Goal: Task Accomplishment & Management: Use online tool/utility

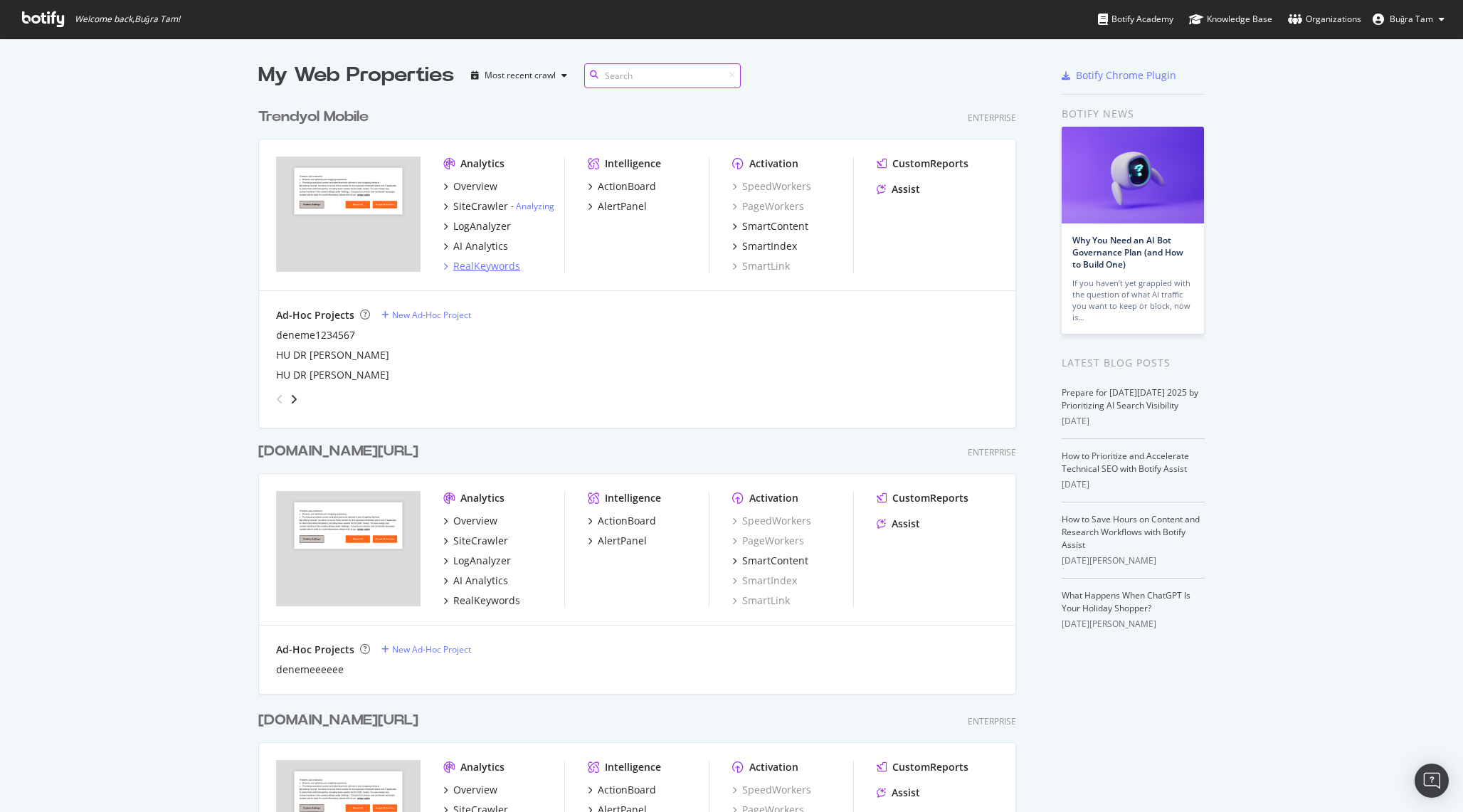
scroll to position [5, 0]
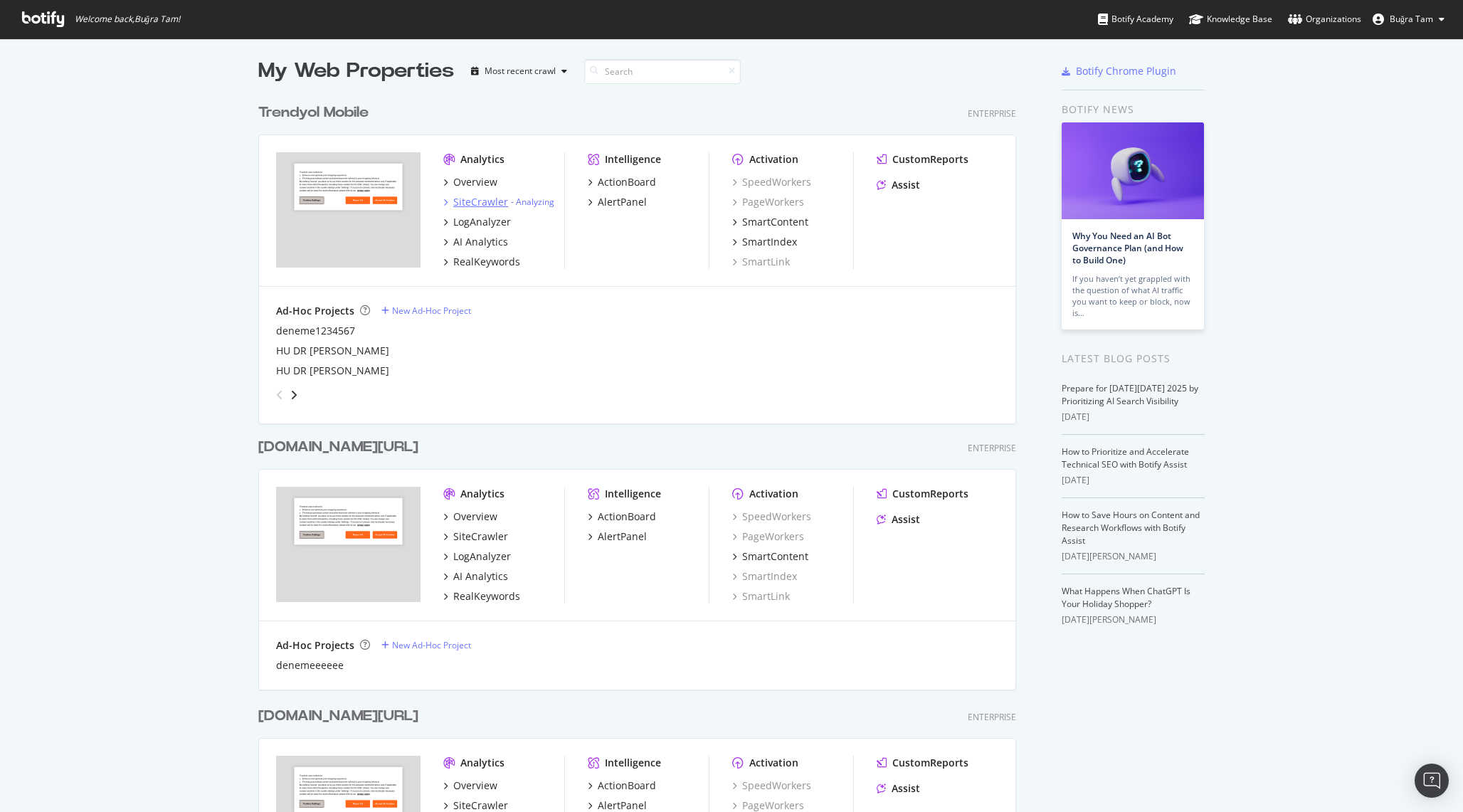
click at [479, 208] on div "SiteCrawler" at bounding box center [481, 202] width 55 height 14
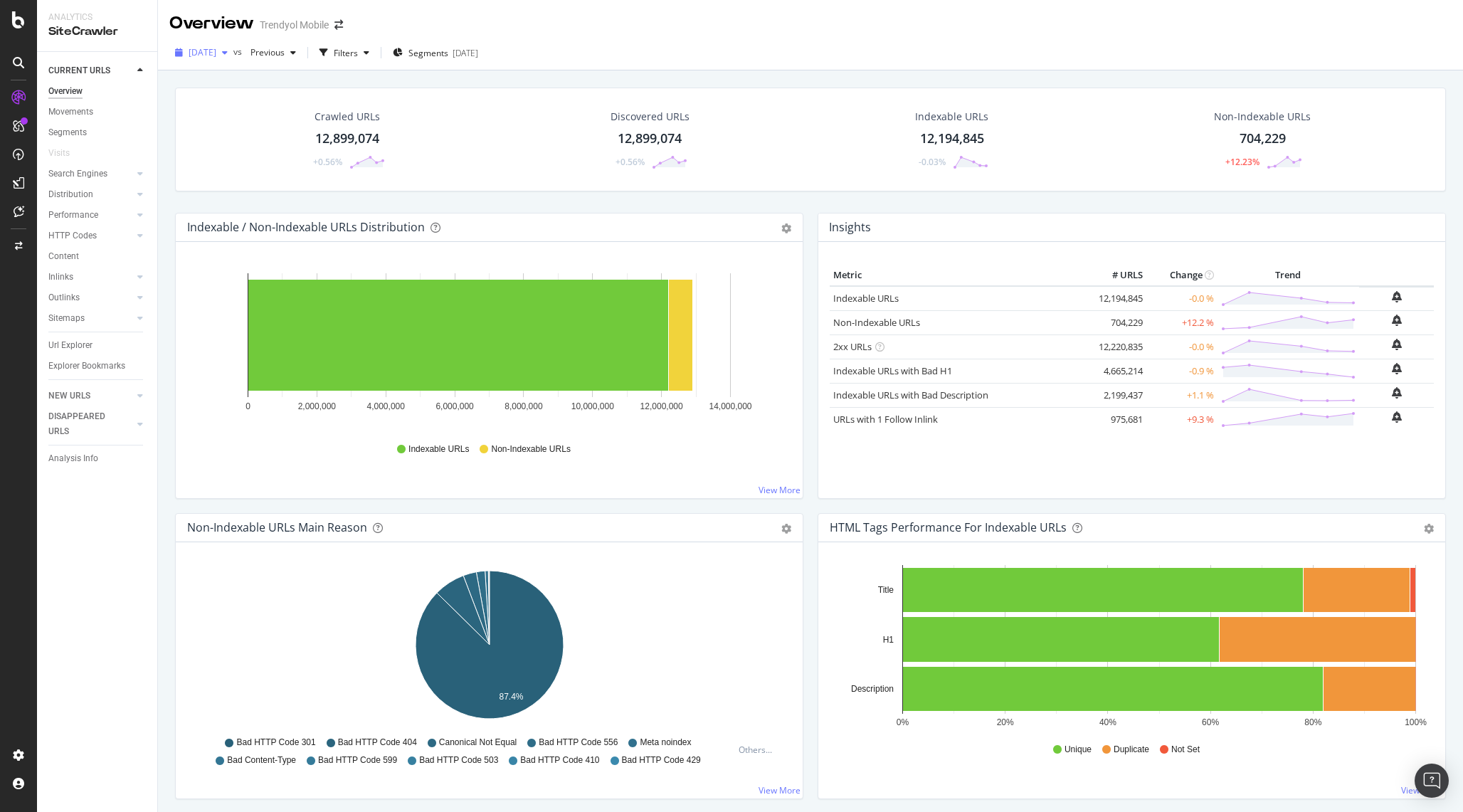
click at [216, 58] on span "[DATE]" at bounding box center [202, 52] width 27 height 12
click at [434, 94] on div "Crawled URLs 12,899,074 +0.56% Discovered URLs 12,899,074 +0.56% Indexable URLs…" at bounding box center [811, 140] width 1272 height 104
click at [435, 59] on div "Segments [DATE]" at bounding box center [436, 53] width 86 height 22
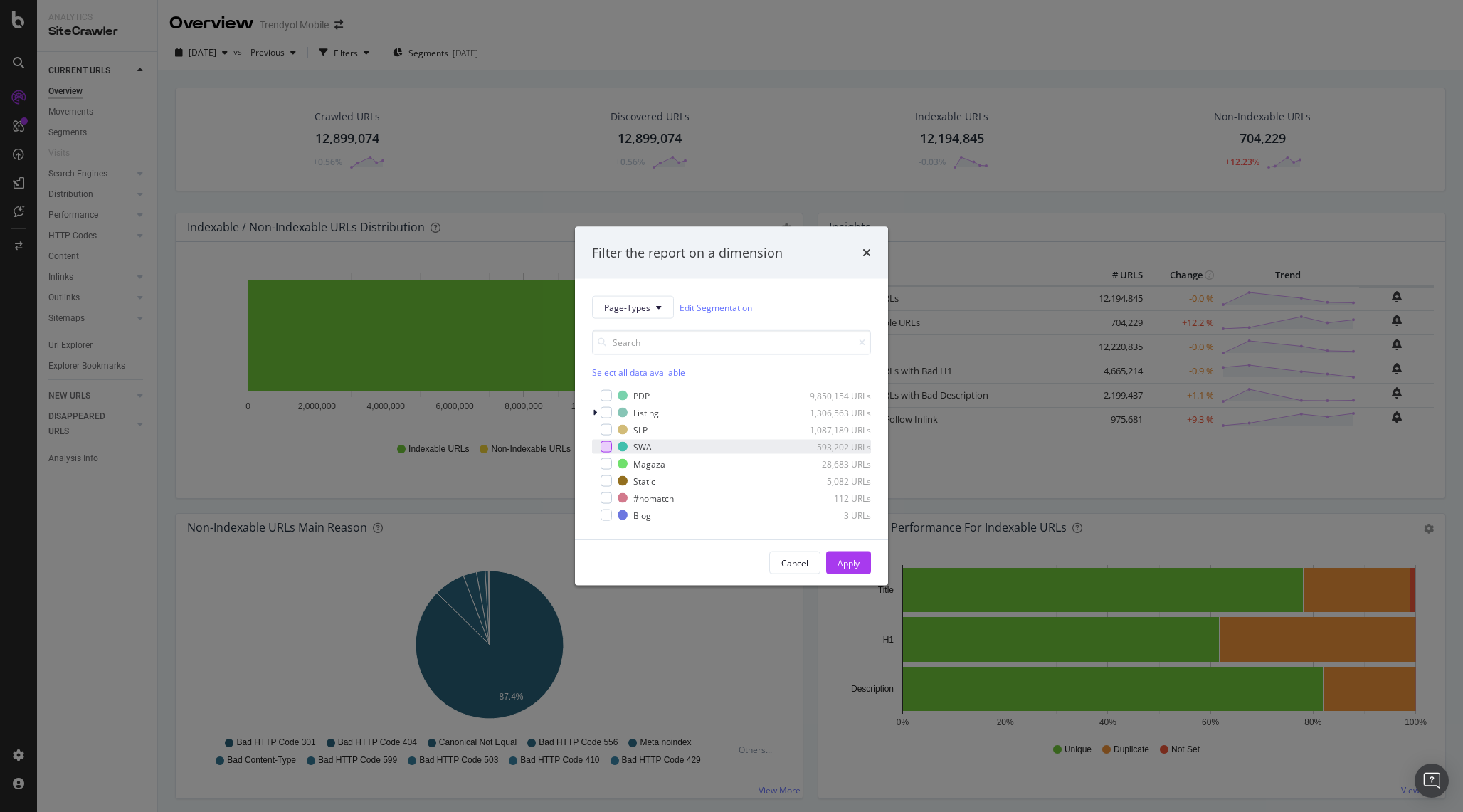
click at [607, 442] on div "modal" at bounding box center [607, 447] width 11 height 11
click at [850, 558] on div "Apply" at bounding box center [848, 562] width 22 height 12
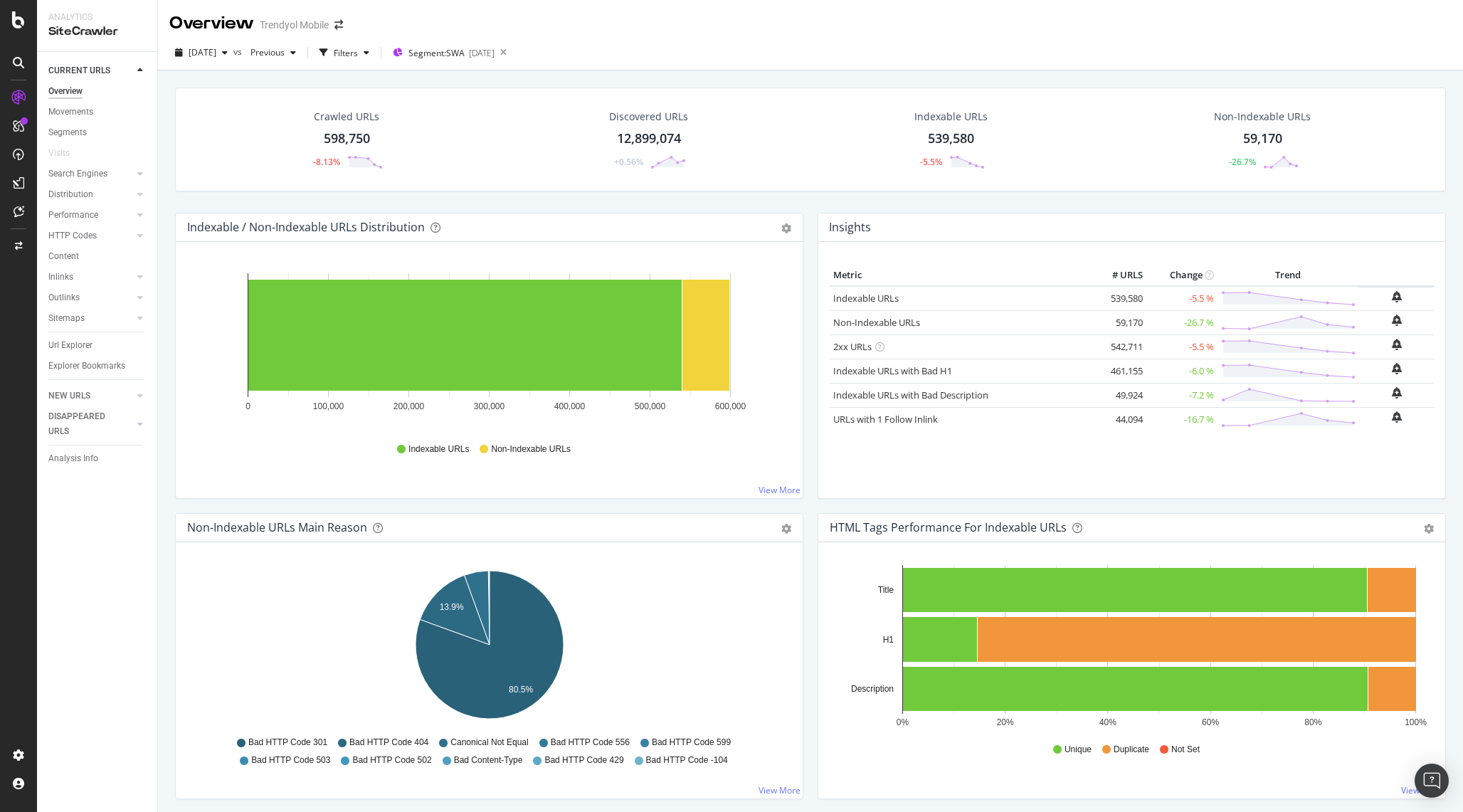
click at [333, 117] on div "Crawled URLs" at bounding box center [346, 116] width 65 height 14
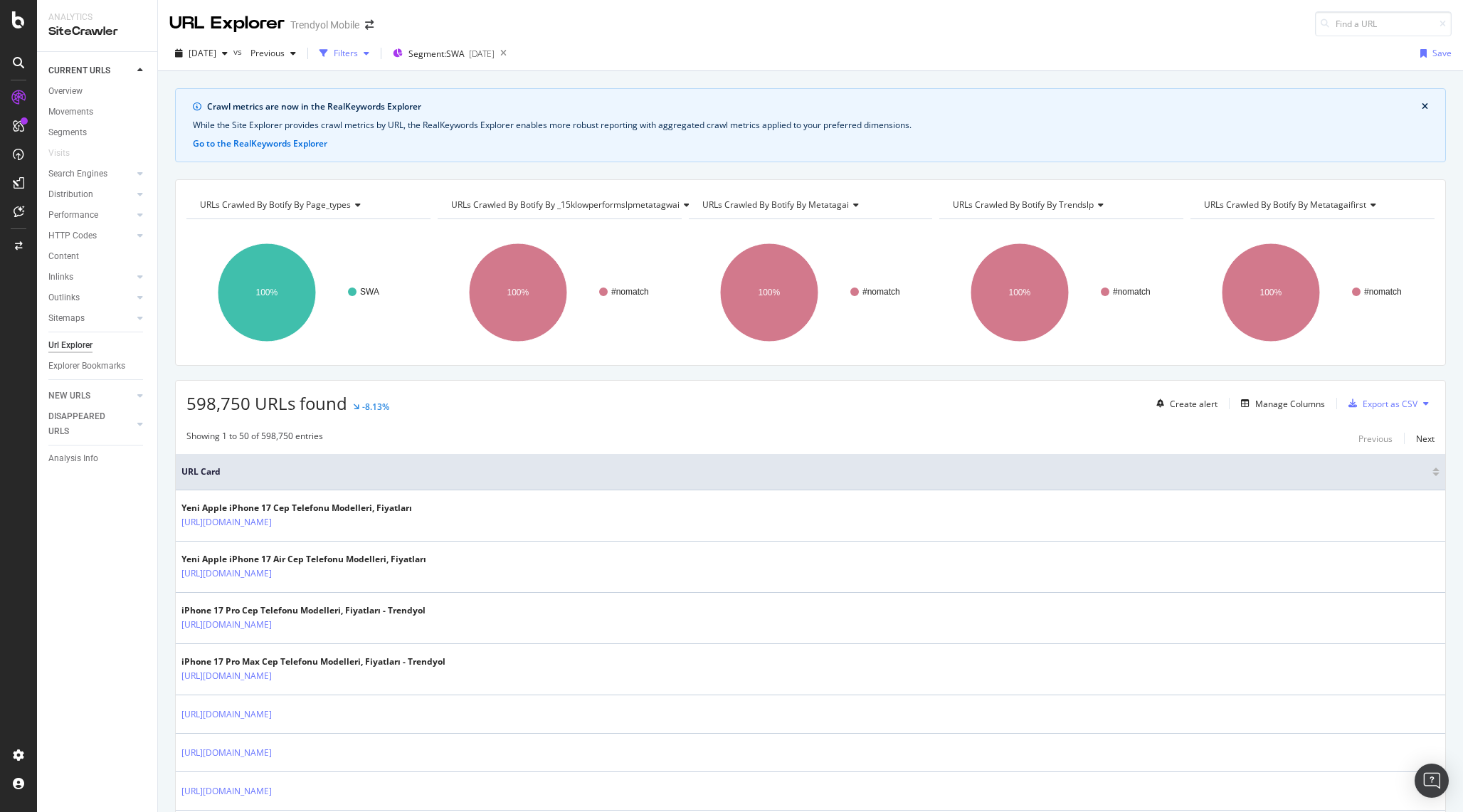
click at [358, 54] on div "Filters" at bounding box center [346, 53] width 25 height 12
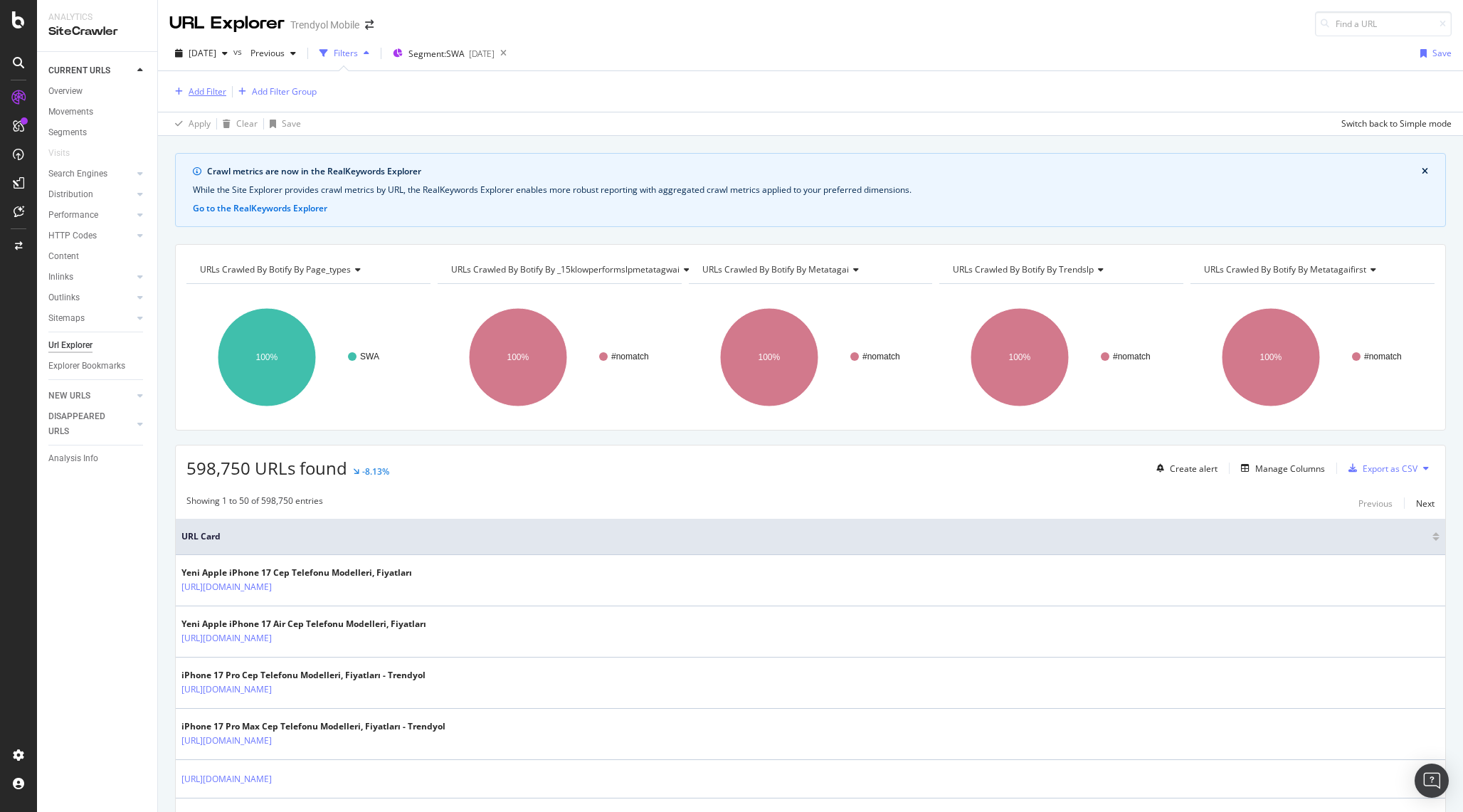
click at [224, 88] on div "Add Filter" at bounding box center [208, 91] width 38 height 12
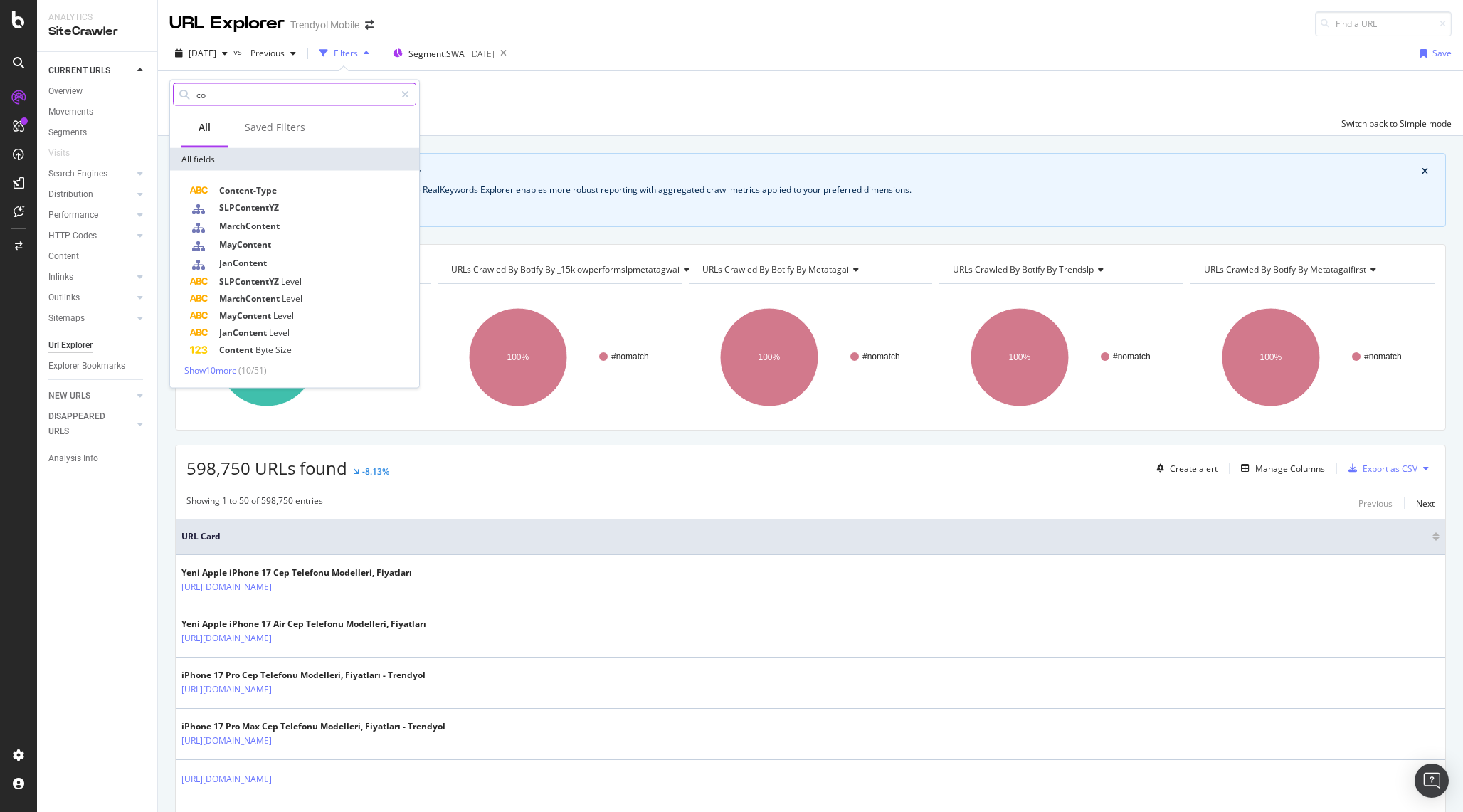
type input "c"
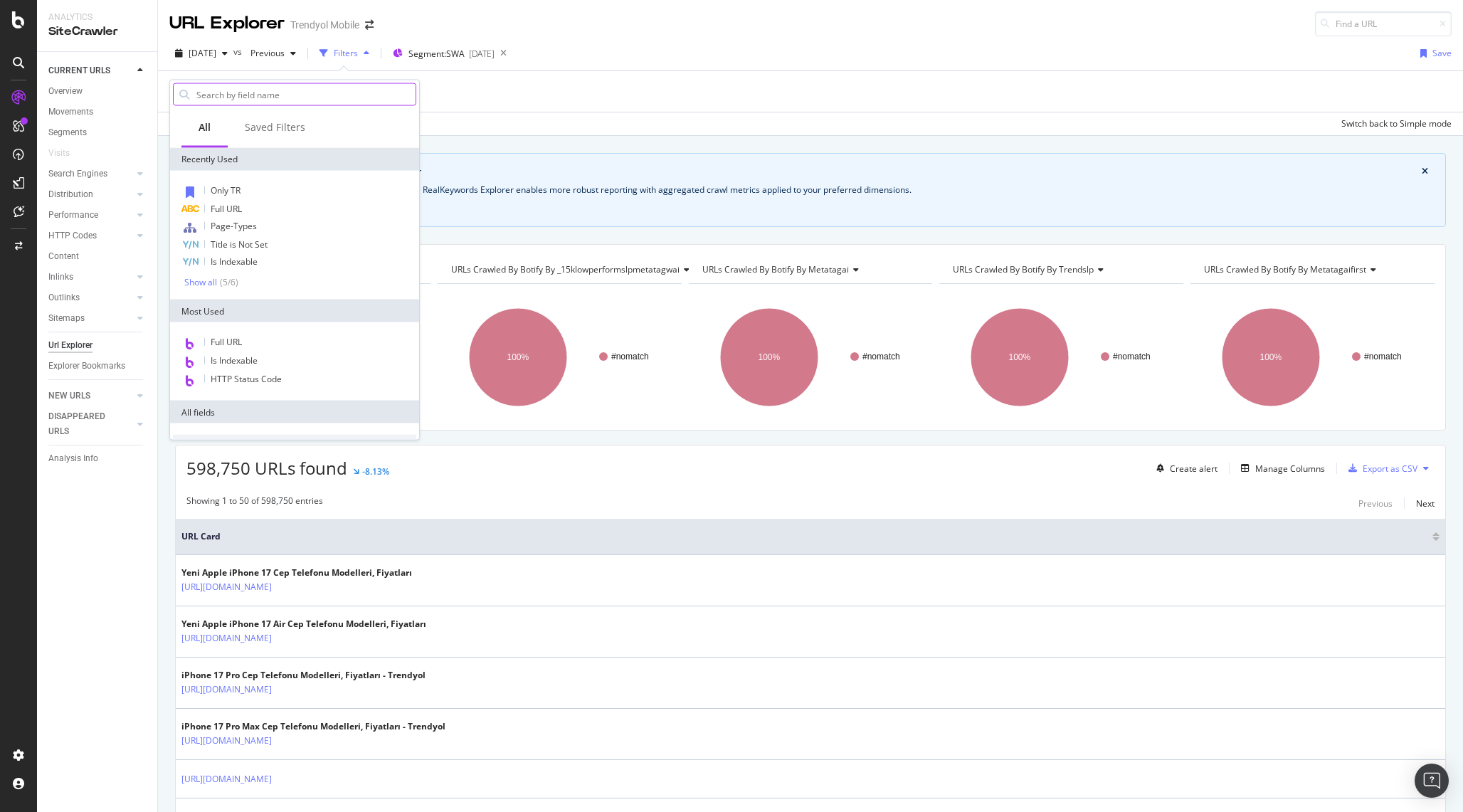
type input "s"
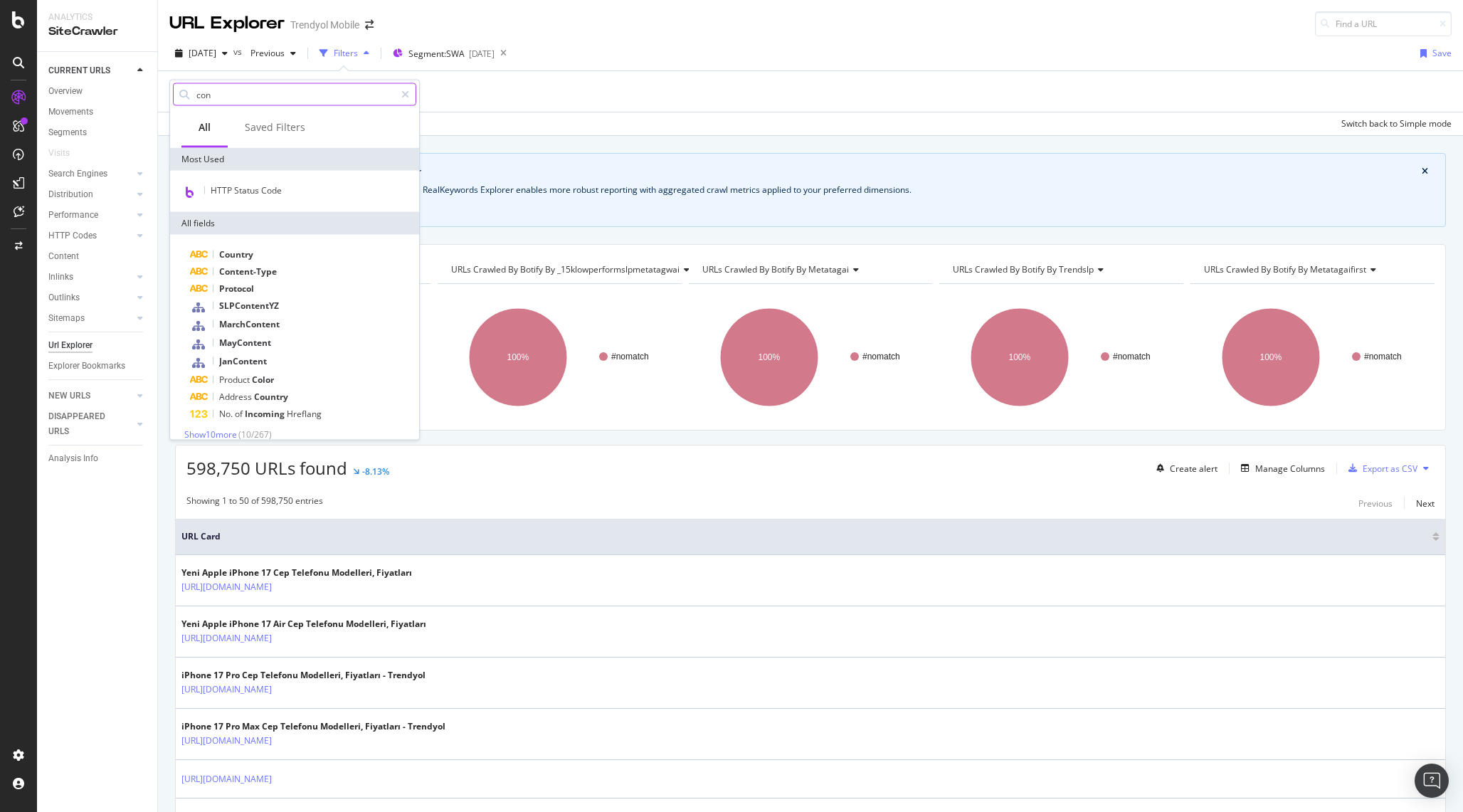
type input "cont"
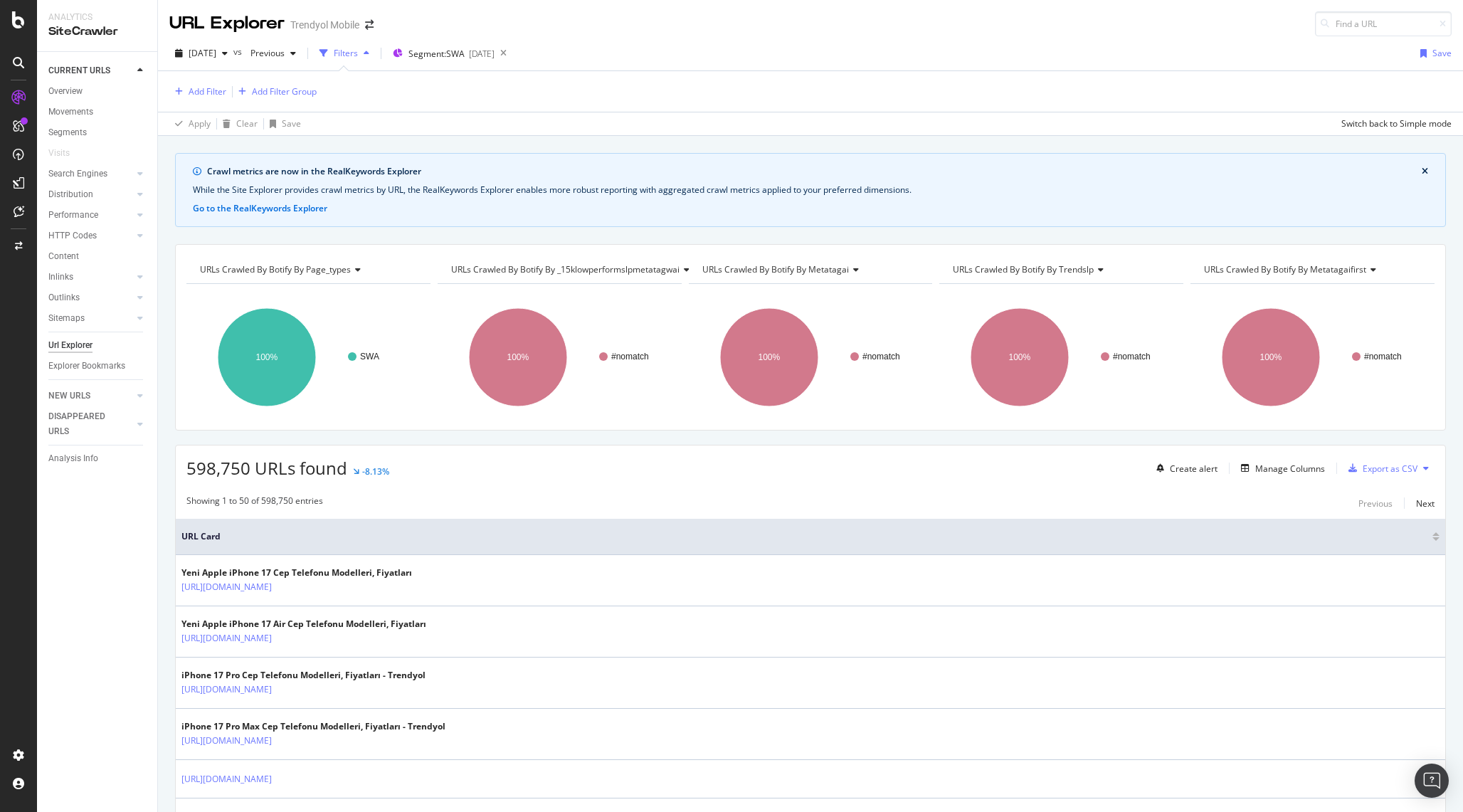
click at [494, 100] on div "Add Filter Add Filter Group" at bounding box center [811, 91] width 1283 height 41
click at [459, 48] on span "Segment: SWA" at bounding box center [437, 54] width 57 height 12
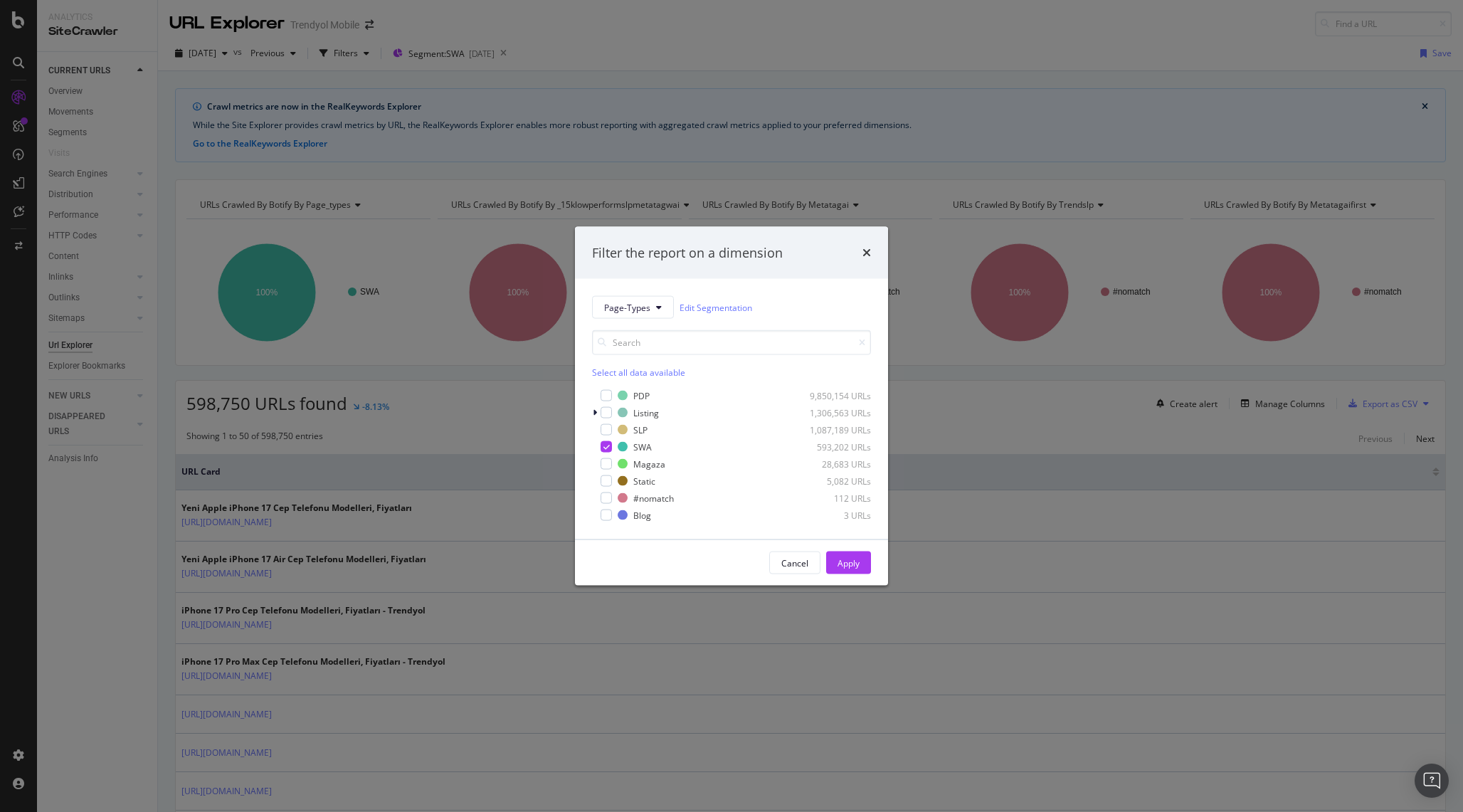
click at [628, 193] on div "Filter the report on a dimension Page-Types Edit Segmentation Select all data a…" at bounding box center [731, 406] width 1463 height 812
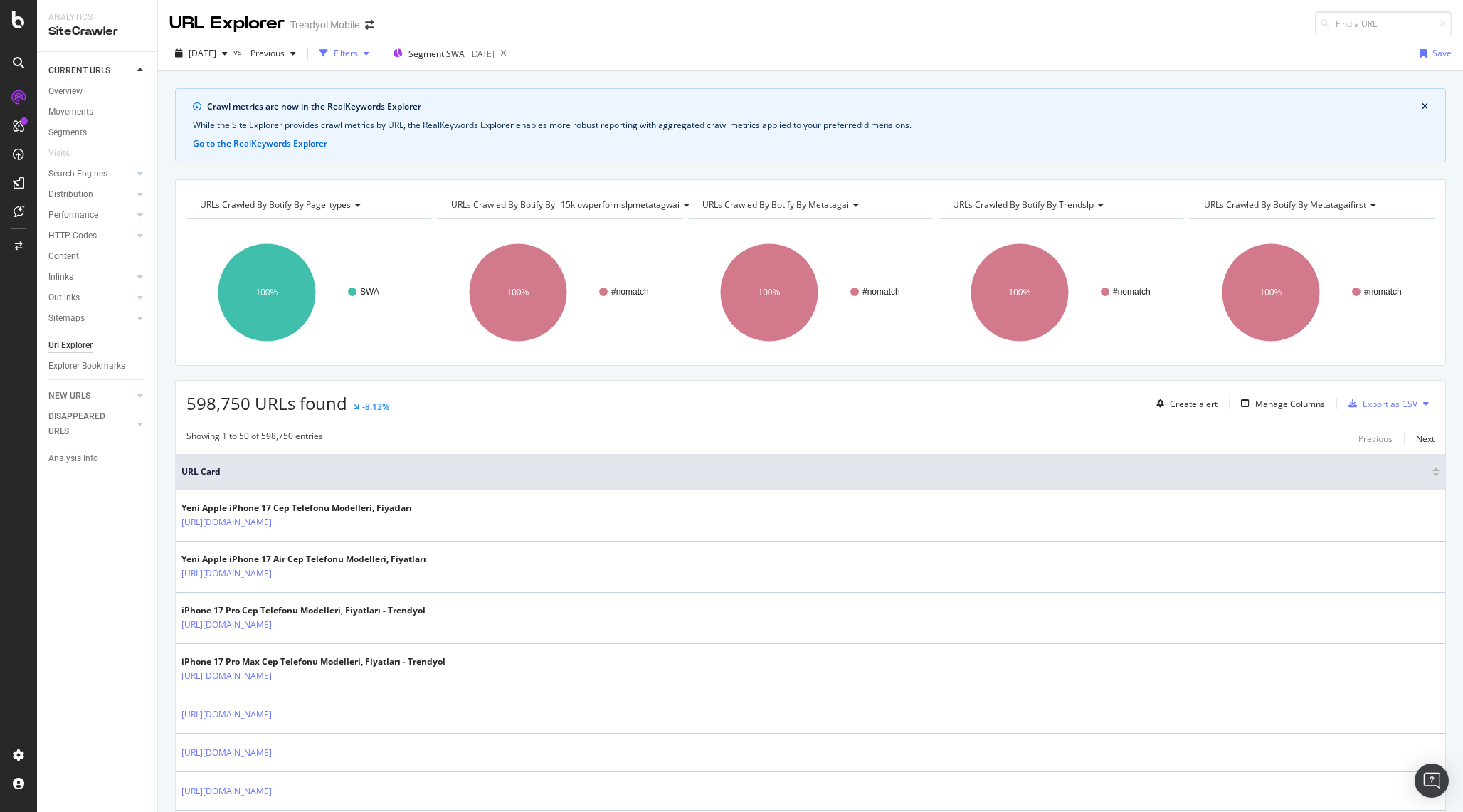
click at [358, 56] on div "Filters" at bounding box center [346, 53] width 25 height 12
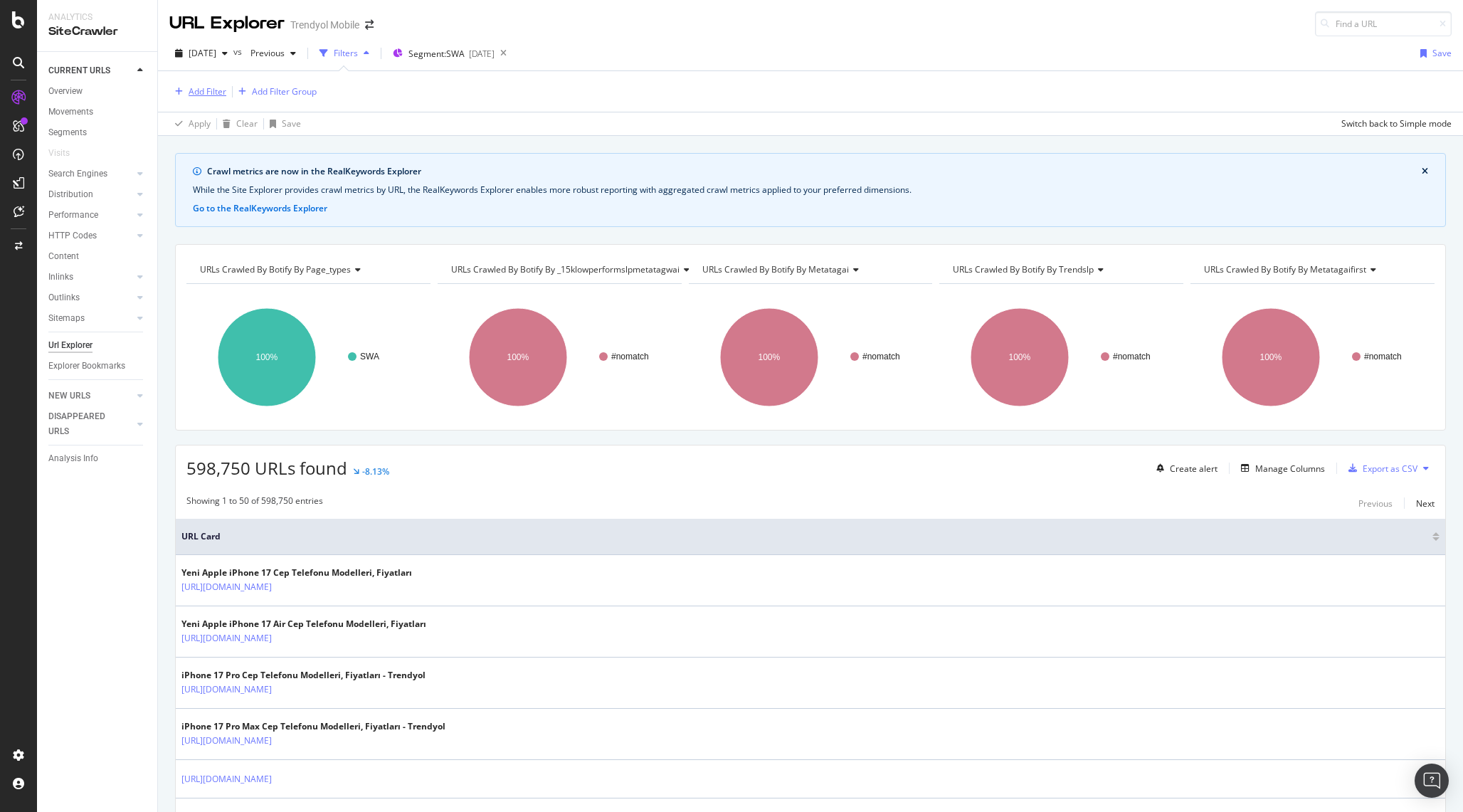
click at [198, 91] on div "Add Filter" at bounding box center [208, 91] width 38 height 12
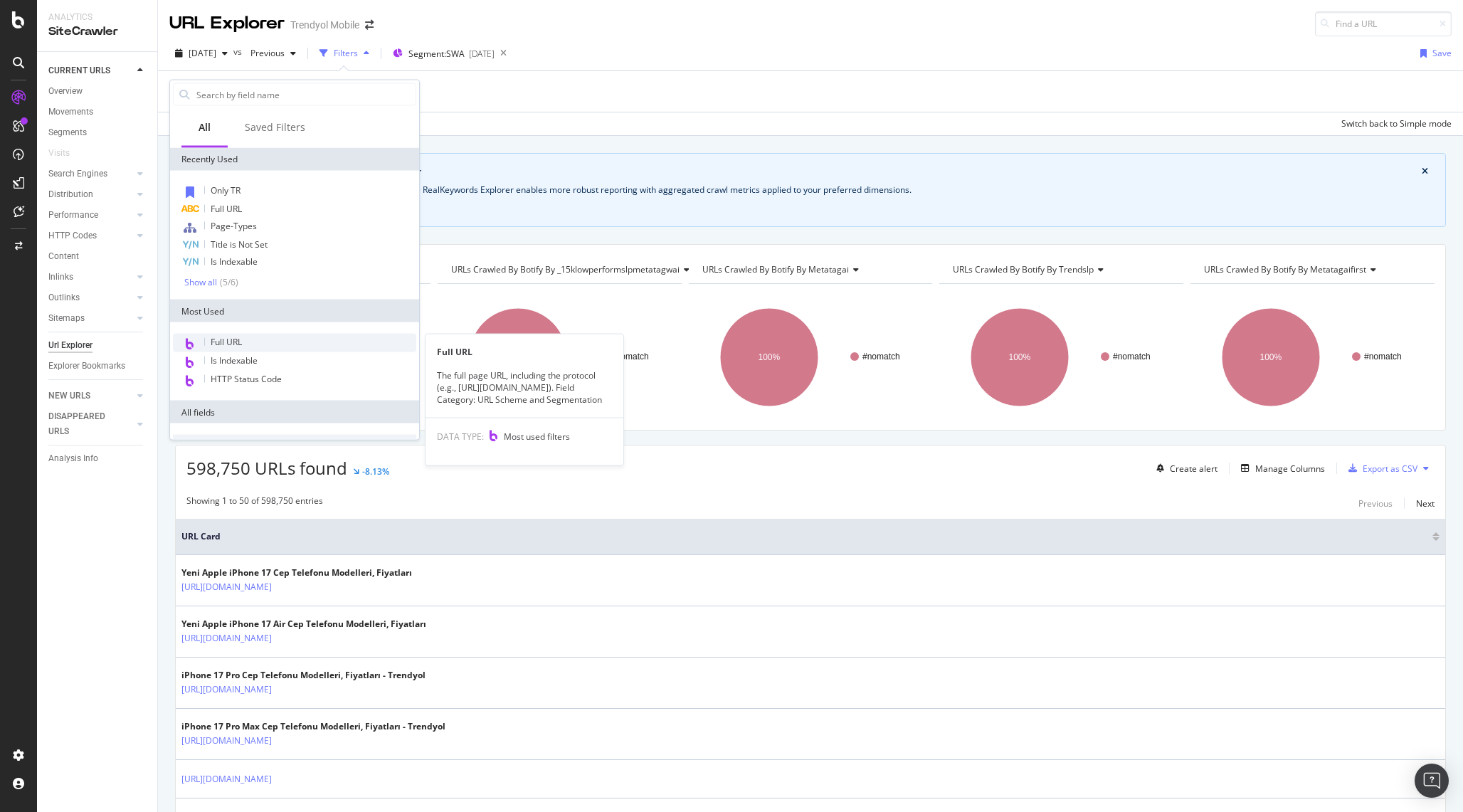
click at [291, 343] on div "Full URL" at bounding box center [294, 343] width 243 height 19
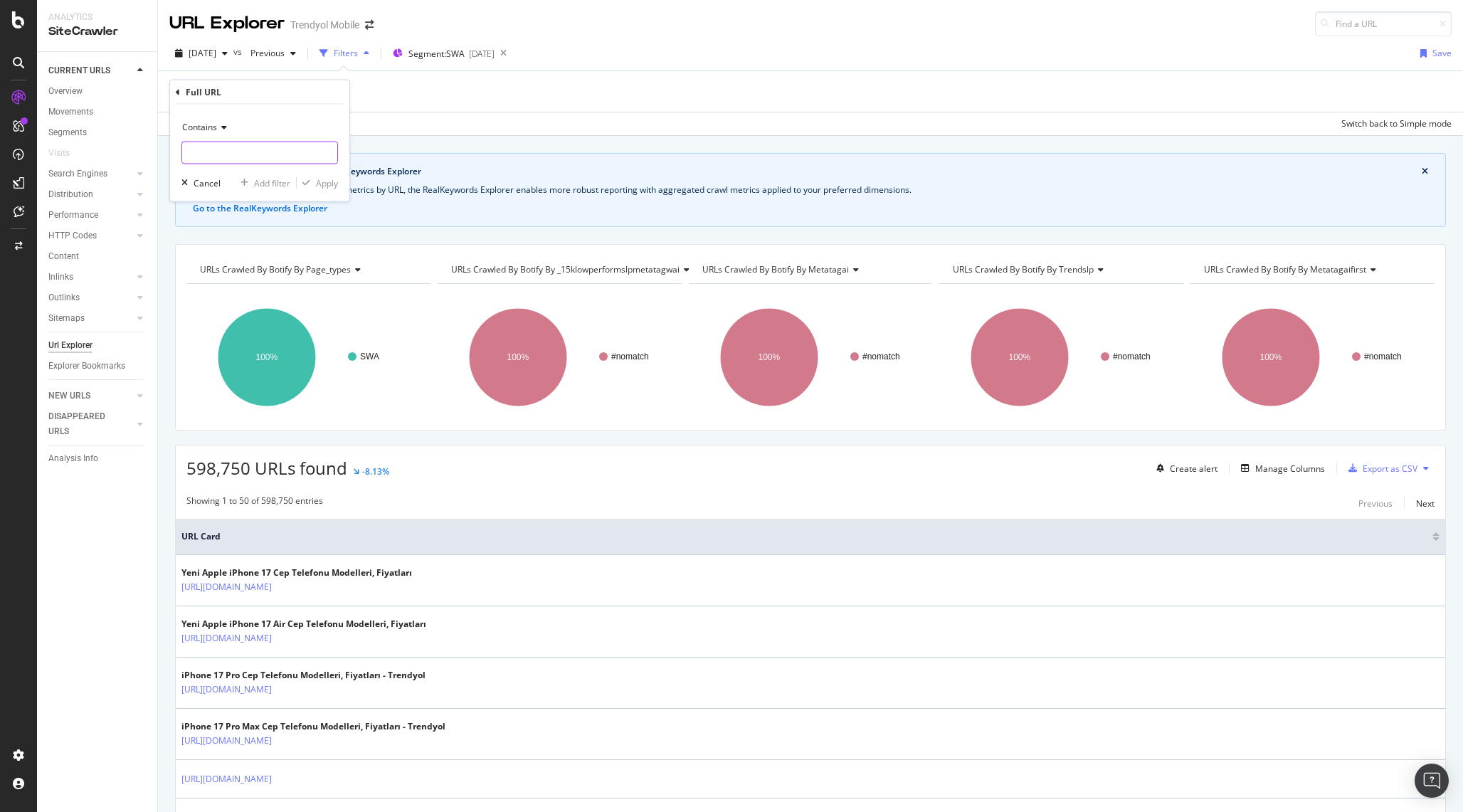
click at [224, 141] on div "Contains" at bounding box center [259, 140] width 157 height 48
click at [224, 134] on div "Contains" at bounding box center [259, 127] width 157 height 23
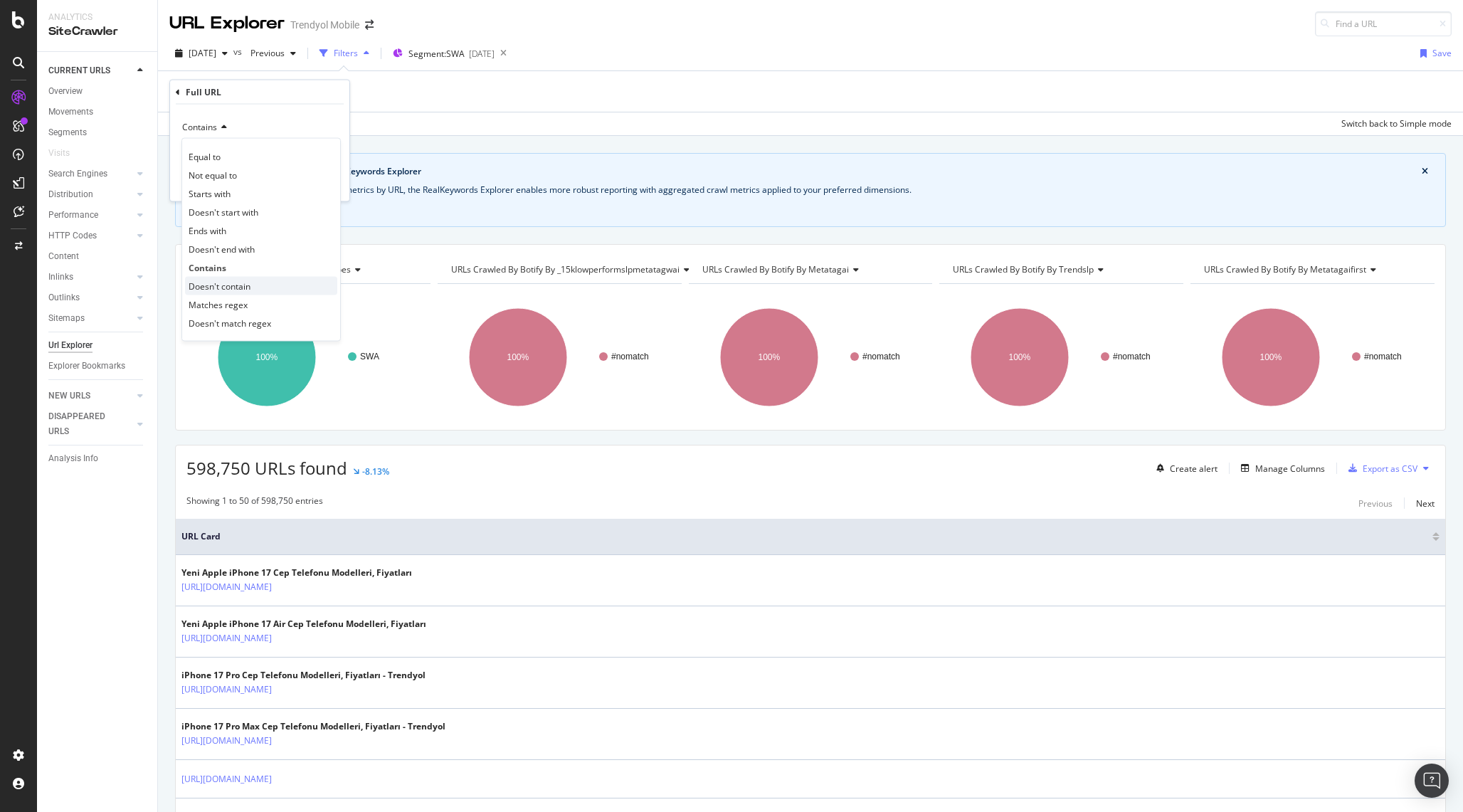
click at [257, 283] on div "Doesn't contain" at bounding box center [260, 287] width 152 height 19
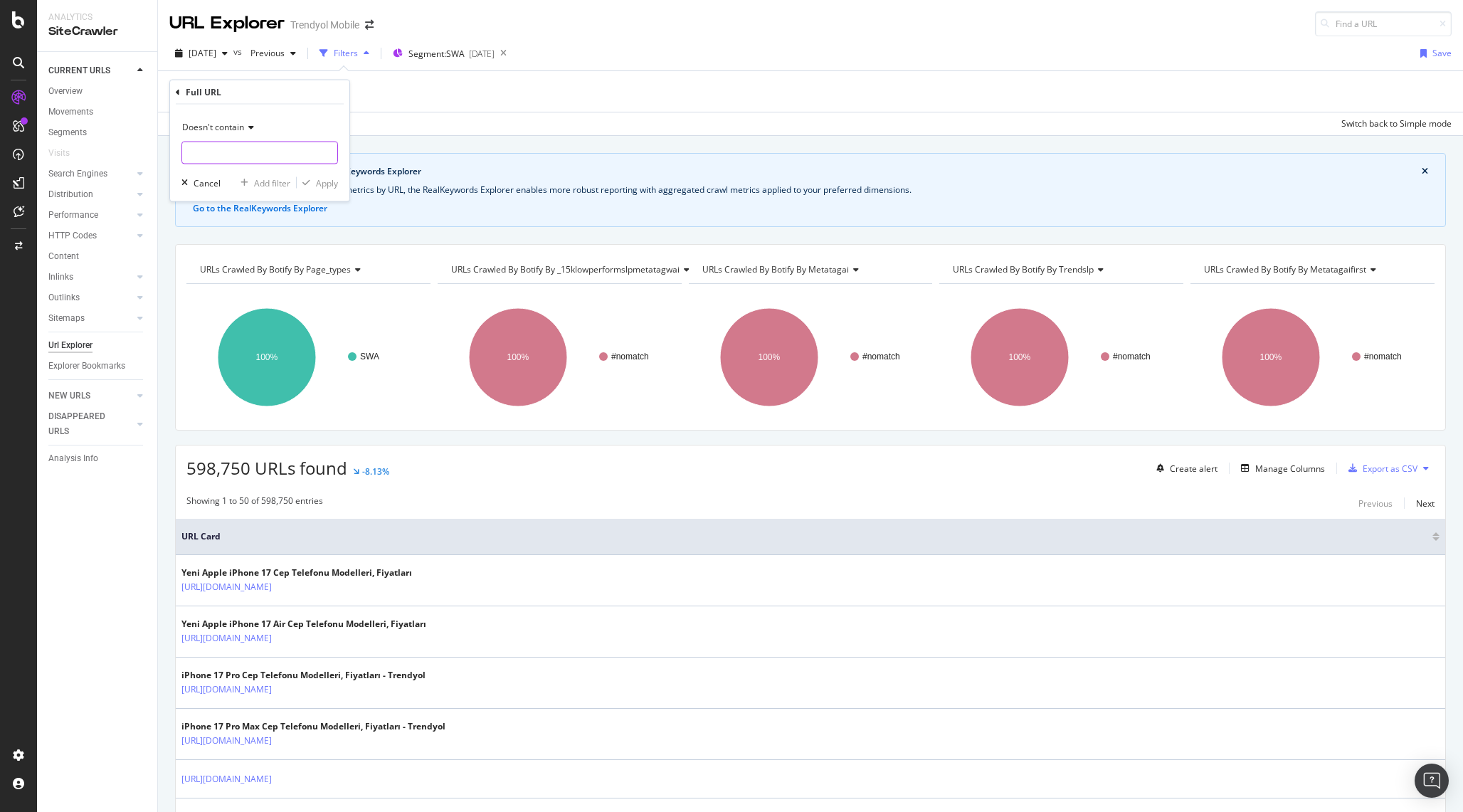
click at [252, 160] on input "text" at bounding box center [259, 153] width 156 height 23
type input "pi="
click at [331, 180] on div "Apply" at bounding box center [326, 182] width 22 height 12
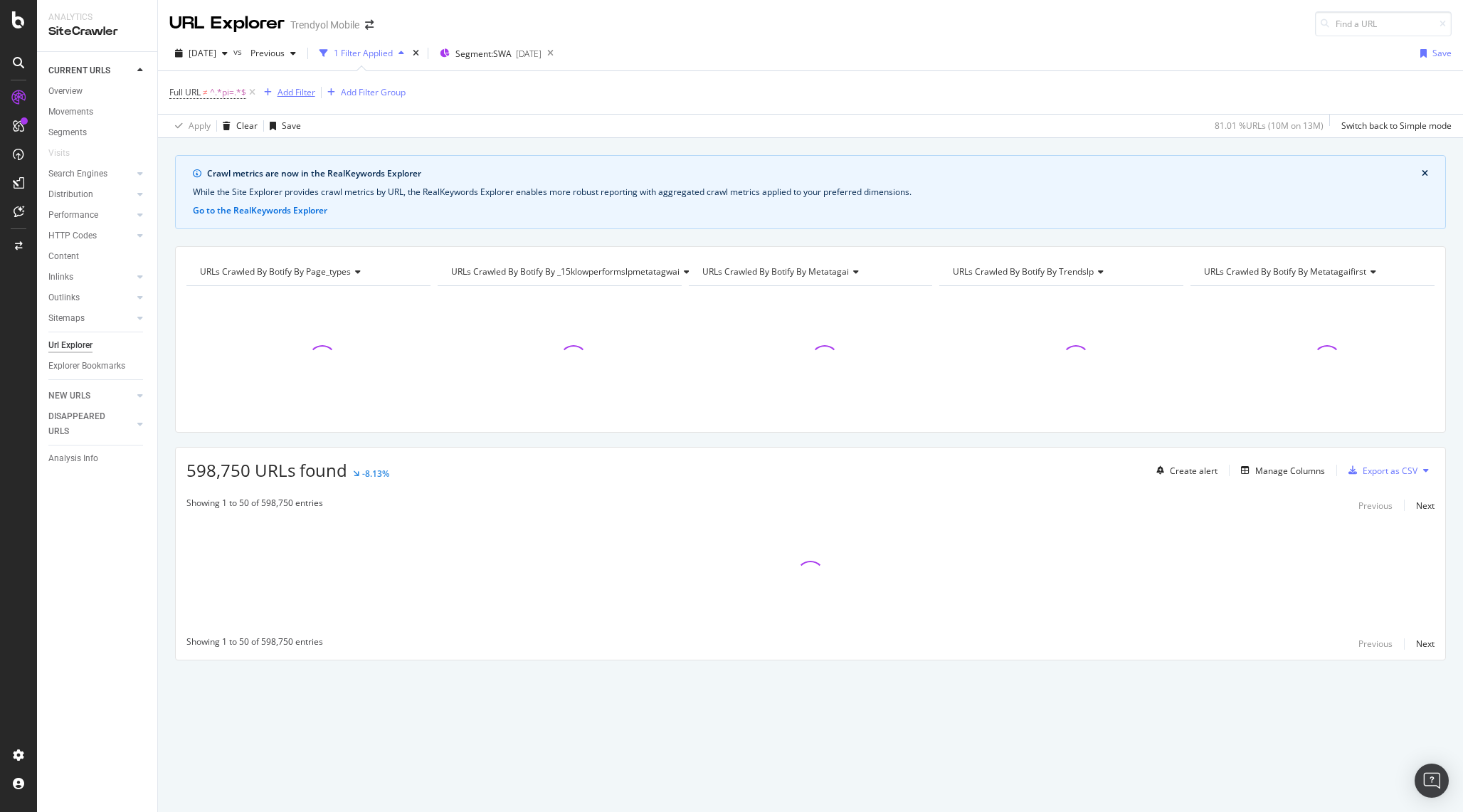
click at [294, 91] on div "Add Filter" at bounding box center [296, 91] width 38 height 12
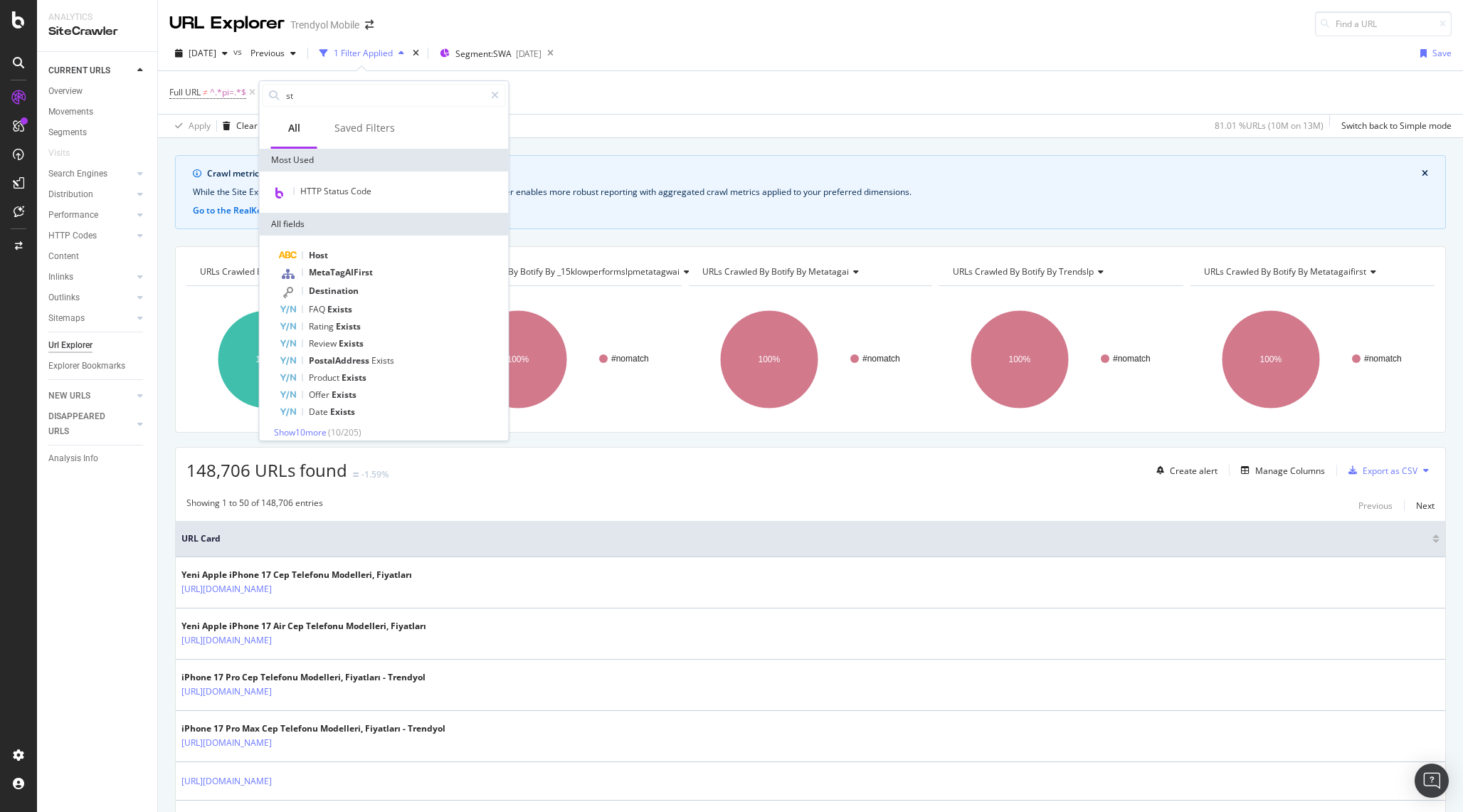
type input "s"
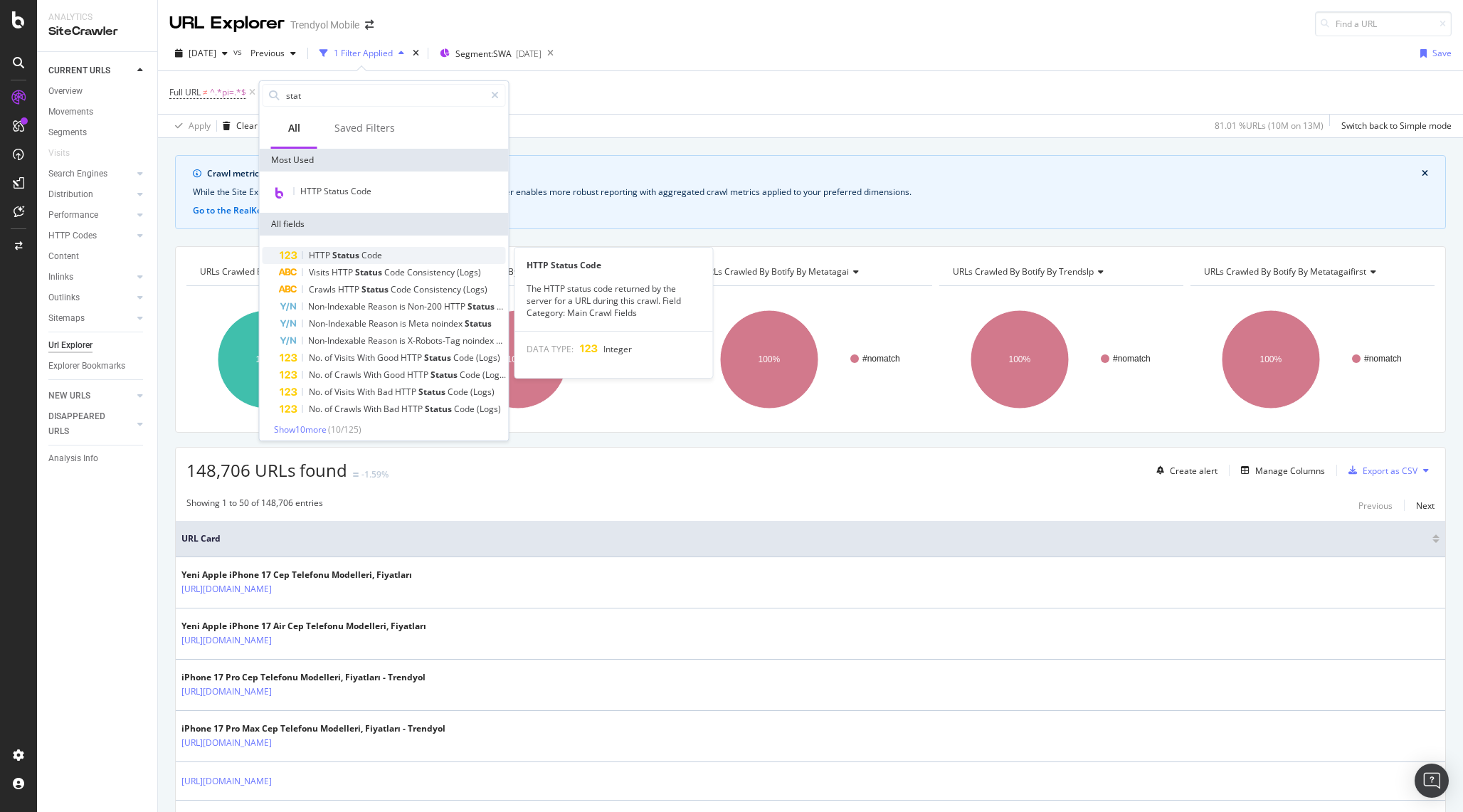
type input "stat"
click at [343, 260] on span "Status" at bounding box center [346, 255] width 29 height 12
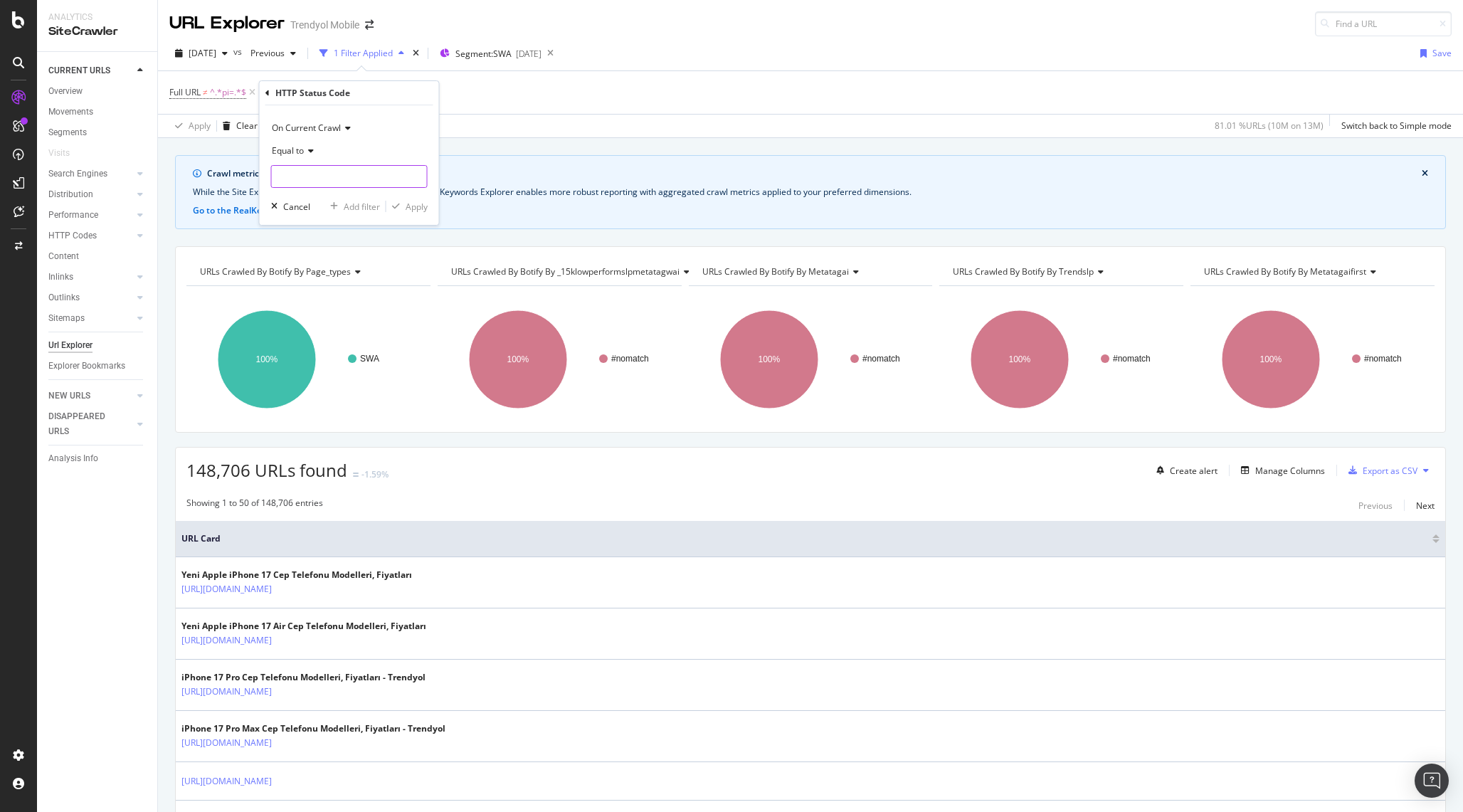
click at [345, 170] on input "number" at bounding box center [350, 176] width 157 height 23
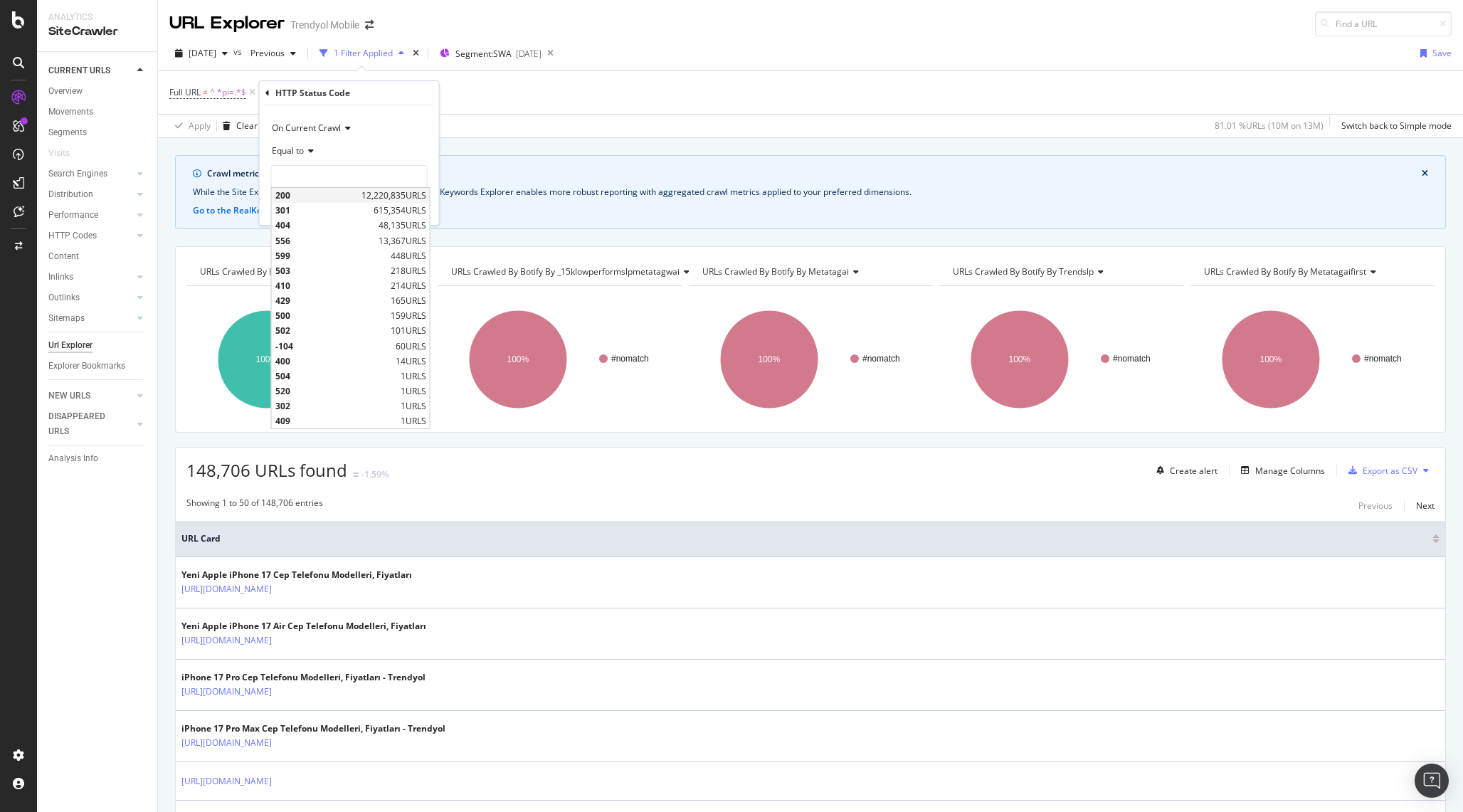
click at [323, 195] on span "200" at bounding box center [317, 195] width 83 height 12
type input "200"
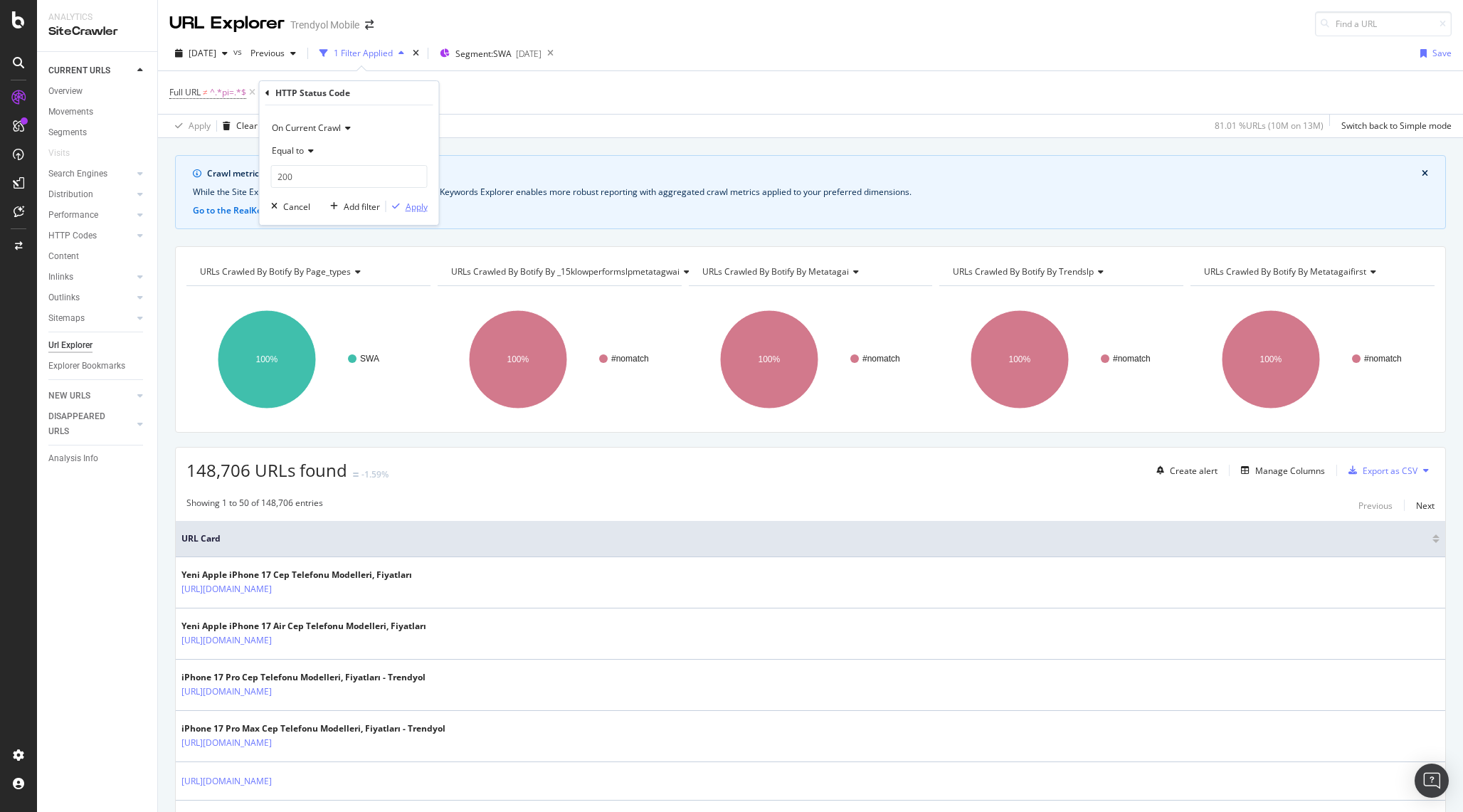
click at [406, 206] on div "Apply" at bounding box center [416, 207] width 22 height 12
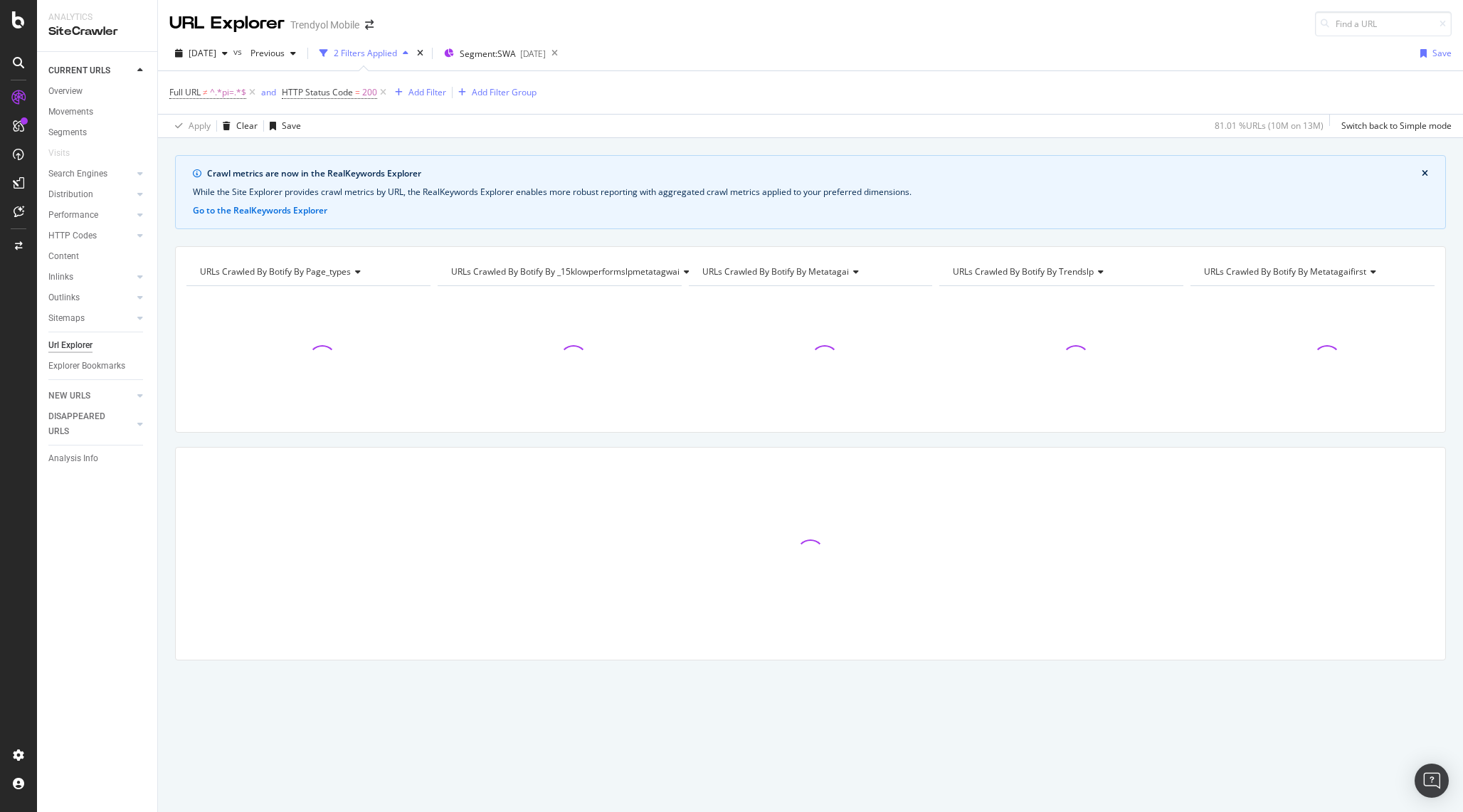
click at [1425, 174] on icon "close banner" at bounding box center [1425, 174] width 7 height 8
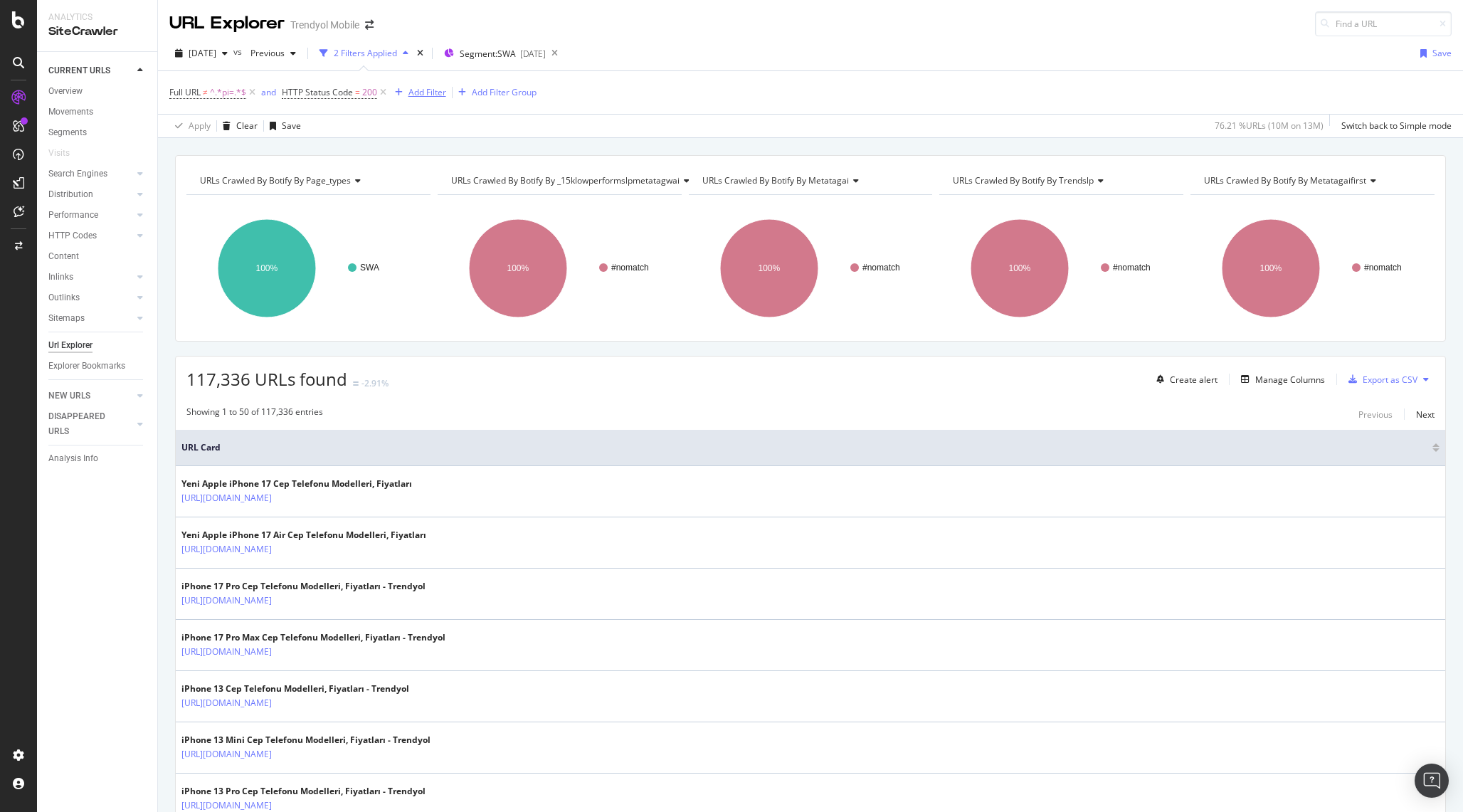
click at [420, 94] on div "Add Filter" at bounding box center [427, 91] width 38 height 12
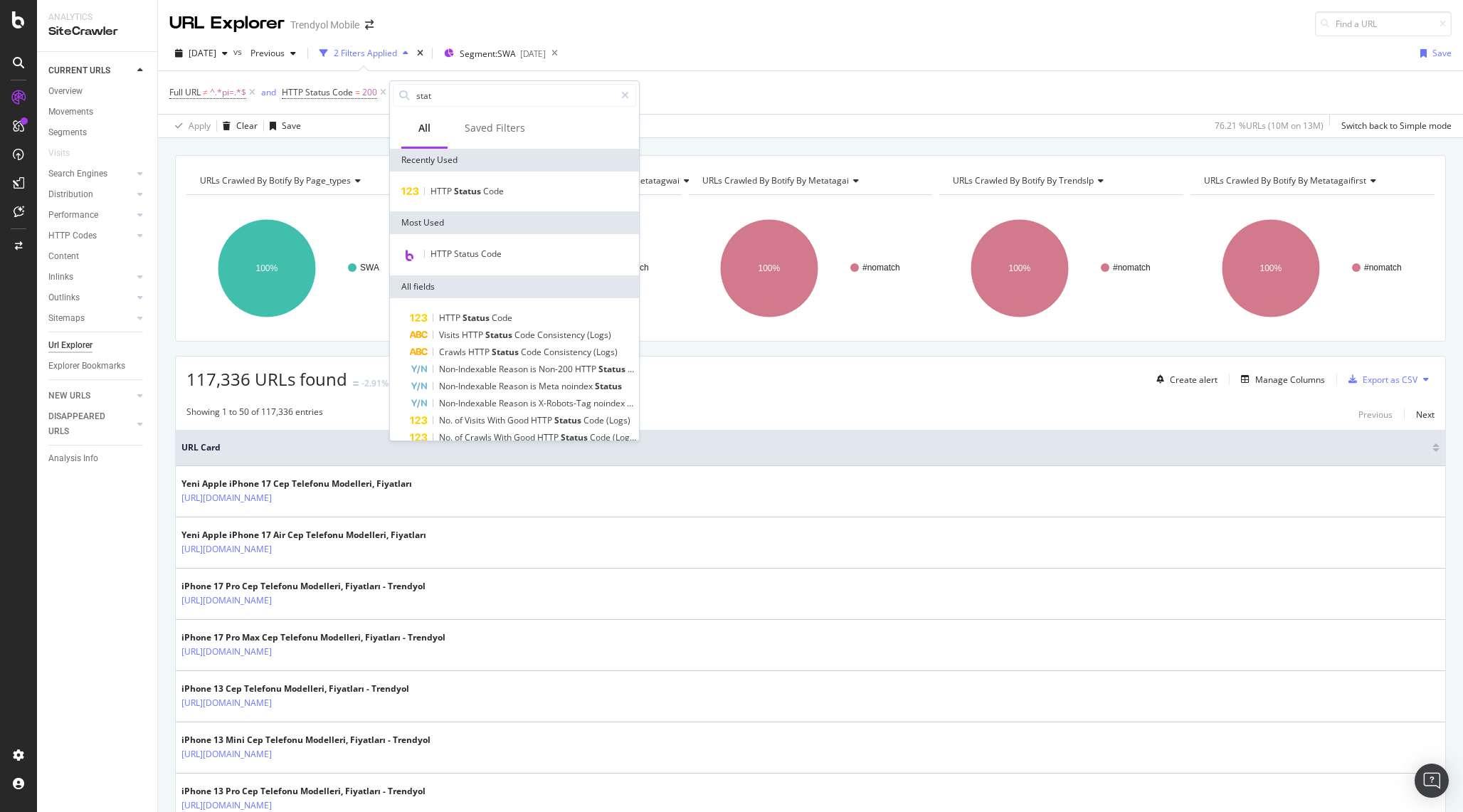
click at [348, 114] on div "Apply Clear Save 76.21 % URLs ( 10M on 13M ) Switch back to Simple mode" at bounding box center [811, 125] width 1305 height 24
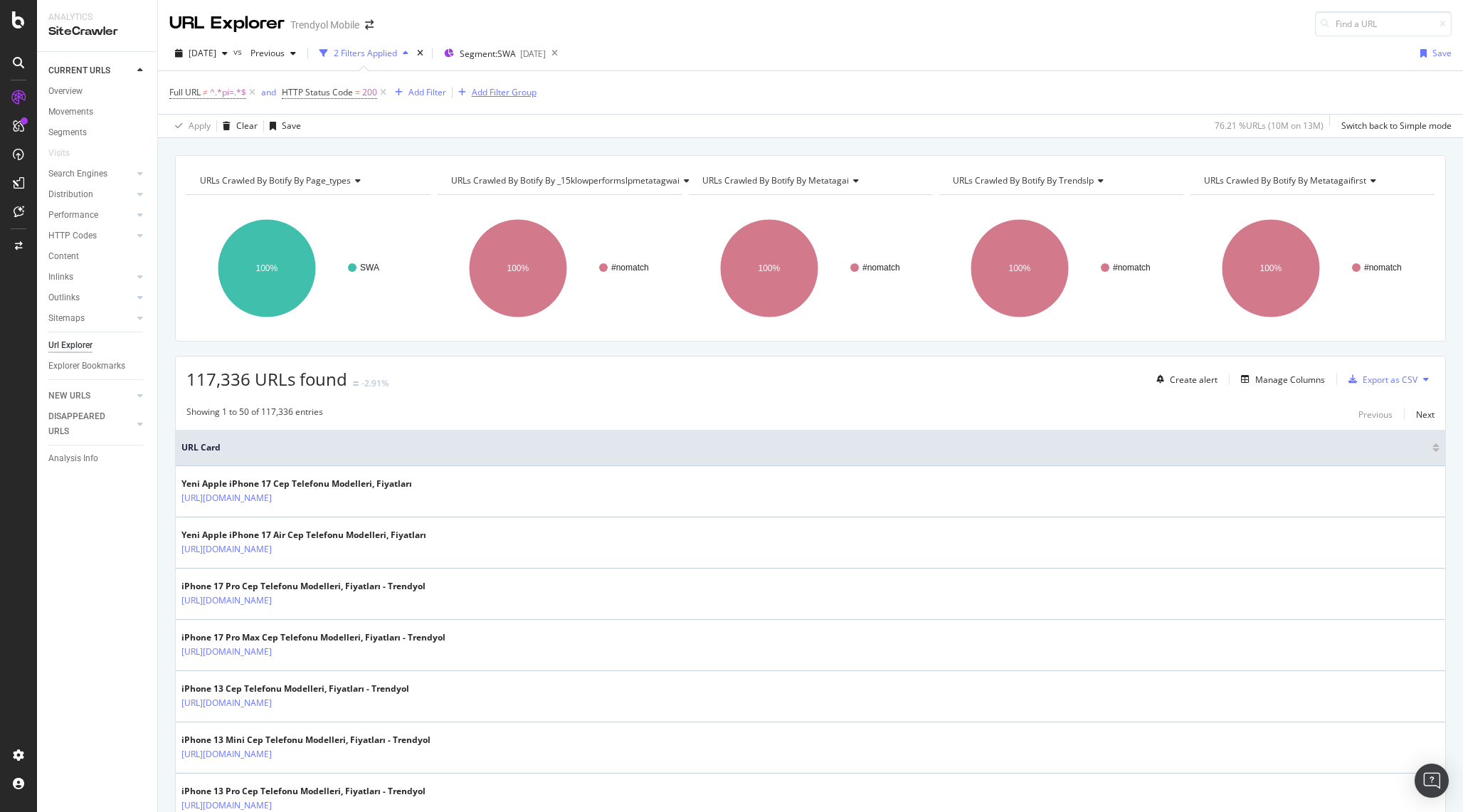
click at [486, 94] on div "Add Filter Group" at bounding box center [504, 91] width 65 height 12
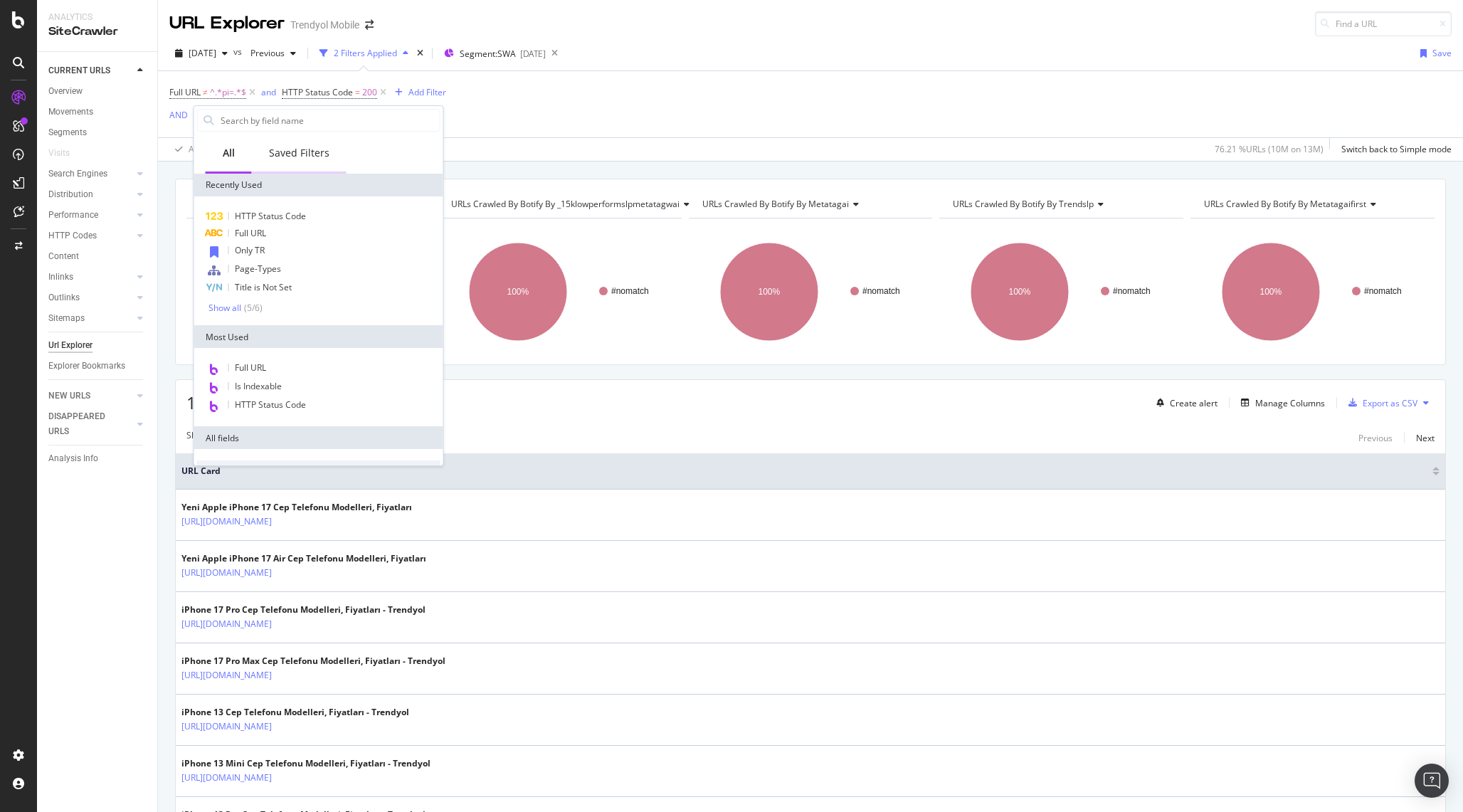
click at [286, 156] on div "Saved Filters" at bounding box center [299, 153] width 60 height 14
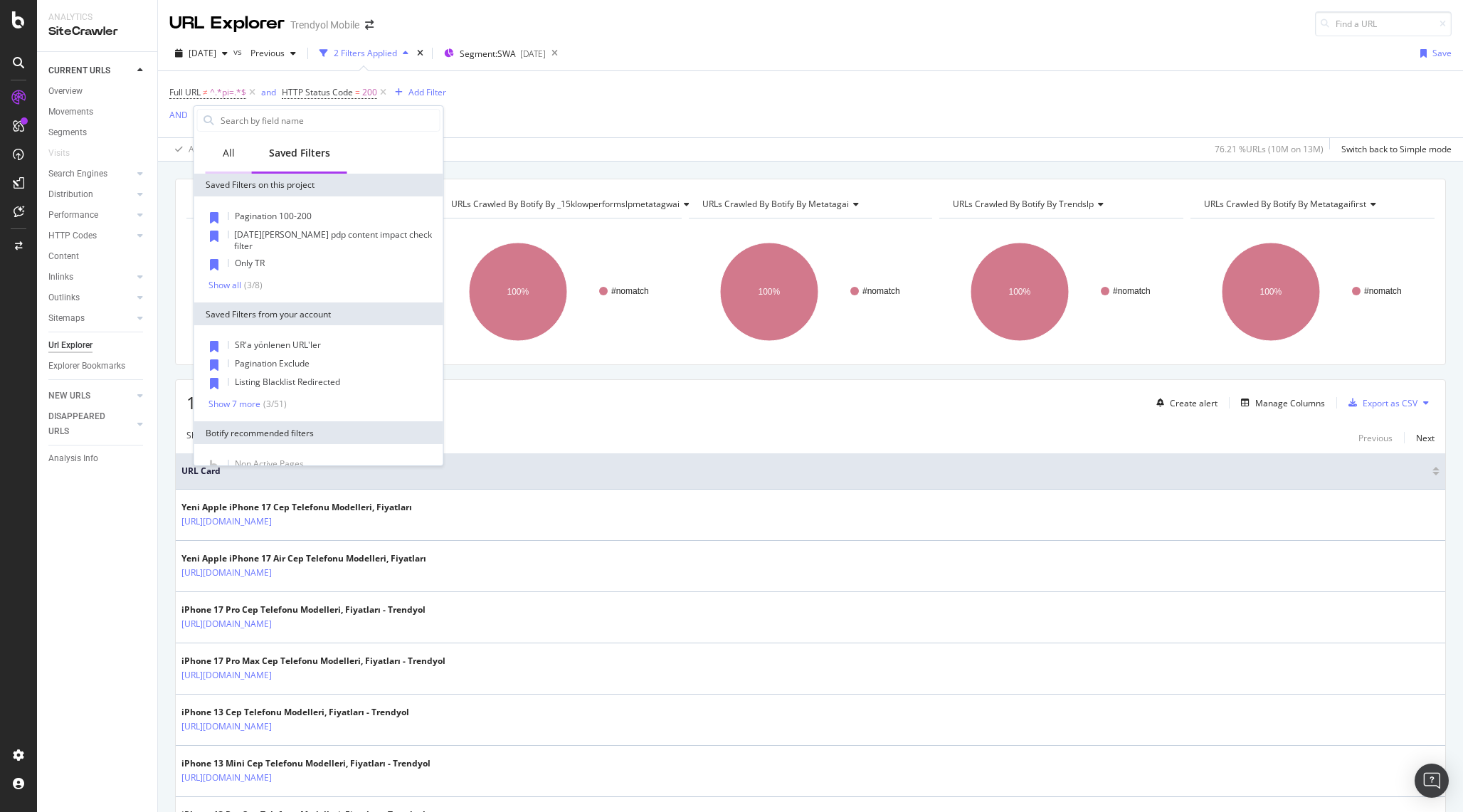
click at [230, 158] on div "All" at bounding box center [228, 153] width 12 height 14
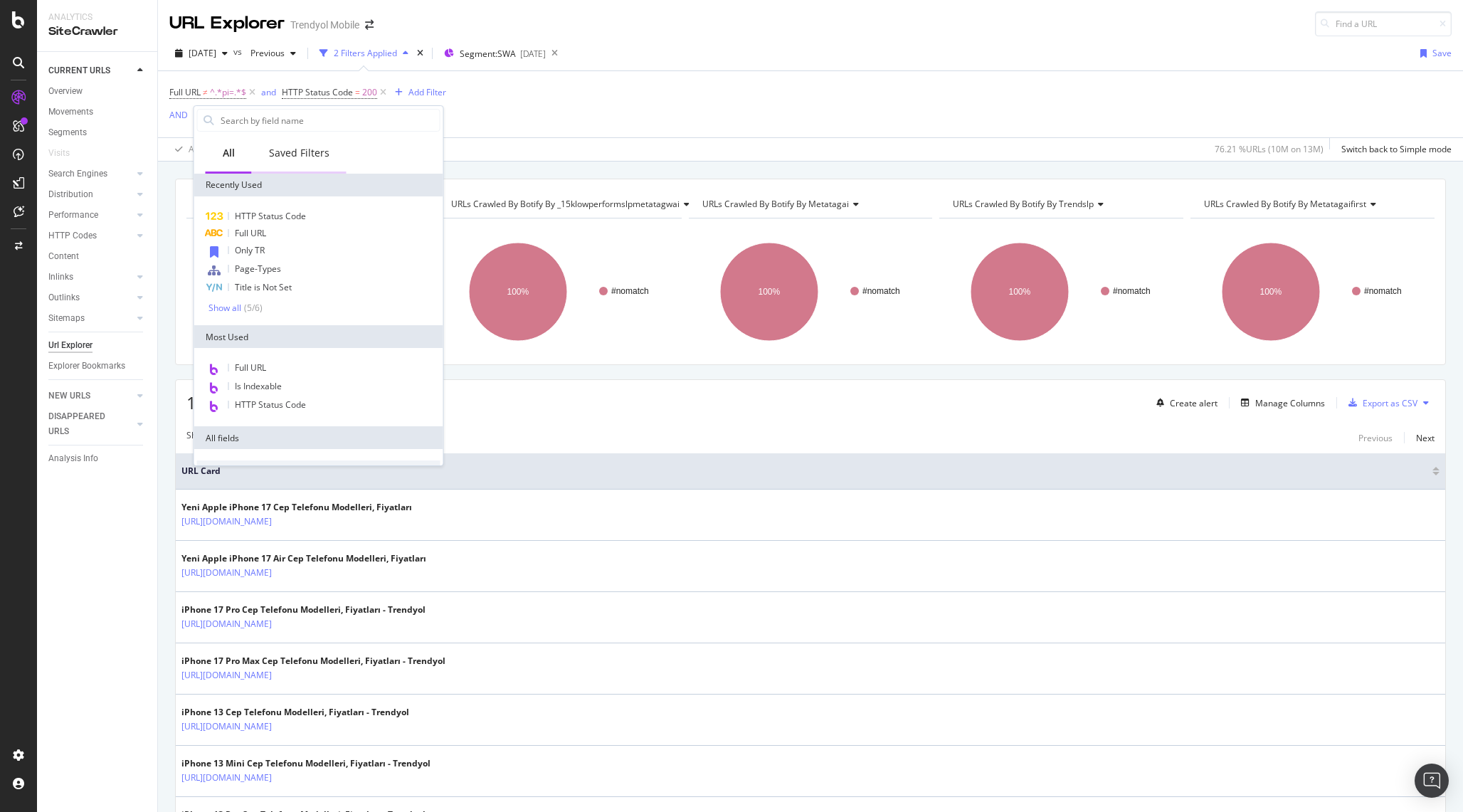
click at [293, 164] on div "Saved Filters" at bounding box center [299, 155] width 94 height 40
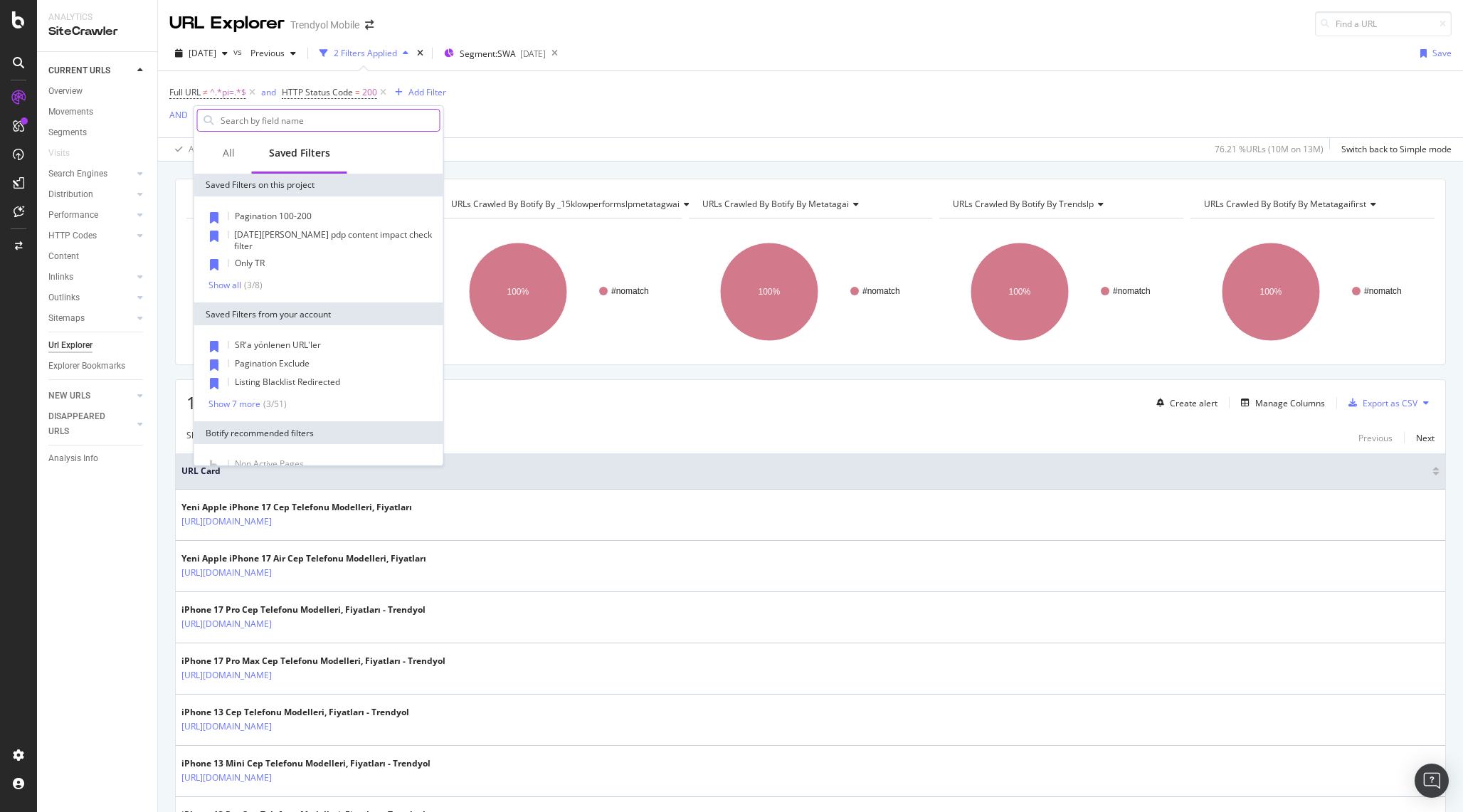
click at [287, 123] on input "text" at bounding box center [329, 120] width 221 height 22
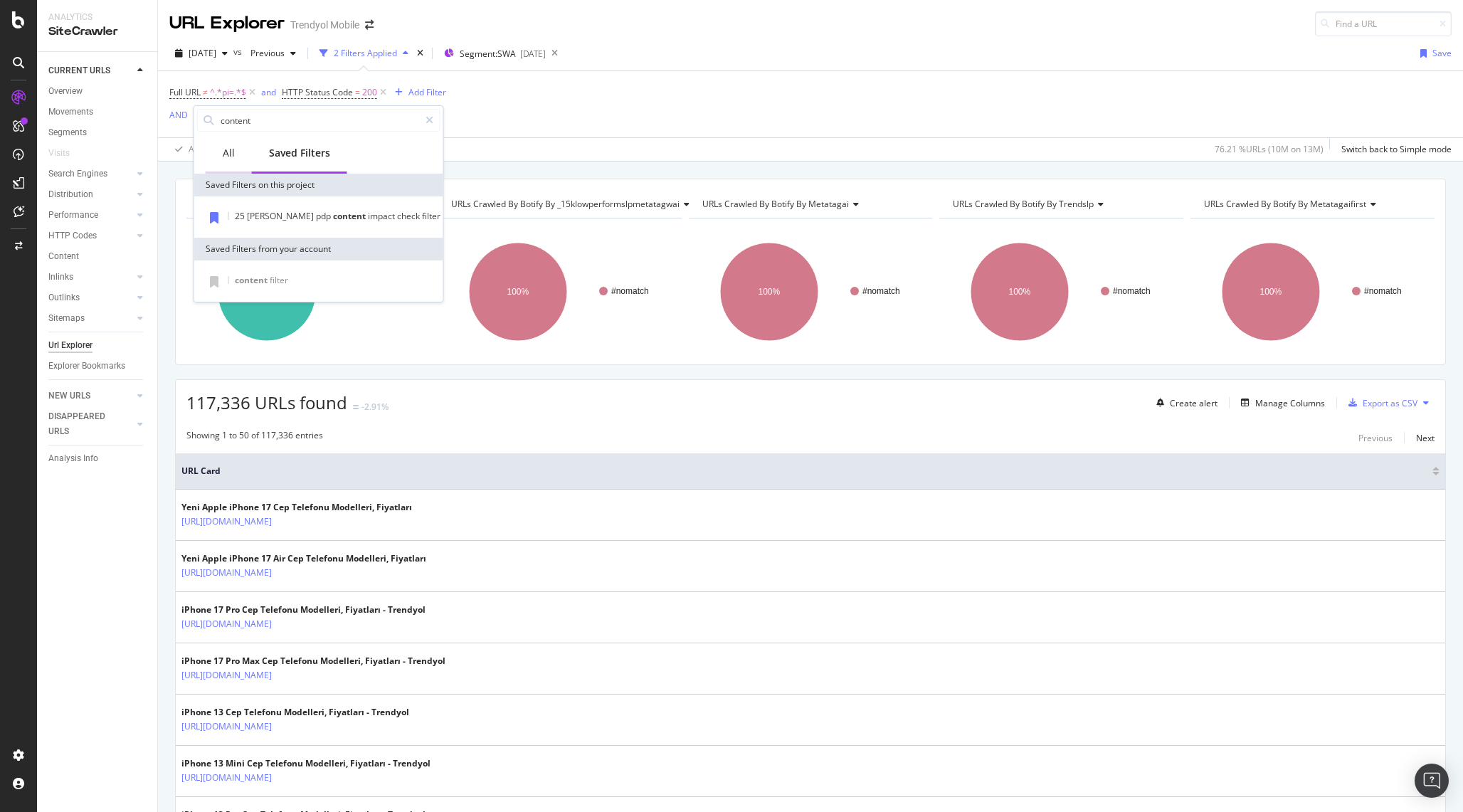
click at [232, 155] on div "All" at bounding box center [228, 153] width 12 height 14
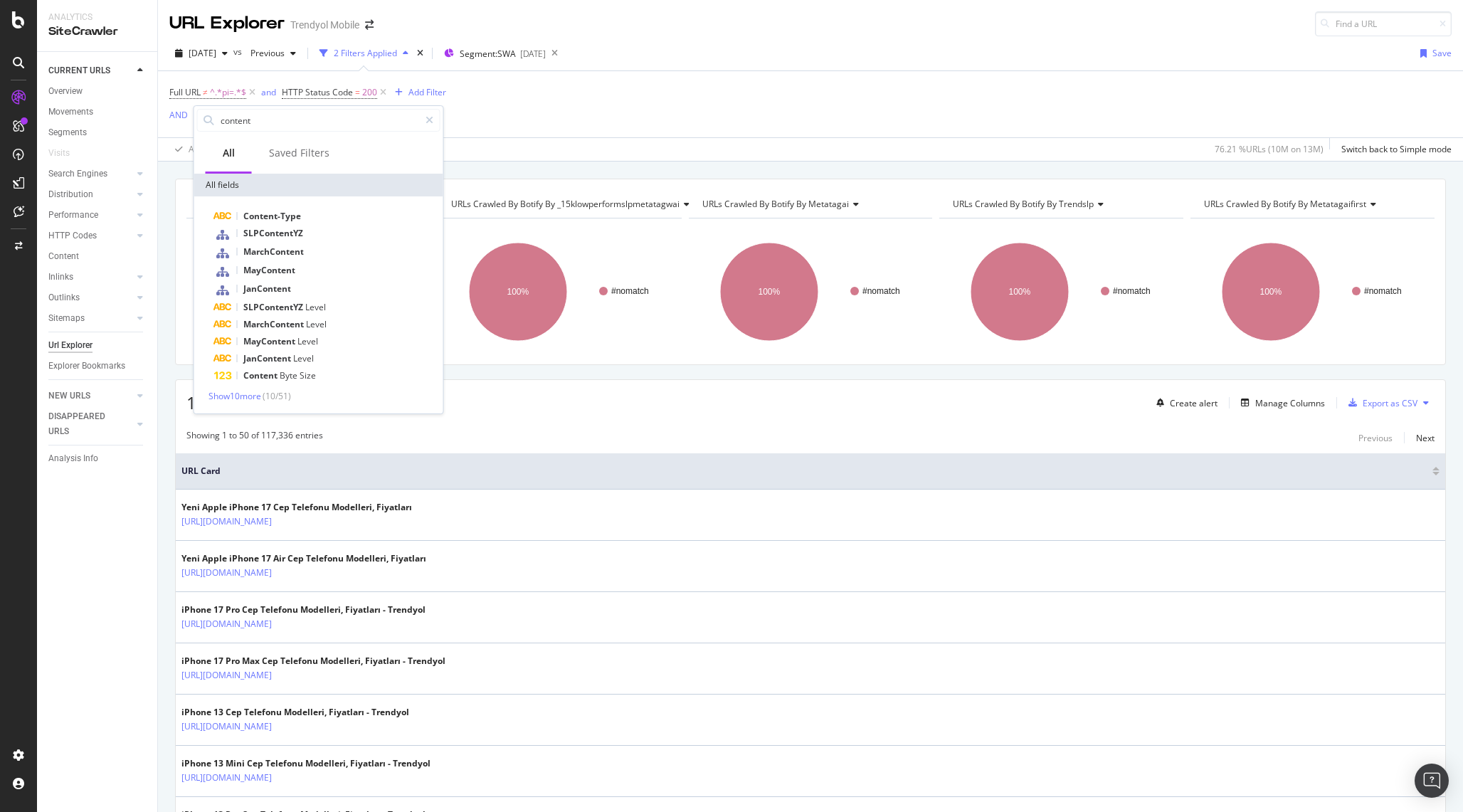
click at [260, 402] on div "Content-Type SLPContentYZ MarchContent MayContent JanContent SLPContentYZ Level…" at bounding box center [319, 305] width 249 height 217
click at [254, 399] on span "Show 10 more" at bounding box center [235, 396] width 53 height 12
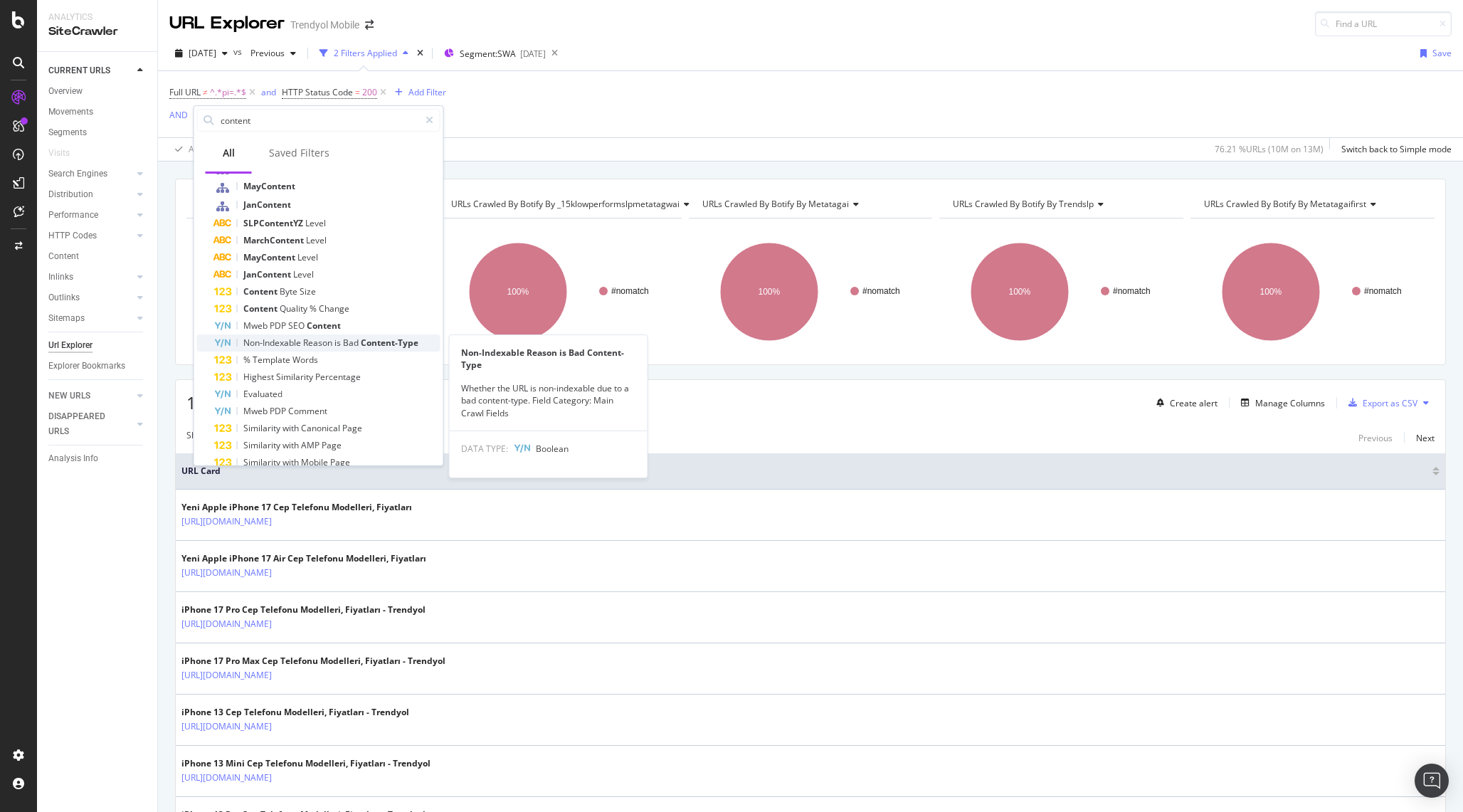
scroll to position [119, 0]
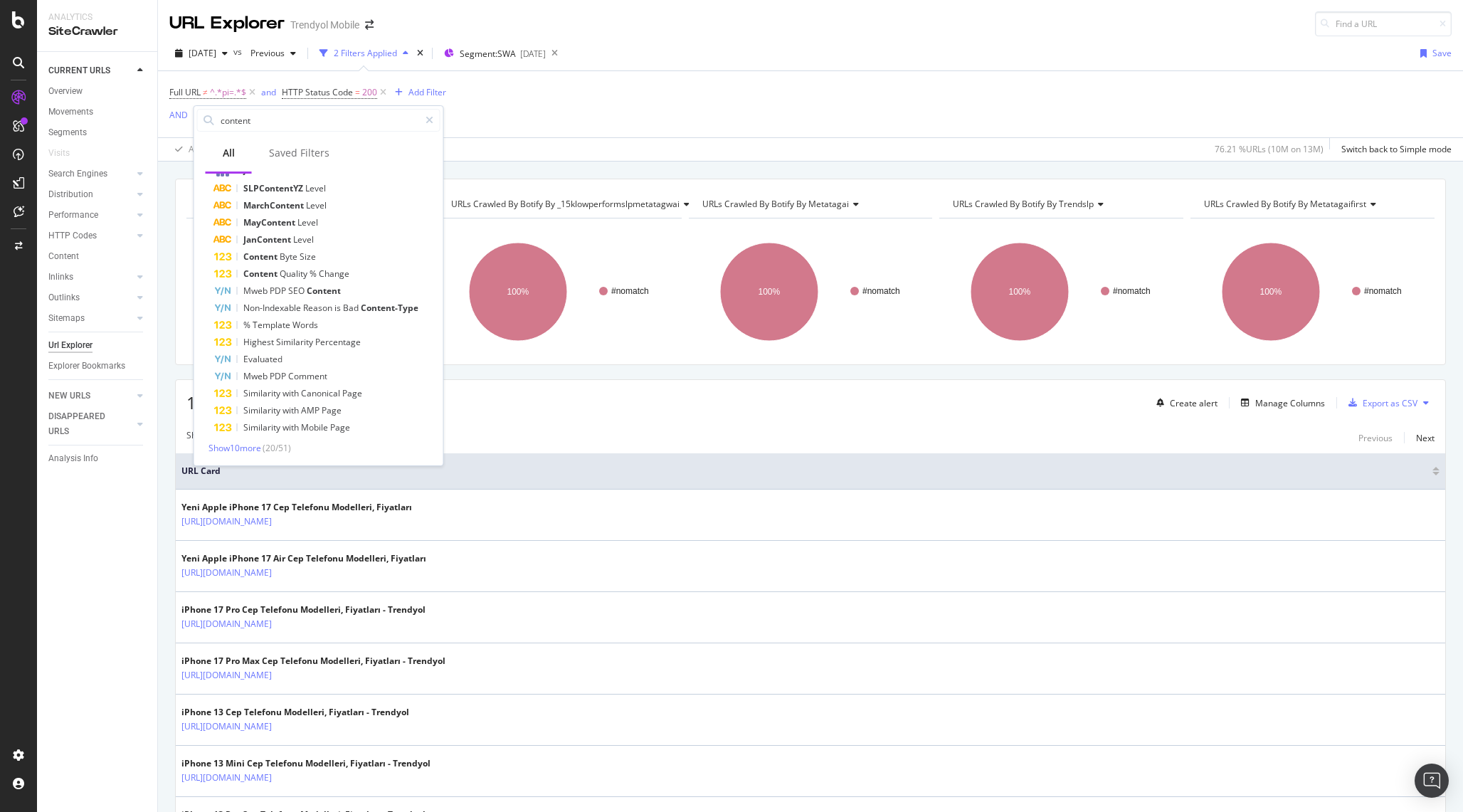
click at [268, 453] on span "( 20 / 51 )" at bounding box center [276, 448] width 28 height 12
click at [234, 448] on span "Show 10 more" at bounding box center [235, 448] width 53 height 12
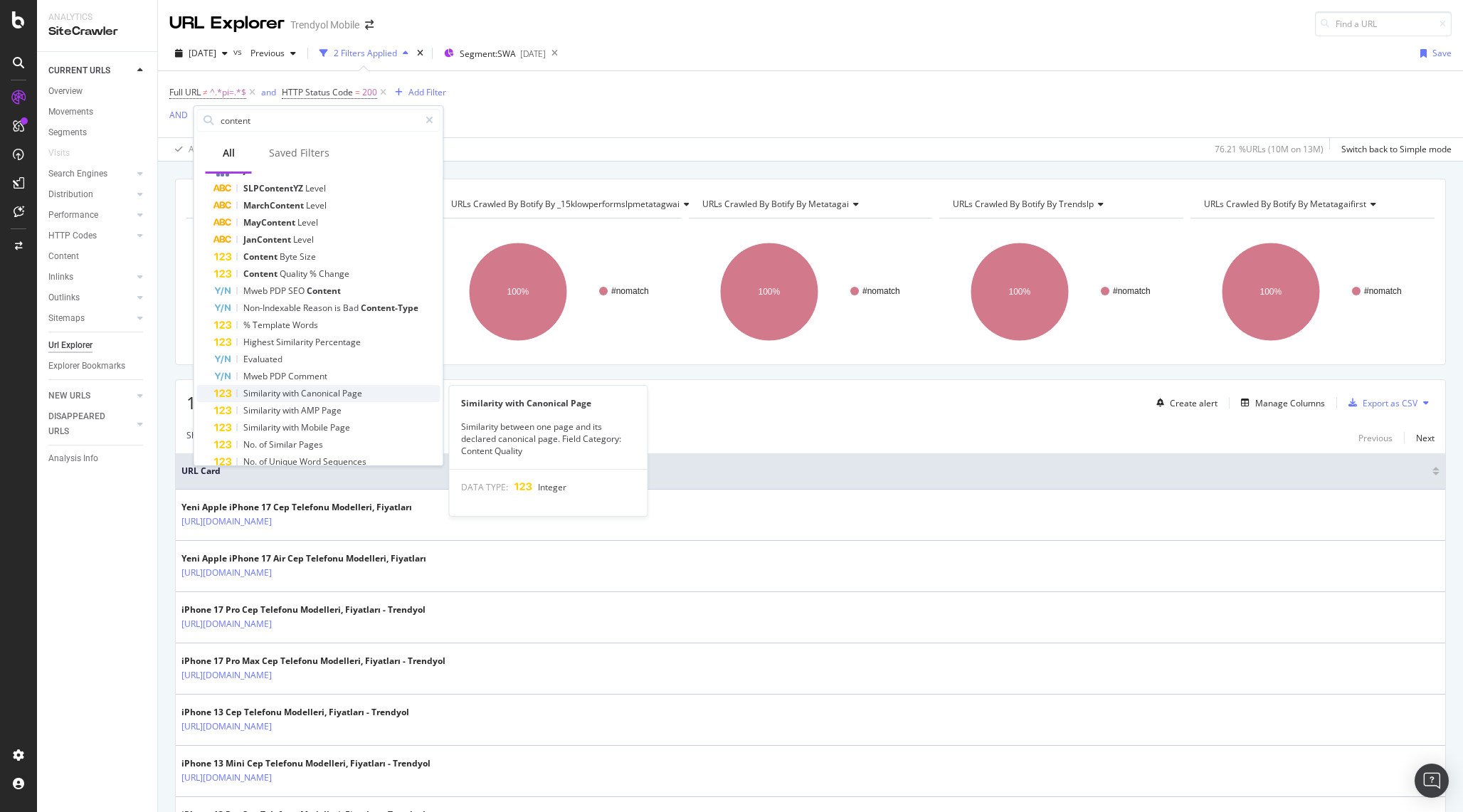
scroll to position [292, 0]
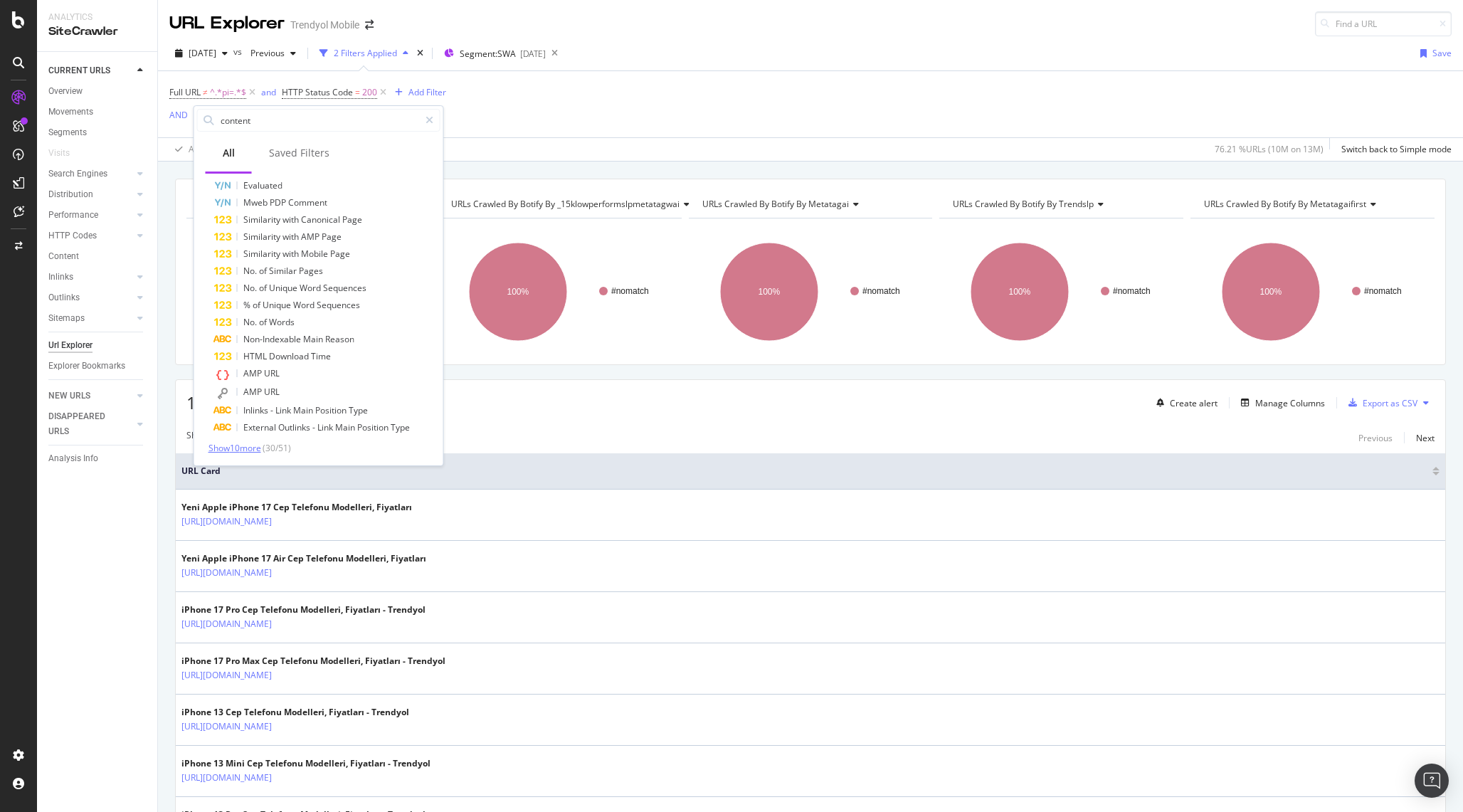
click at [258, 448] on span "Show 10 more" at bounding box center [235, 448] width 53 height 12
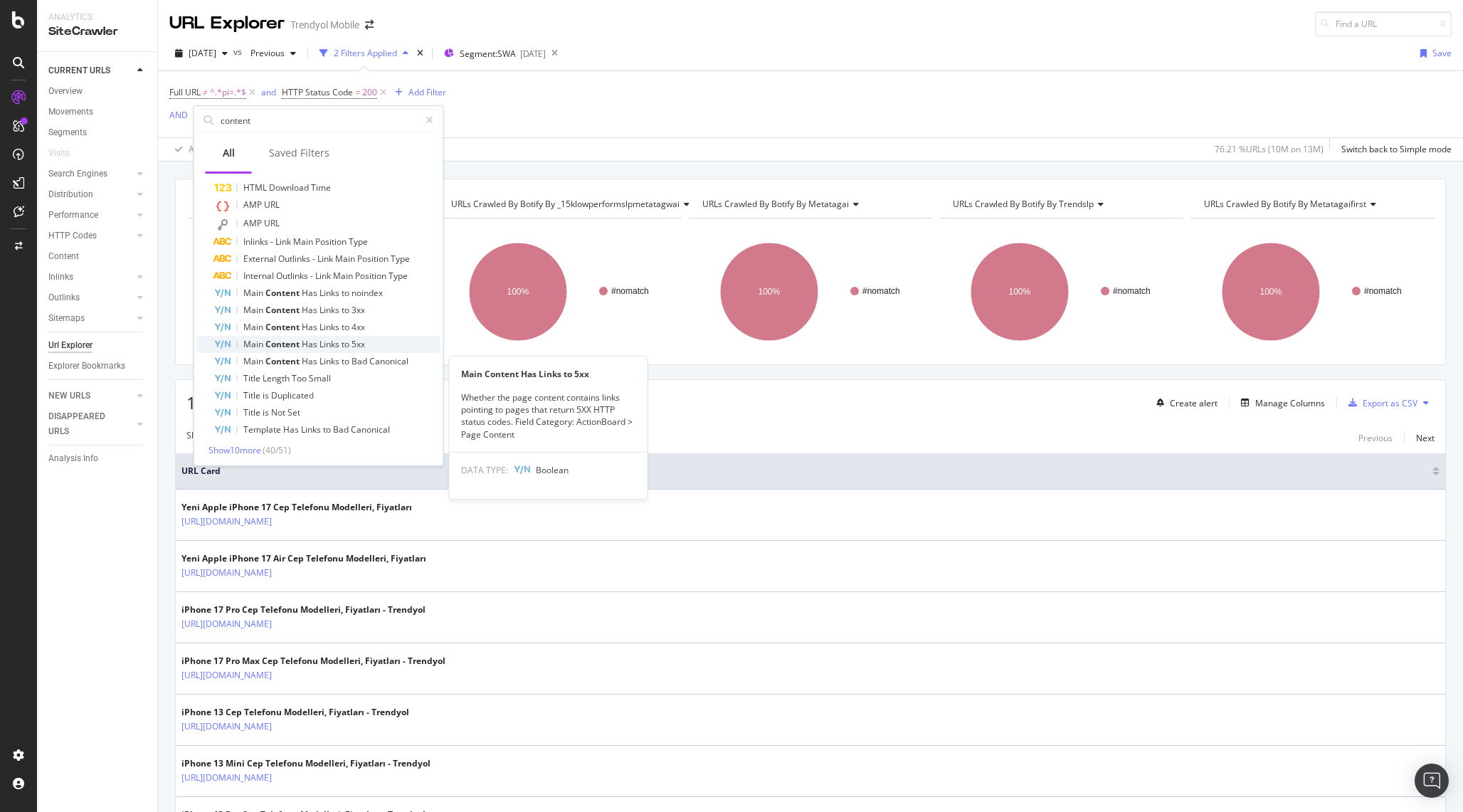
scroll to position [463, 0]
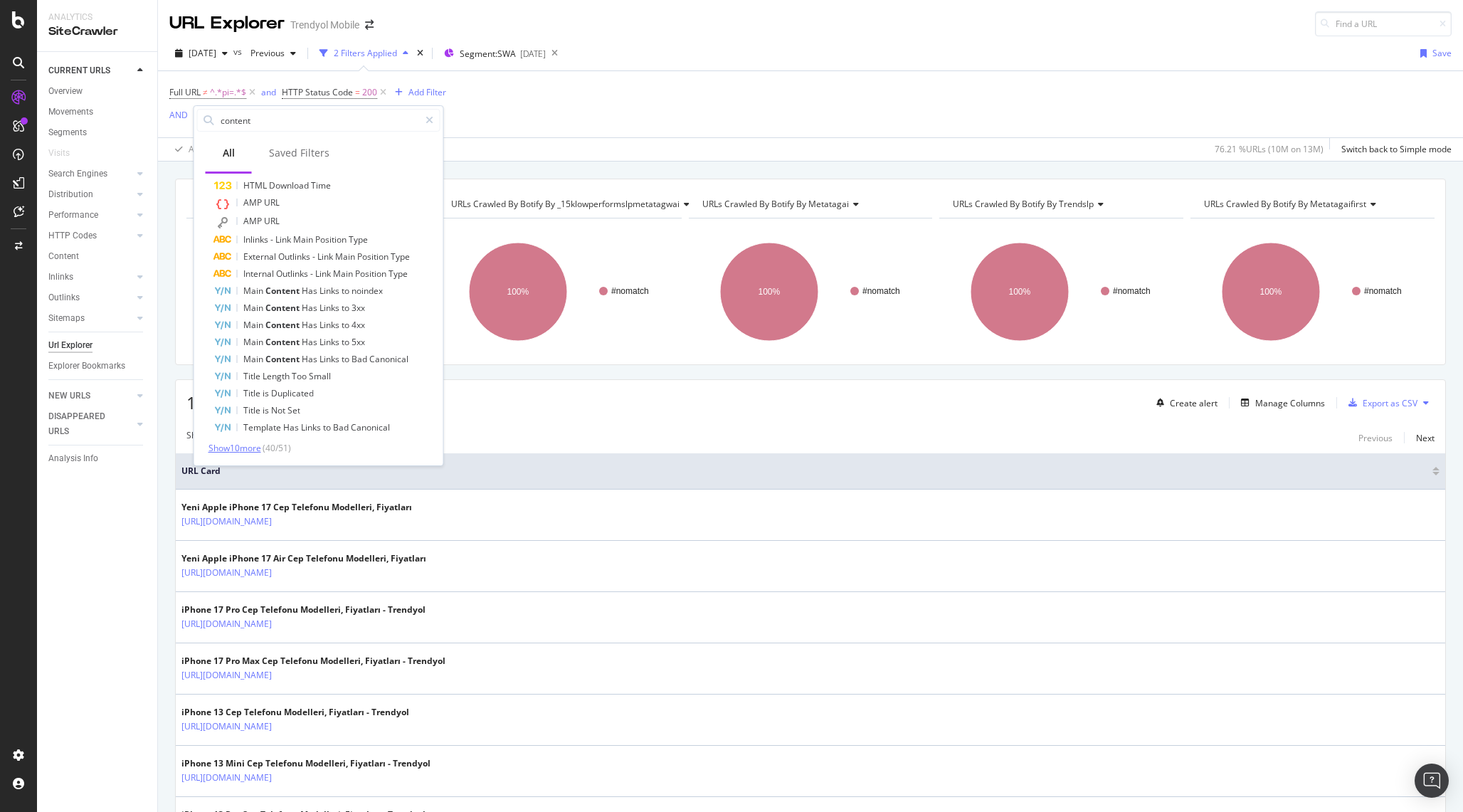
click at [256, 451] on span "Show 10 more" at bounding box center [235, 448] width 53 height 12
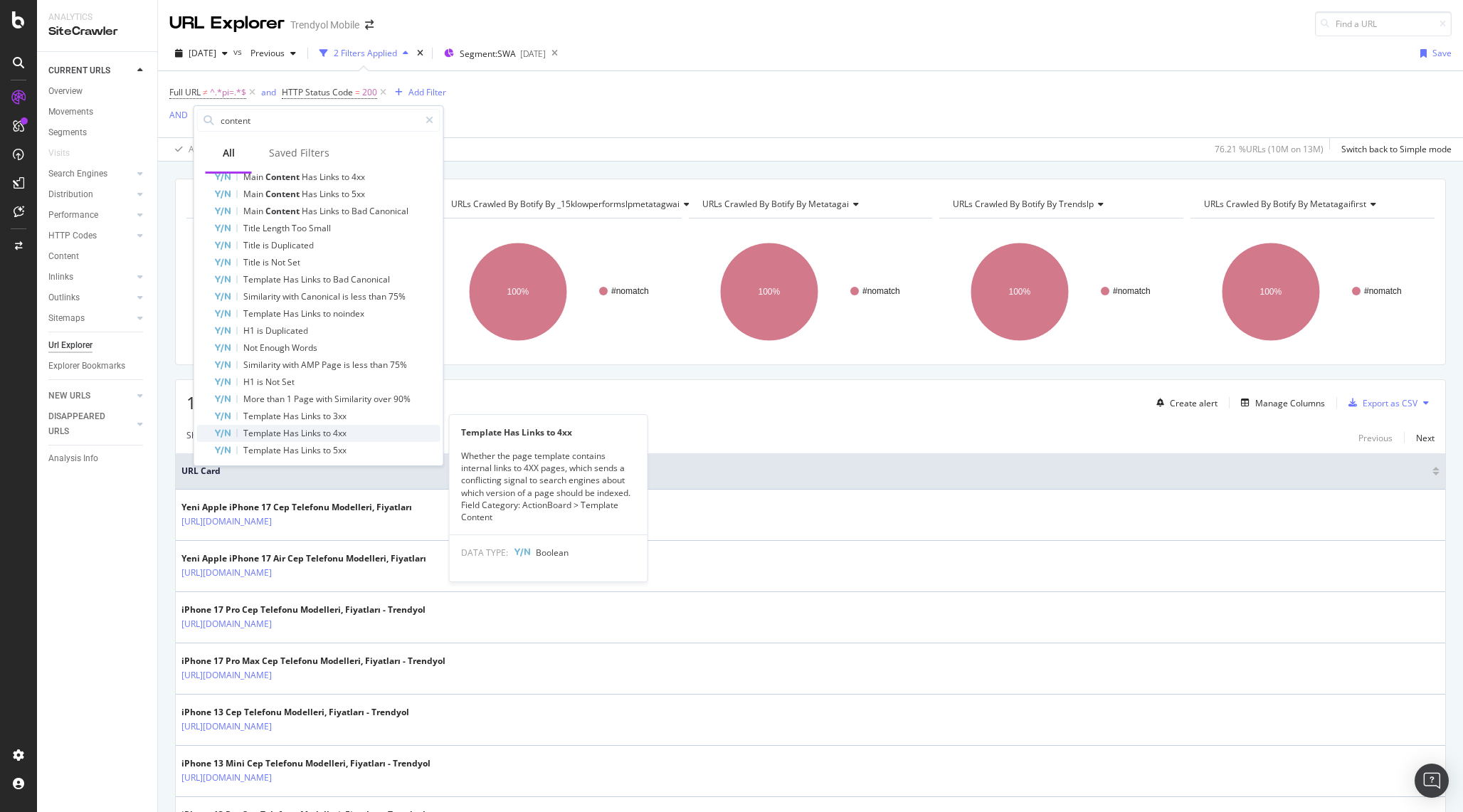
scroll to position [634, 0]
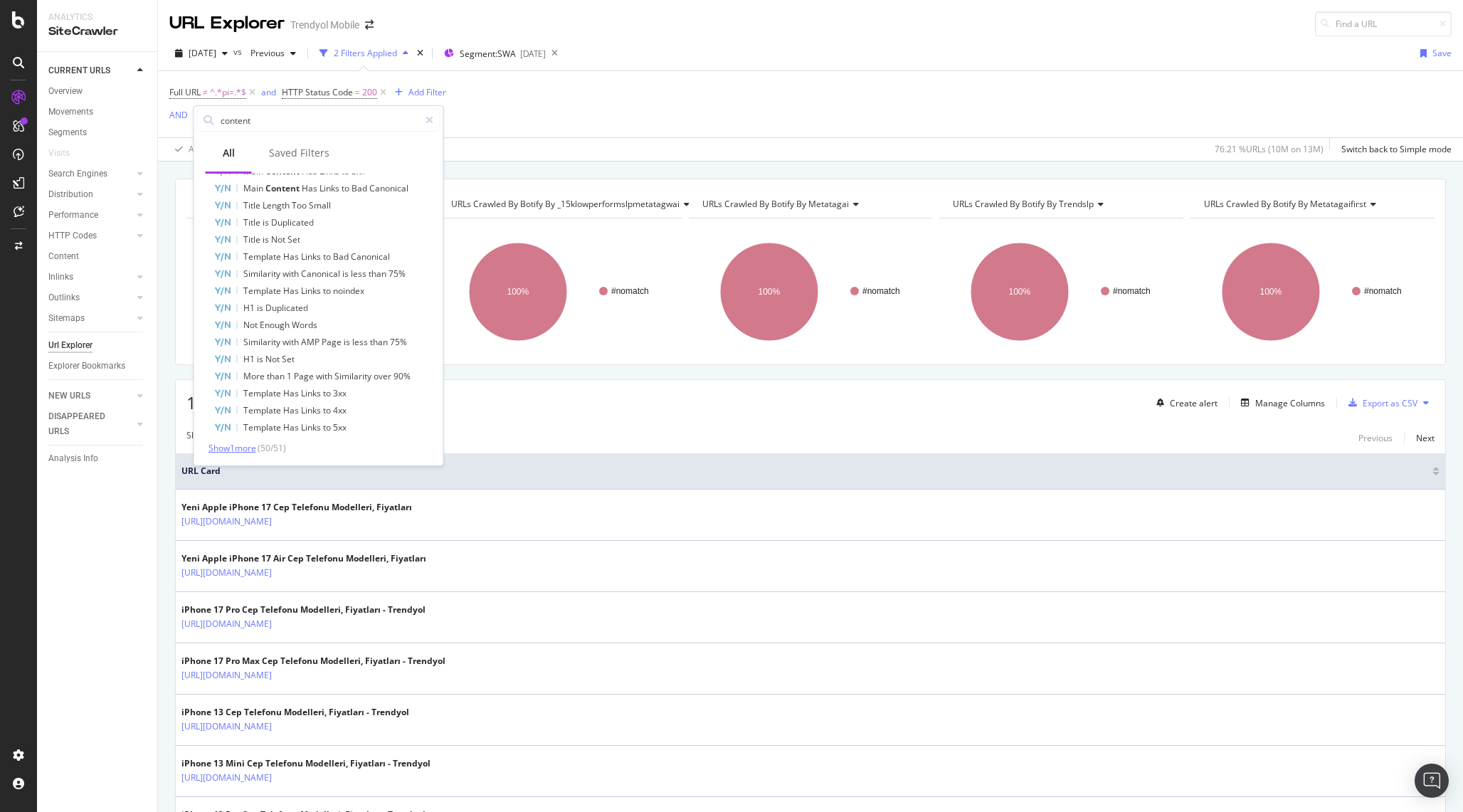
click at [234, 452] on span "Show 1 more" at bounding box center [232, 448] width 48 height 12
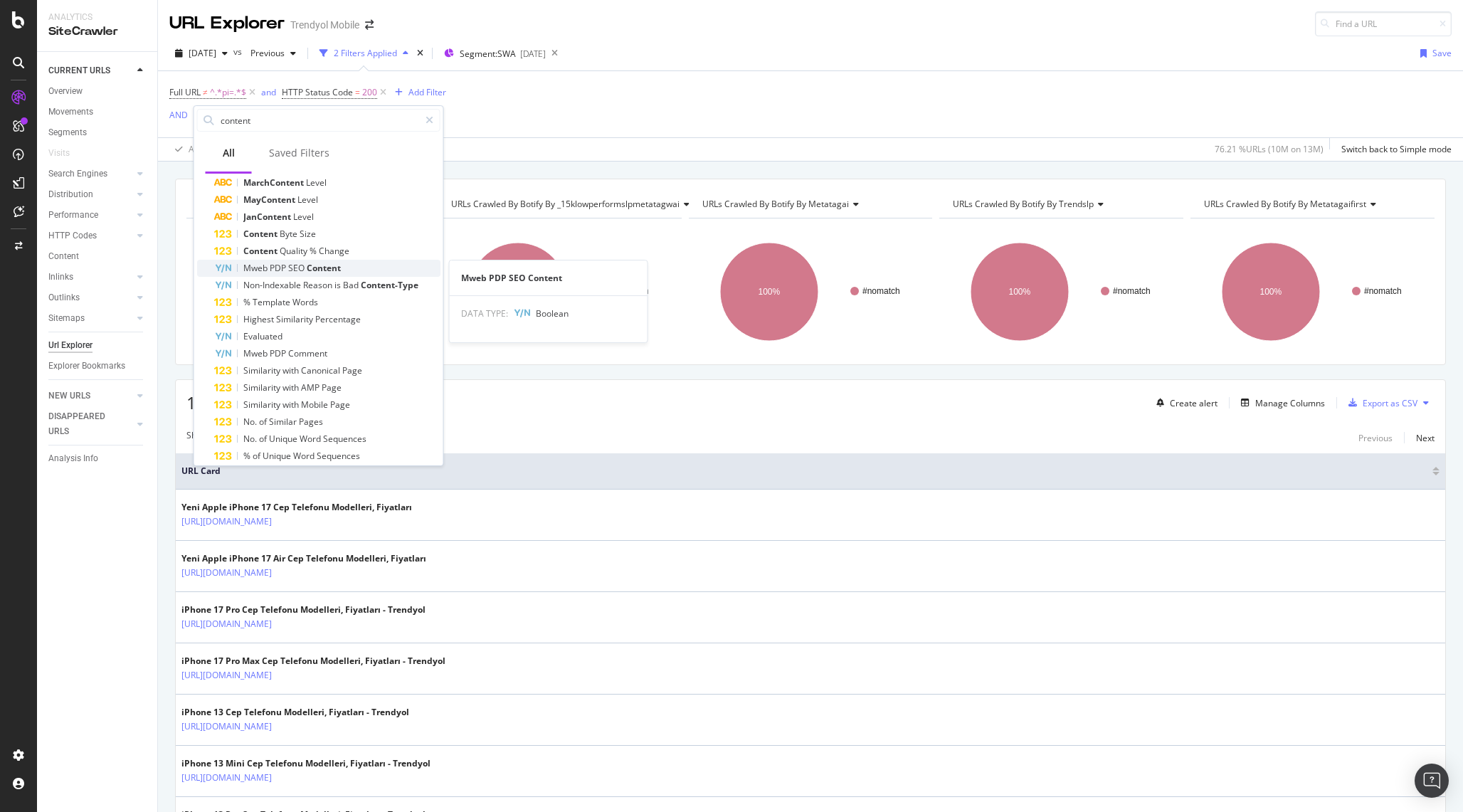
scroll to position [141, 0]
drag, startPoint x: 285, startPoint y: 126, endPoint x: 208, endPoint y: 119, distance: 77.3
click at [208, 119] on div "content" at bounding box center [319, 120] width 243 height 23
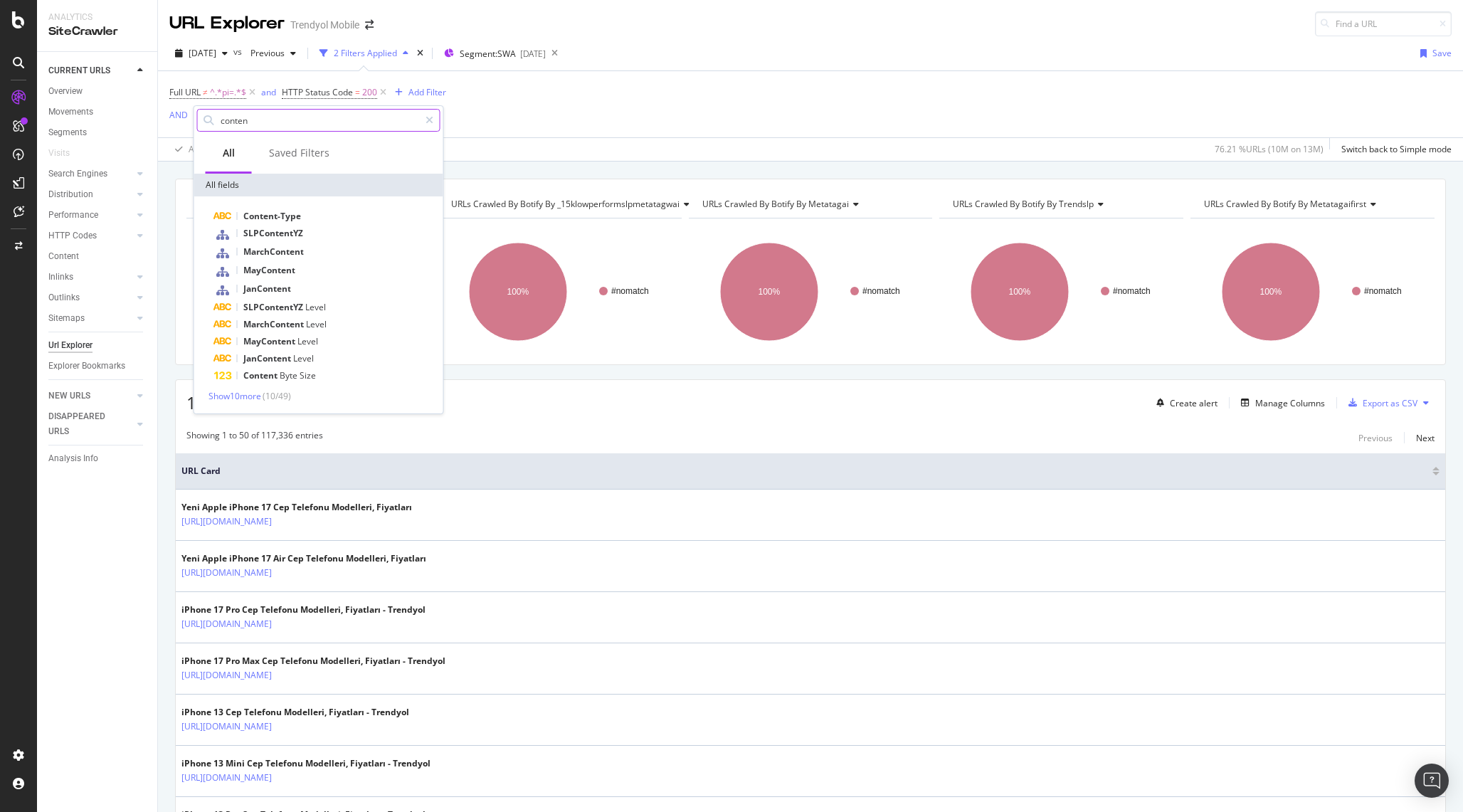
scroll to position [0, 0]
type input "c"
type input "L"
type input "Mweb"
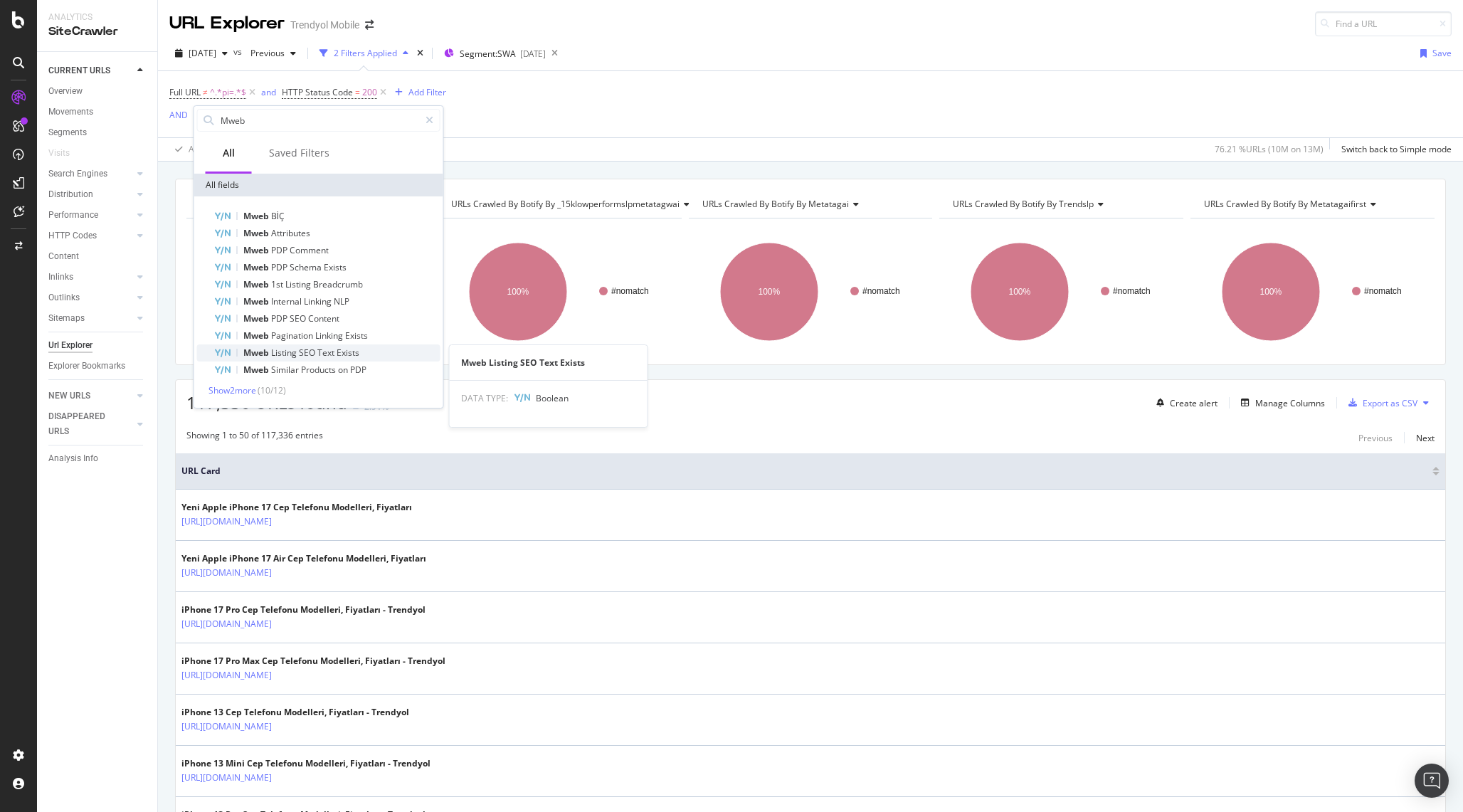
click at [294, 356] on span "Listing" at bounding box center [285, 352] width 27 height 12
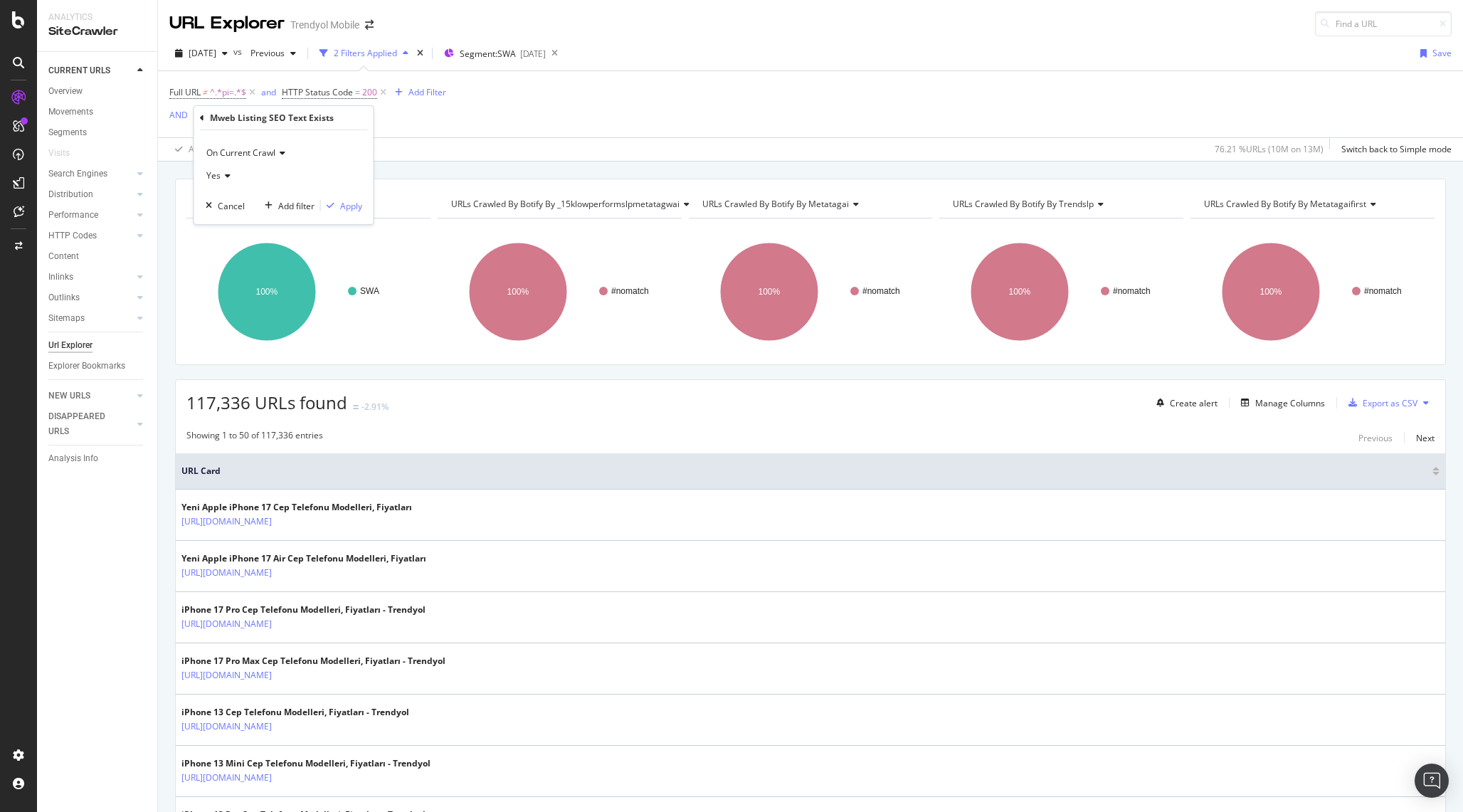
click at [221, 175] on icon at bounding box center [225, 175] width 10 height 8
click at [227, 219] on div "No" at bounding box center [285, 224] width 152 height 19
click at [356, 208] on div "Apply" at bounding box center [351, 206] width 22 height 12
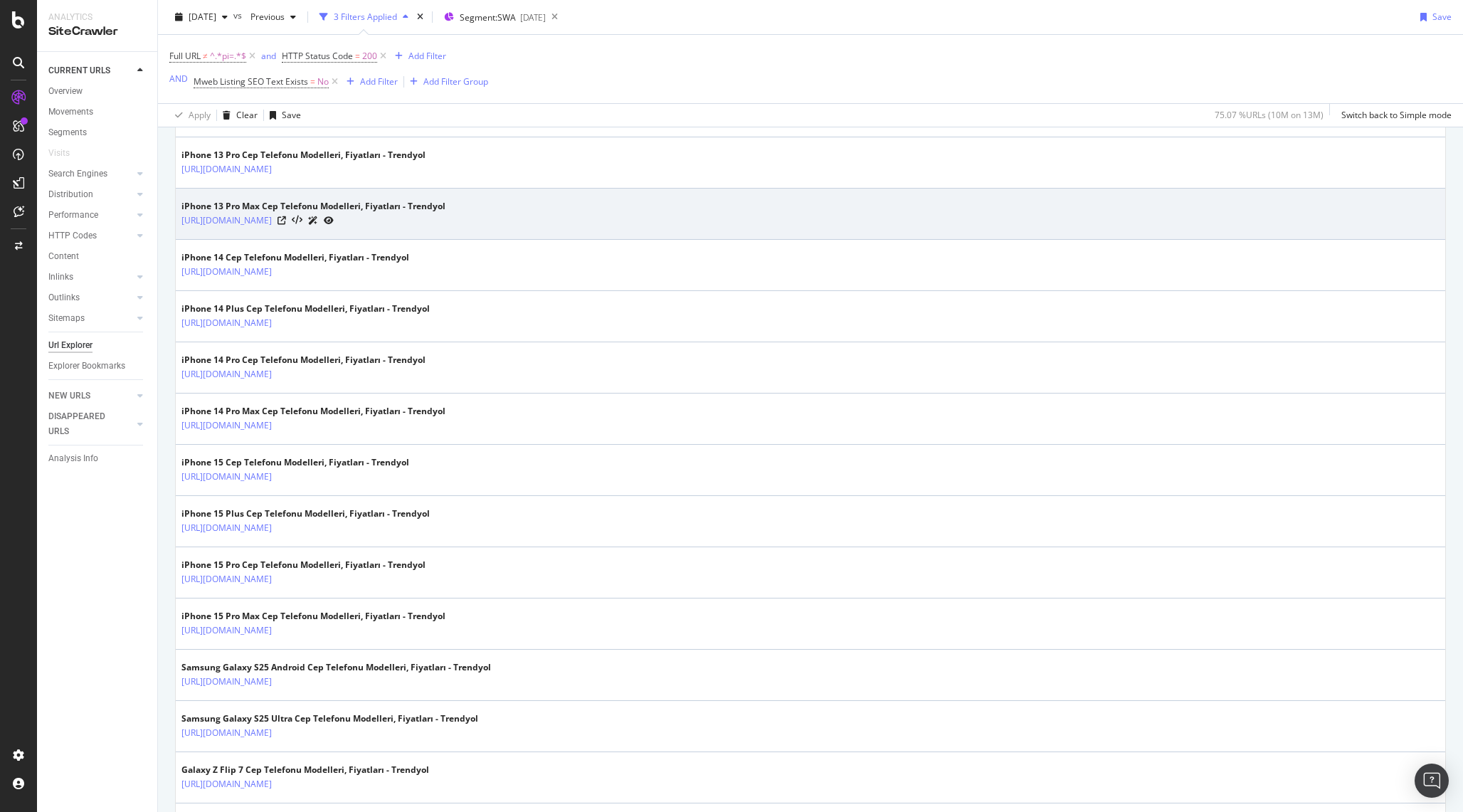
scroll to position [660, 0]
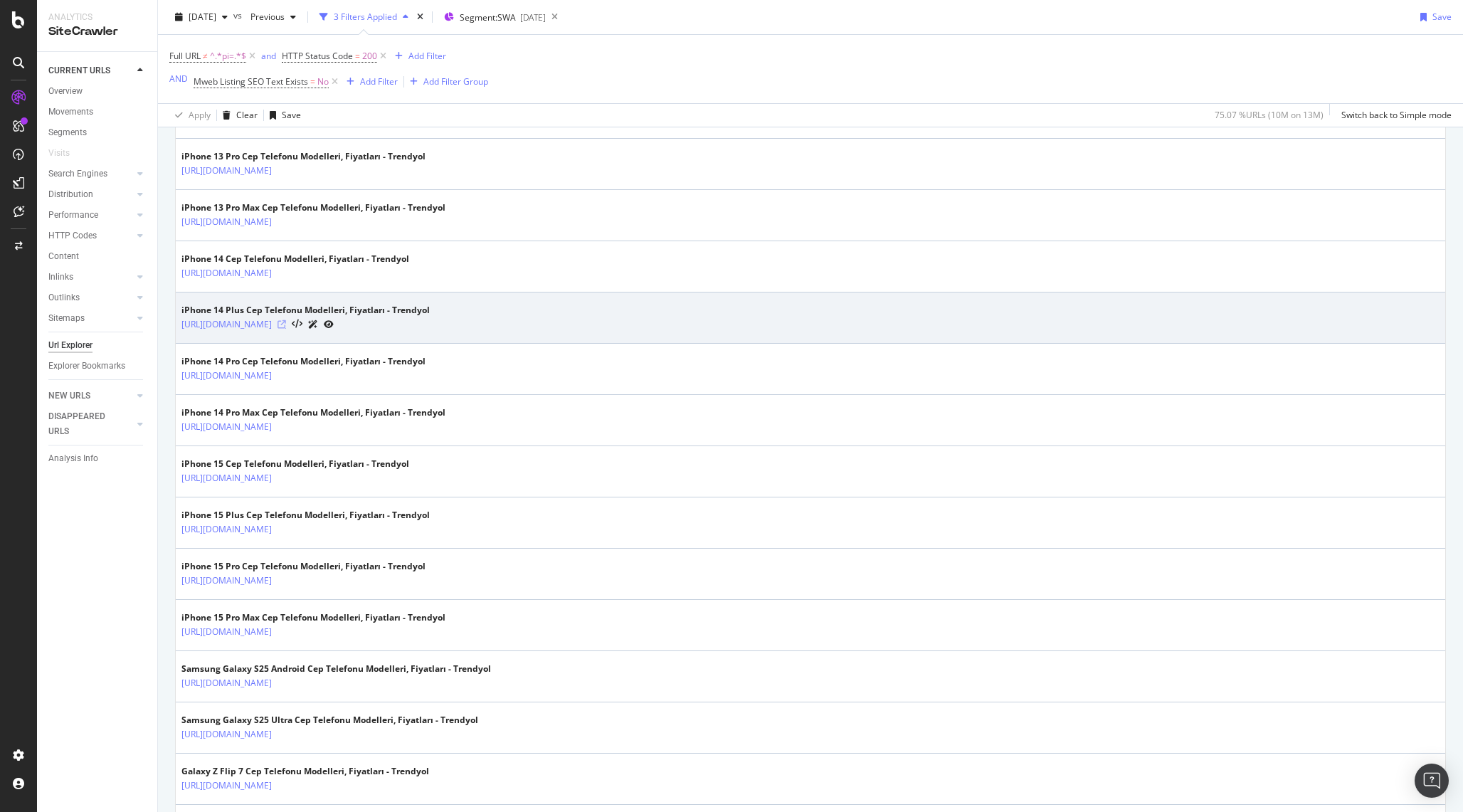
click at [286, 324] on icon at bounding box center [281, 324] width 8 height 8
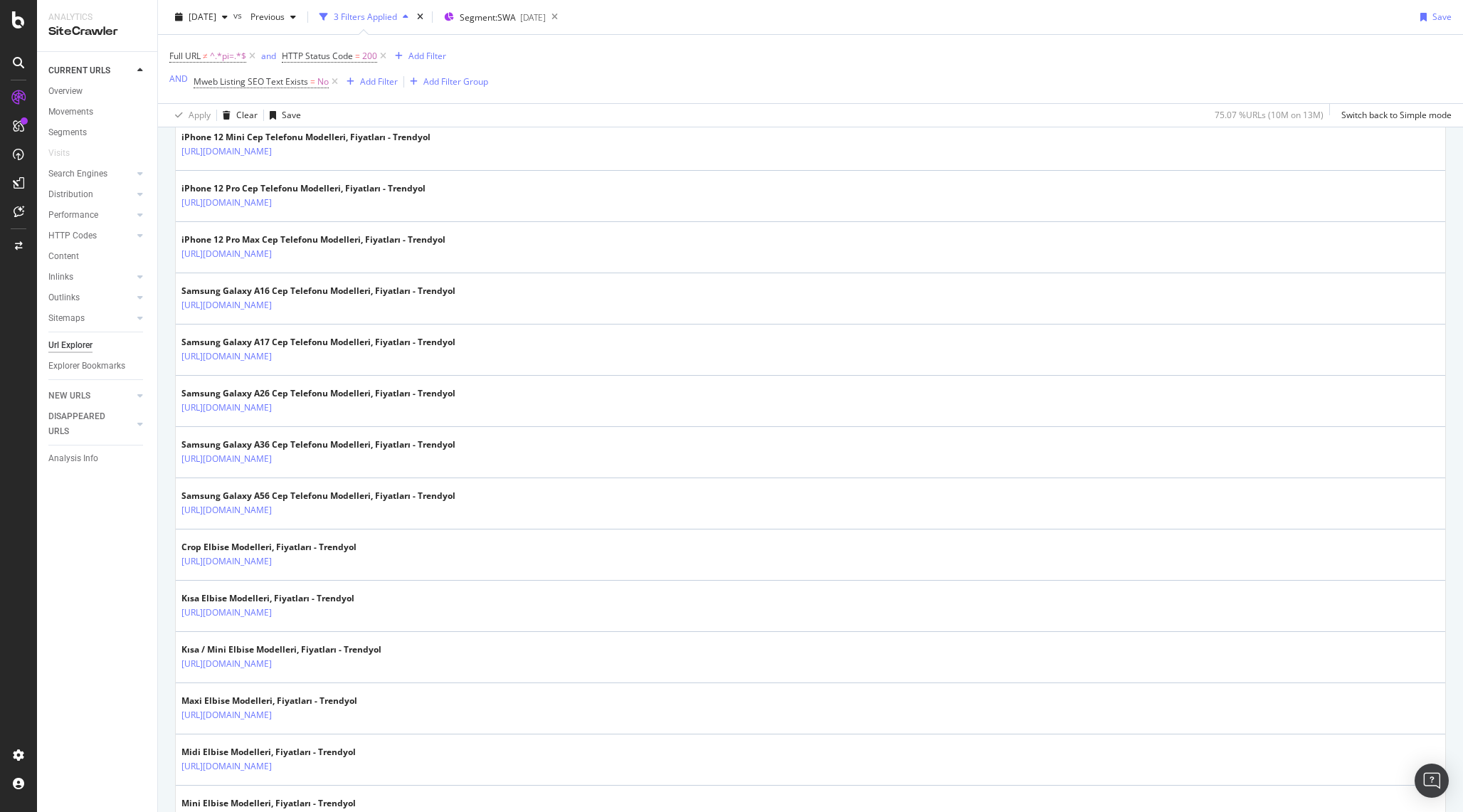
scroll to position [2325, 0]
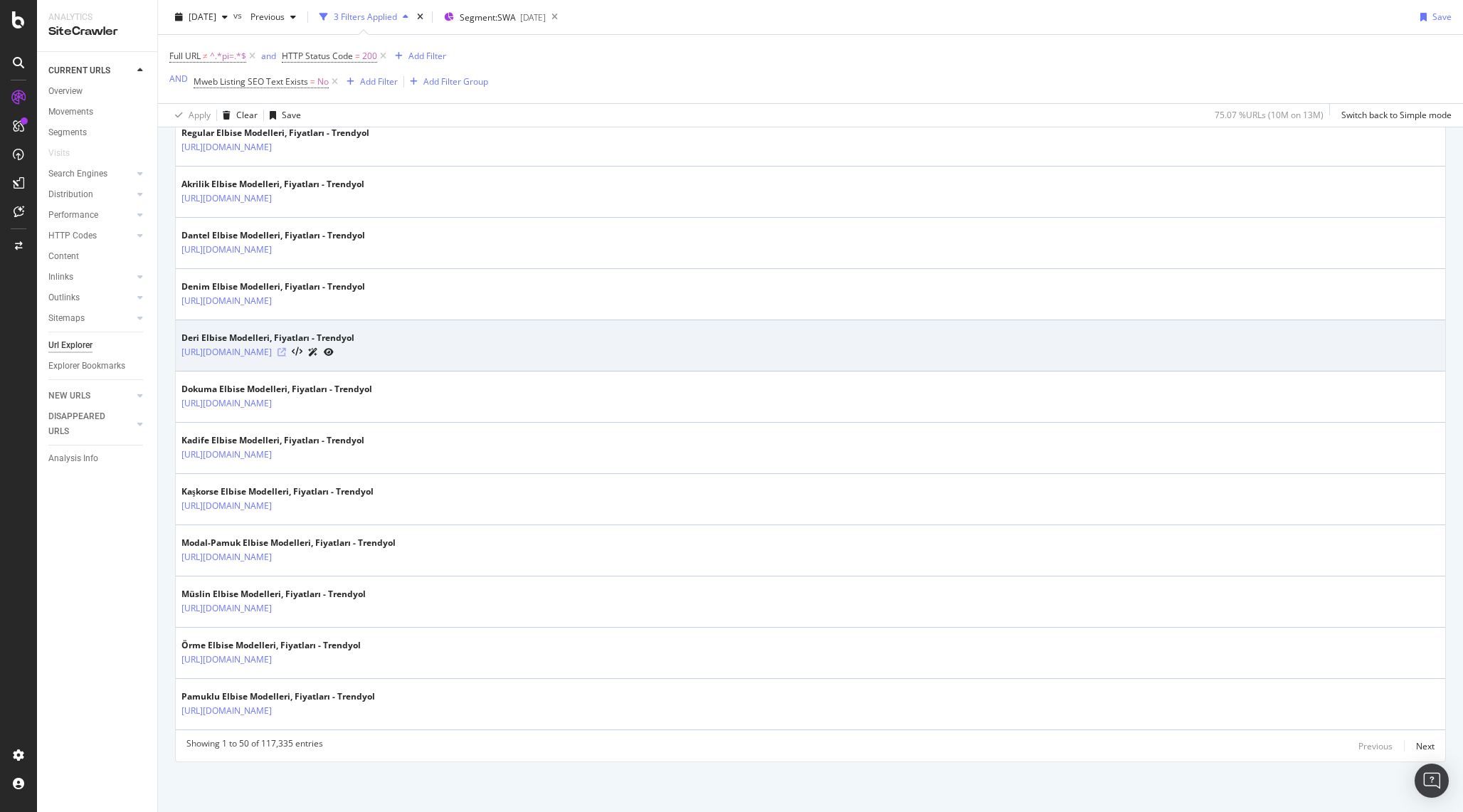
click at [286, 352] on icon at bounding box center [281, 352] width 8 height 8
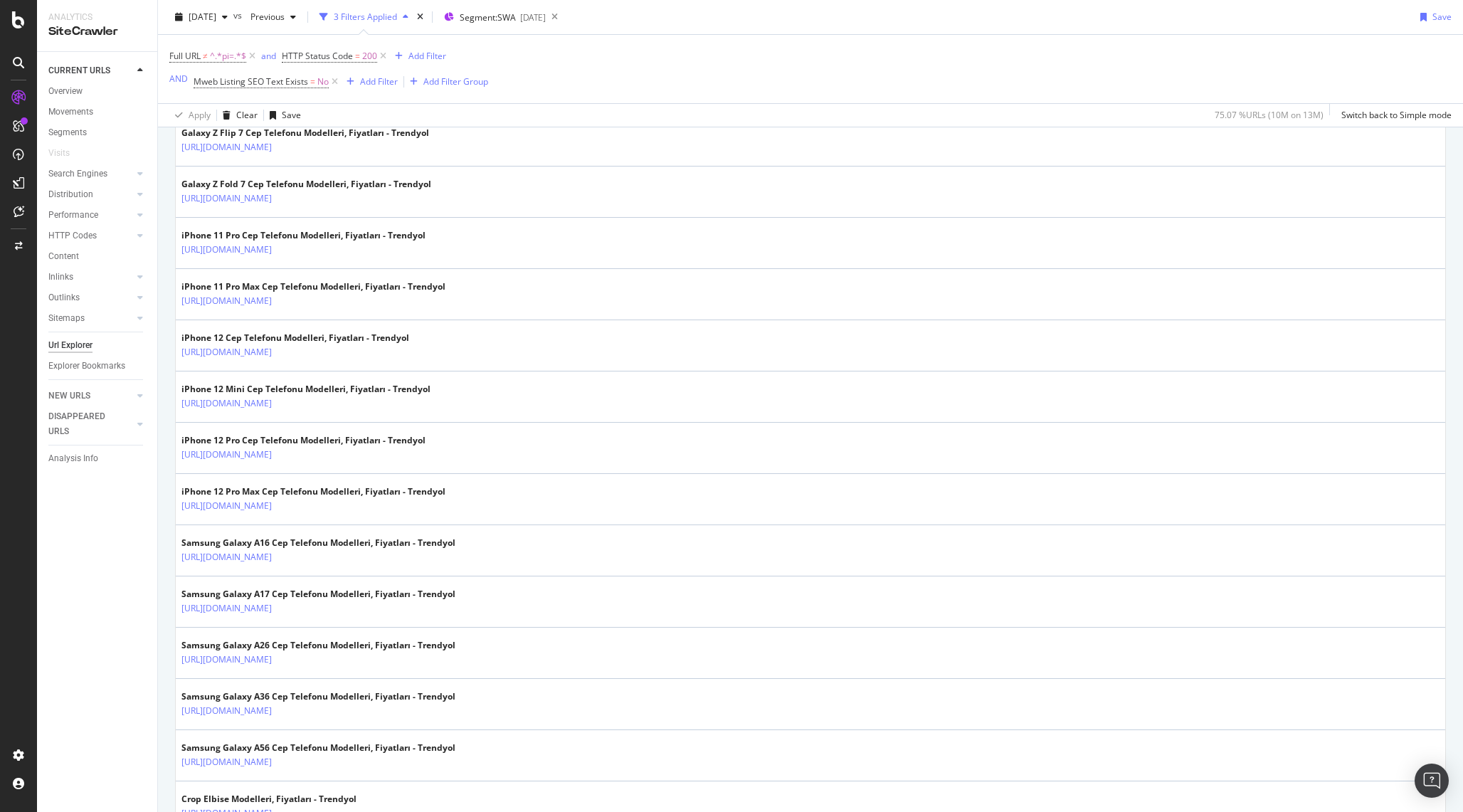
scroll to position [934, 0]
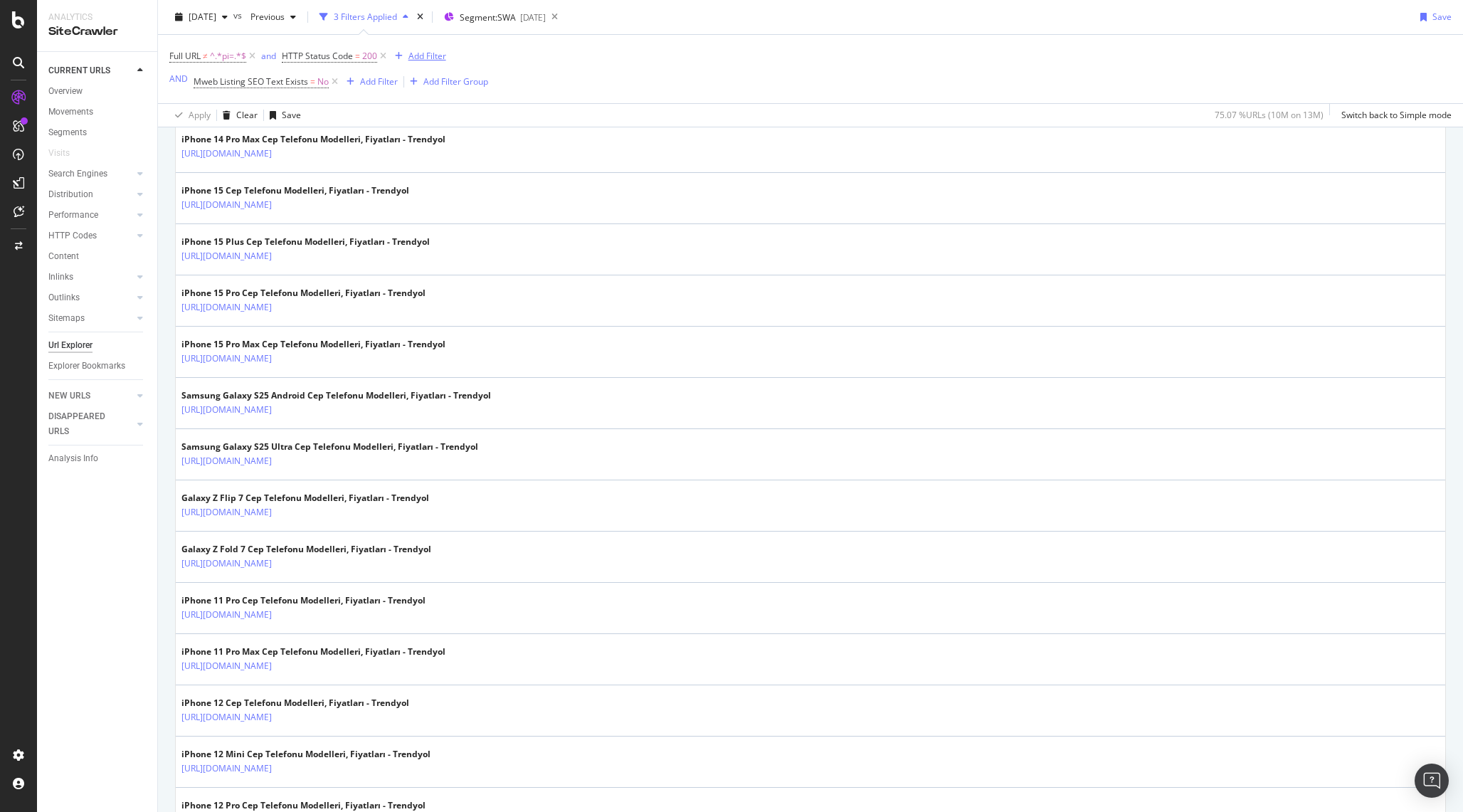
click at [420, 59] on div "Add Filter" at bounding box center [427, 56] width 38 height 12
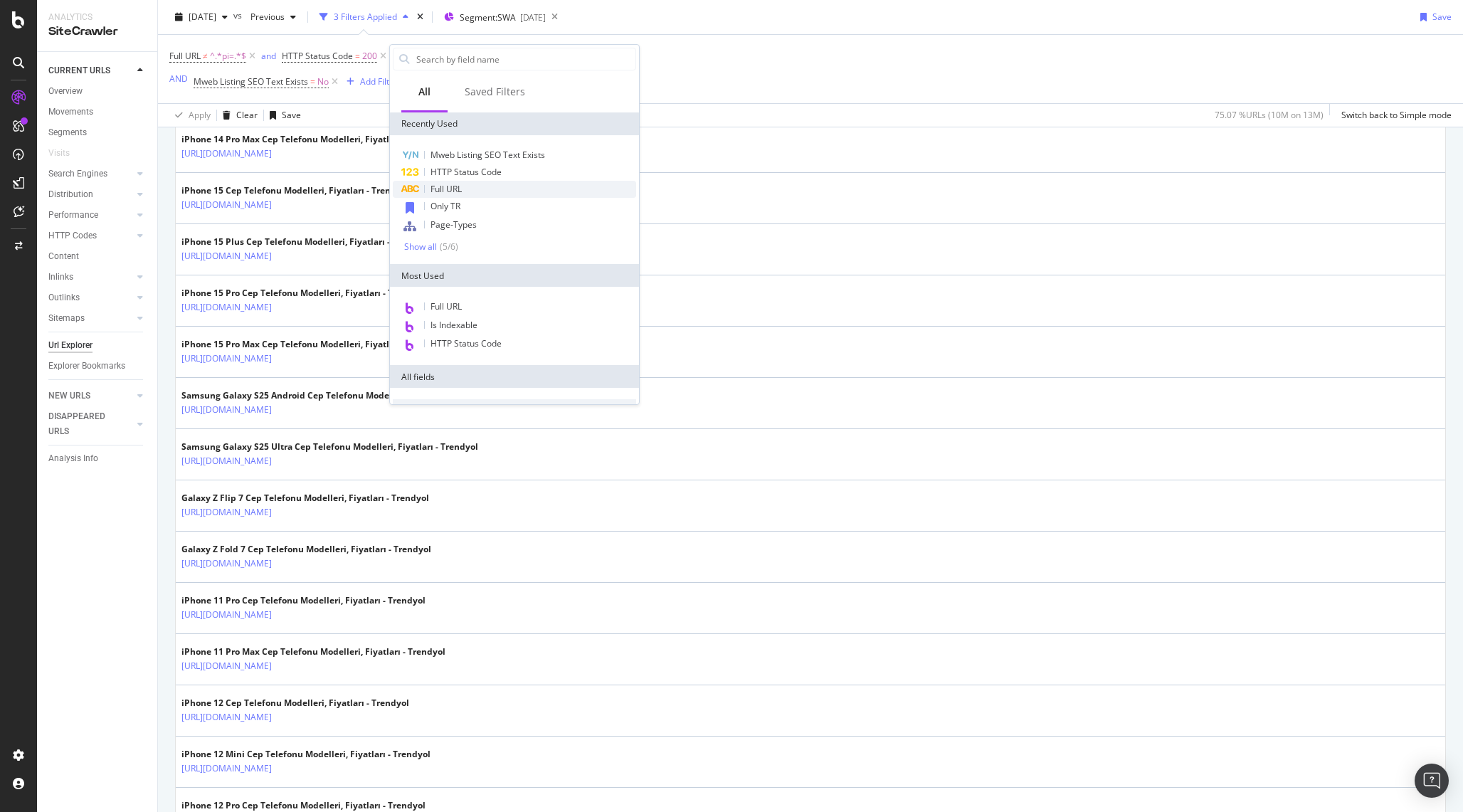
click at [466, 194] on div "Full URL" at bounding box center [515, 190] width 243 height 17
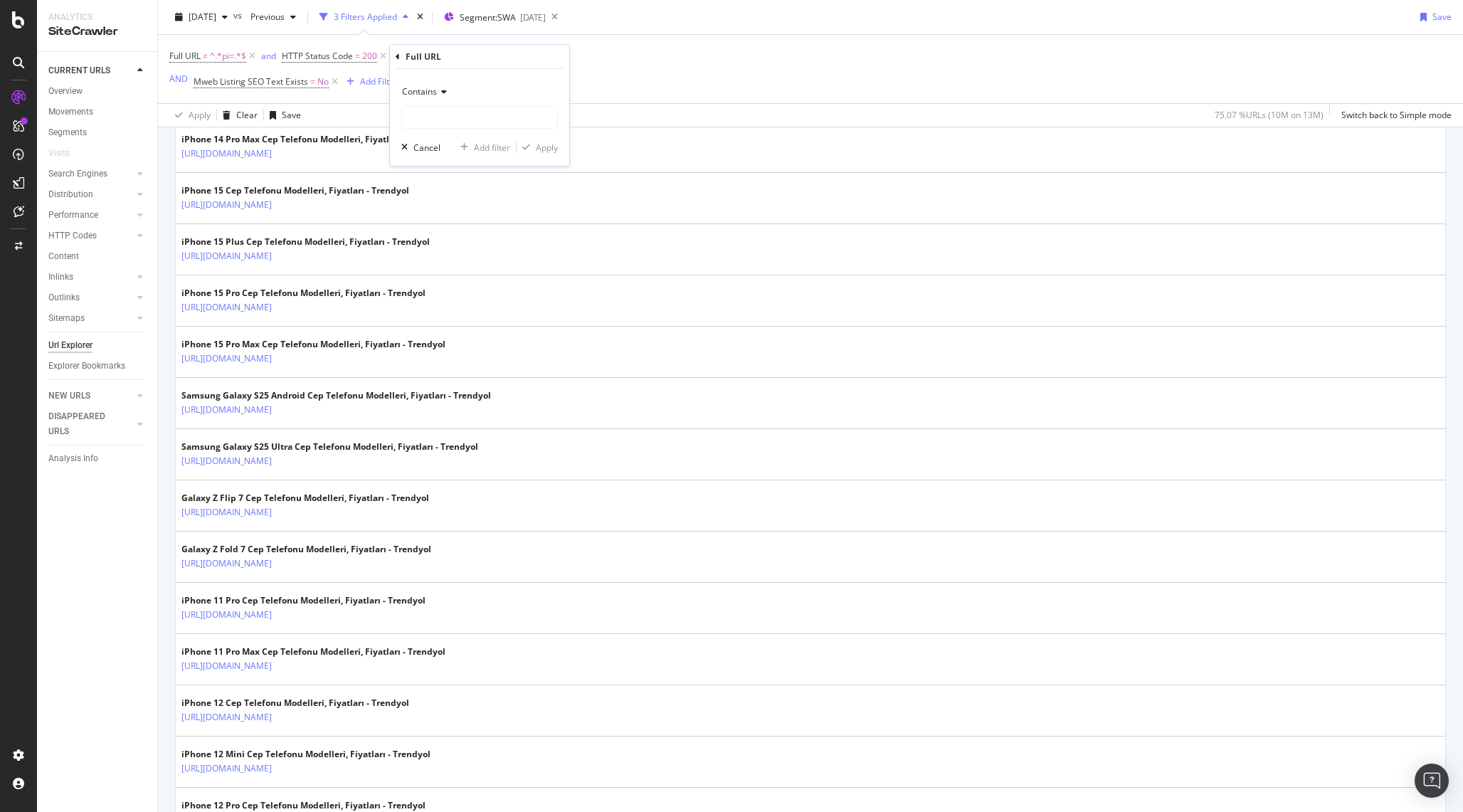
click at [428, 88] on span "Contains" at bounding box center [419, 91] width 35 height 12
click at [439, 245] on span "Doesn't contain" at bounding box center [440, 251] width 62 height 12
click at [448, 119] on input "text" at bounding box center [479, 117] width 156 height 23
type input "iphone"
click at [545, 146] on div "Apply" at bounding box center [546, 147] width 22 height 12
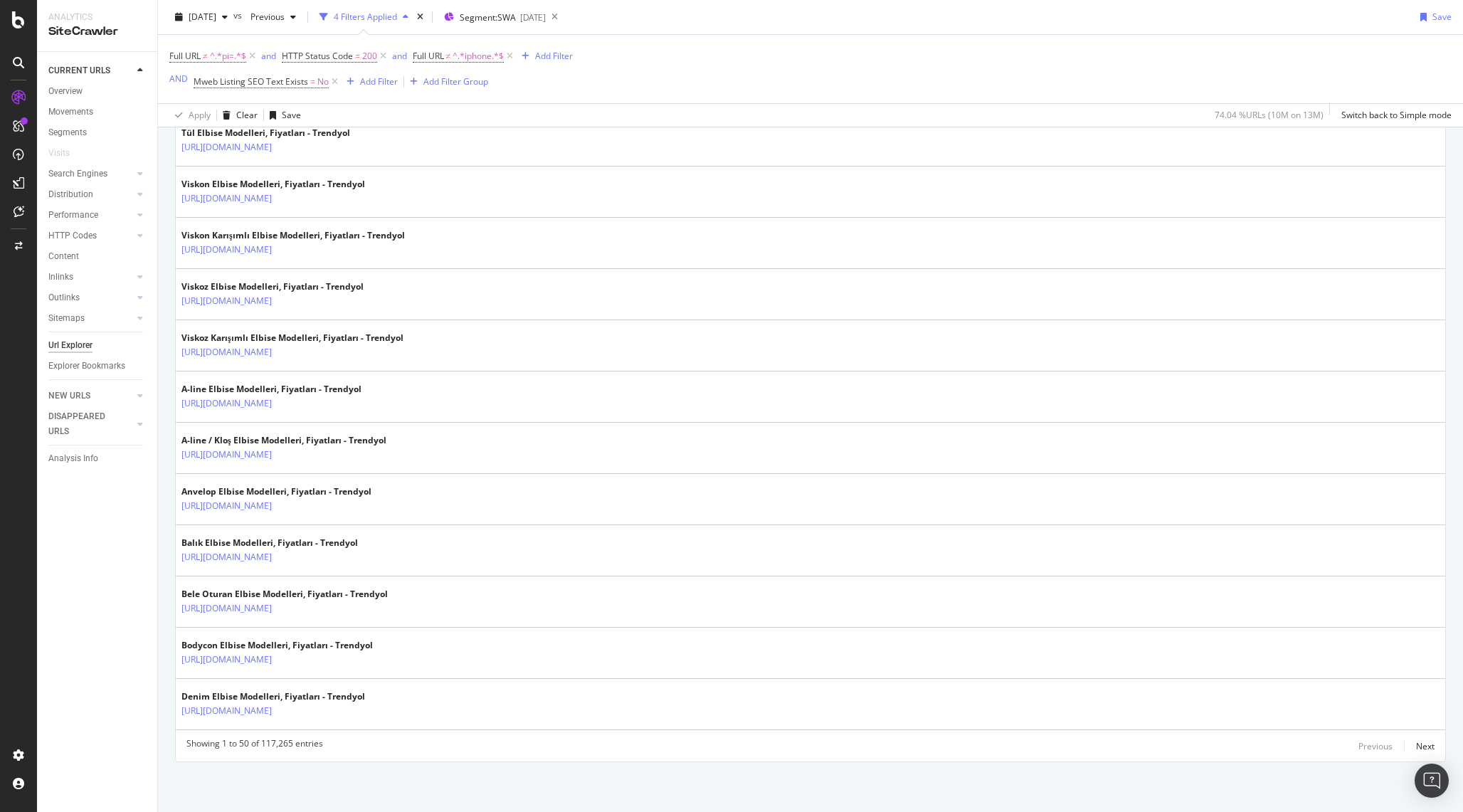
scroll to position [2254, 0]
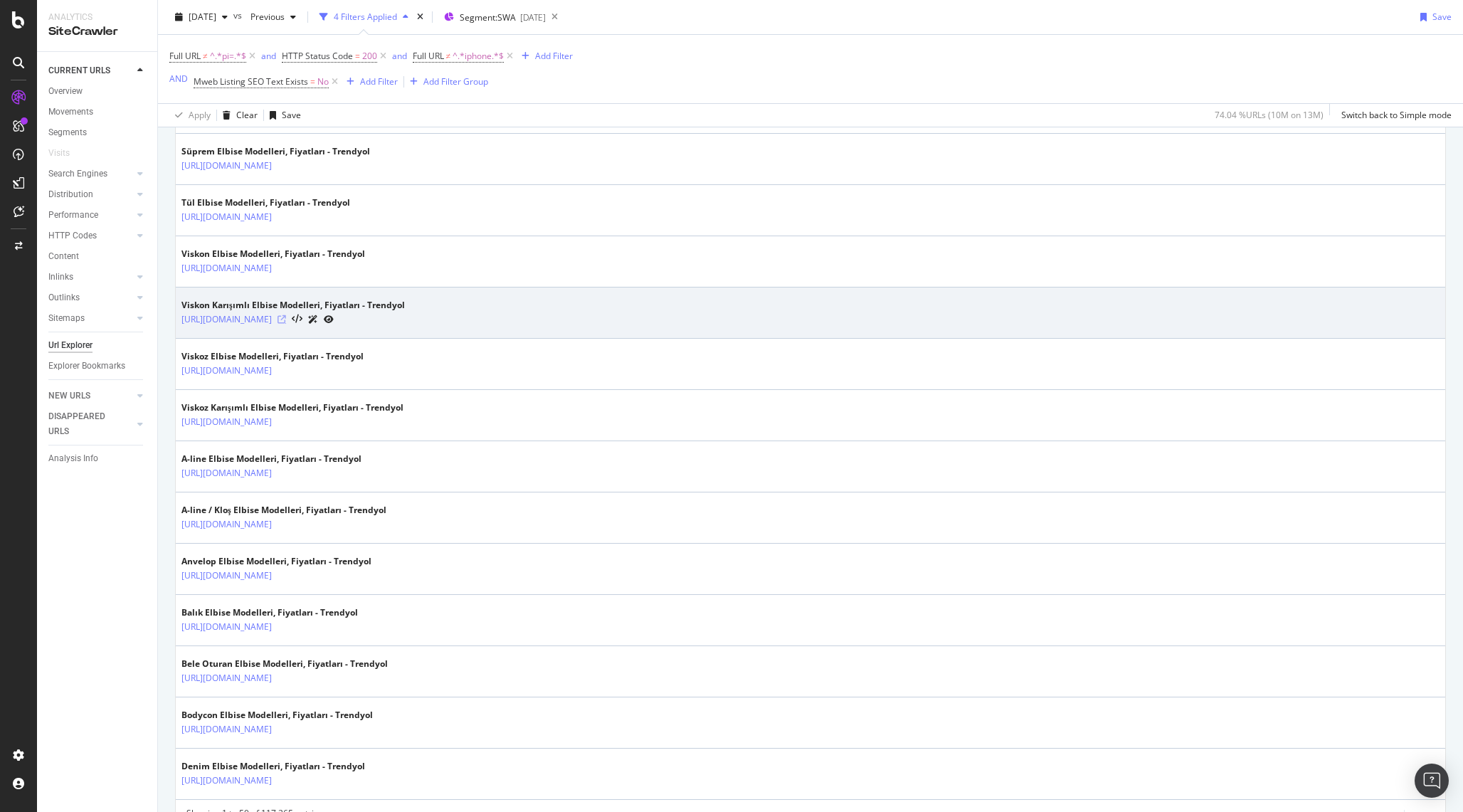
click at [286, 315] on icon at bounding box center [281, 319] width 8 height 8
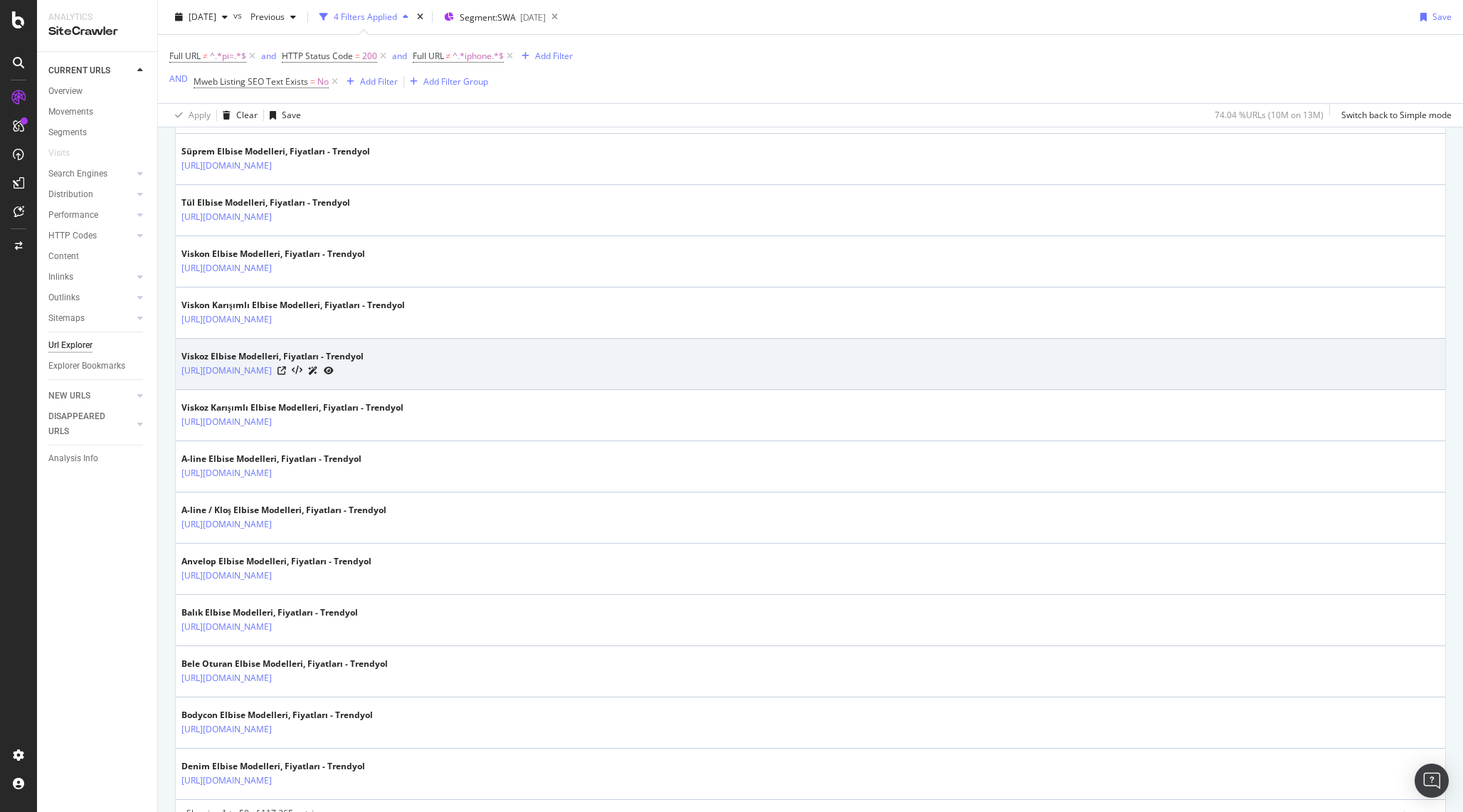
scroll to position [2325, 0]
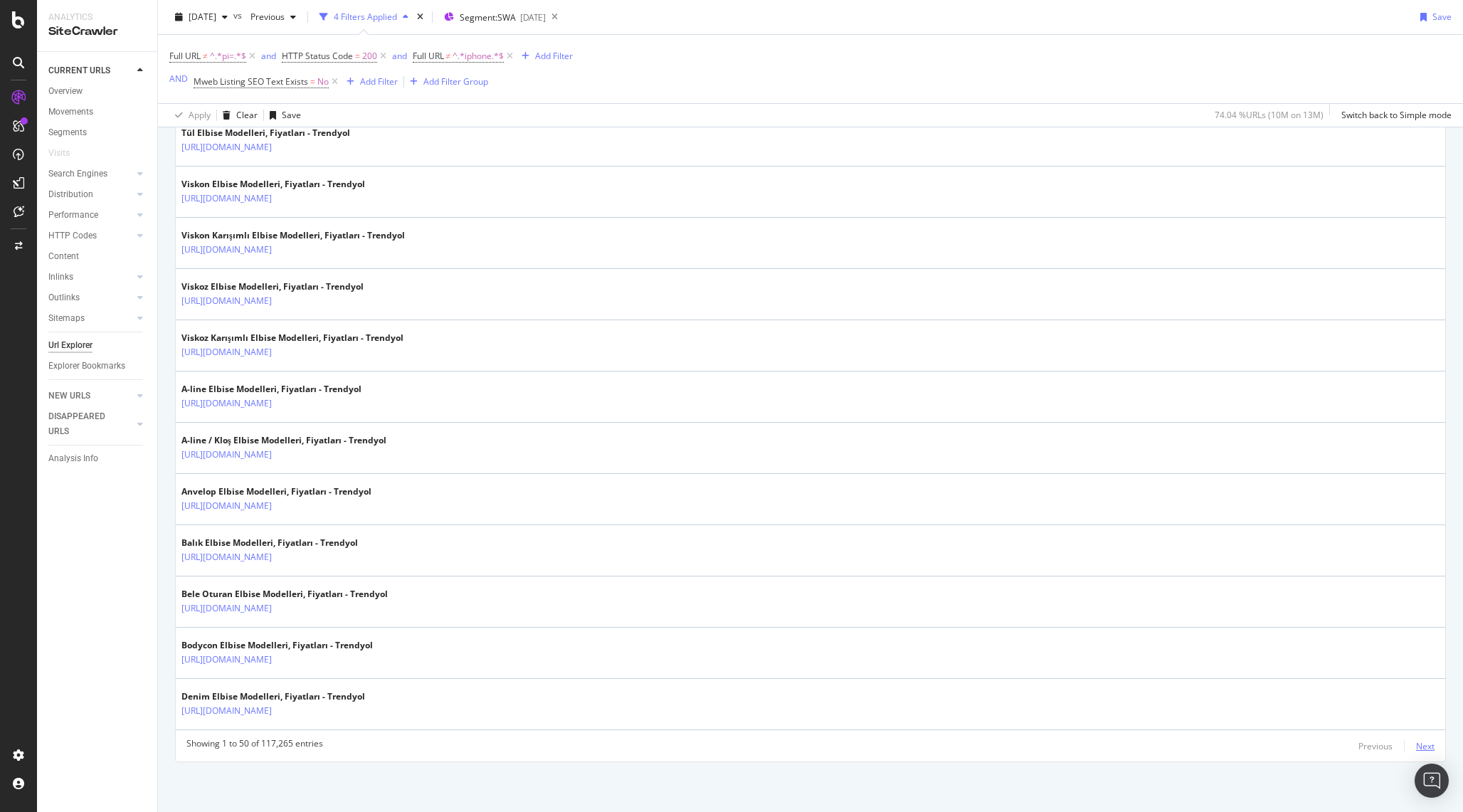
click at [1426, 742] on div "Next" at bounding box center [1426, 746] width 19 height 12
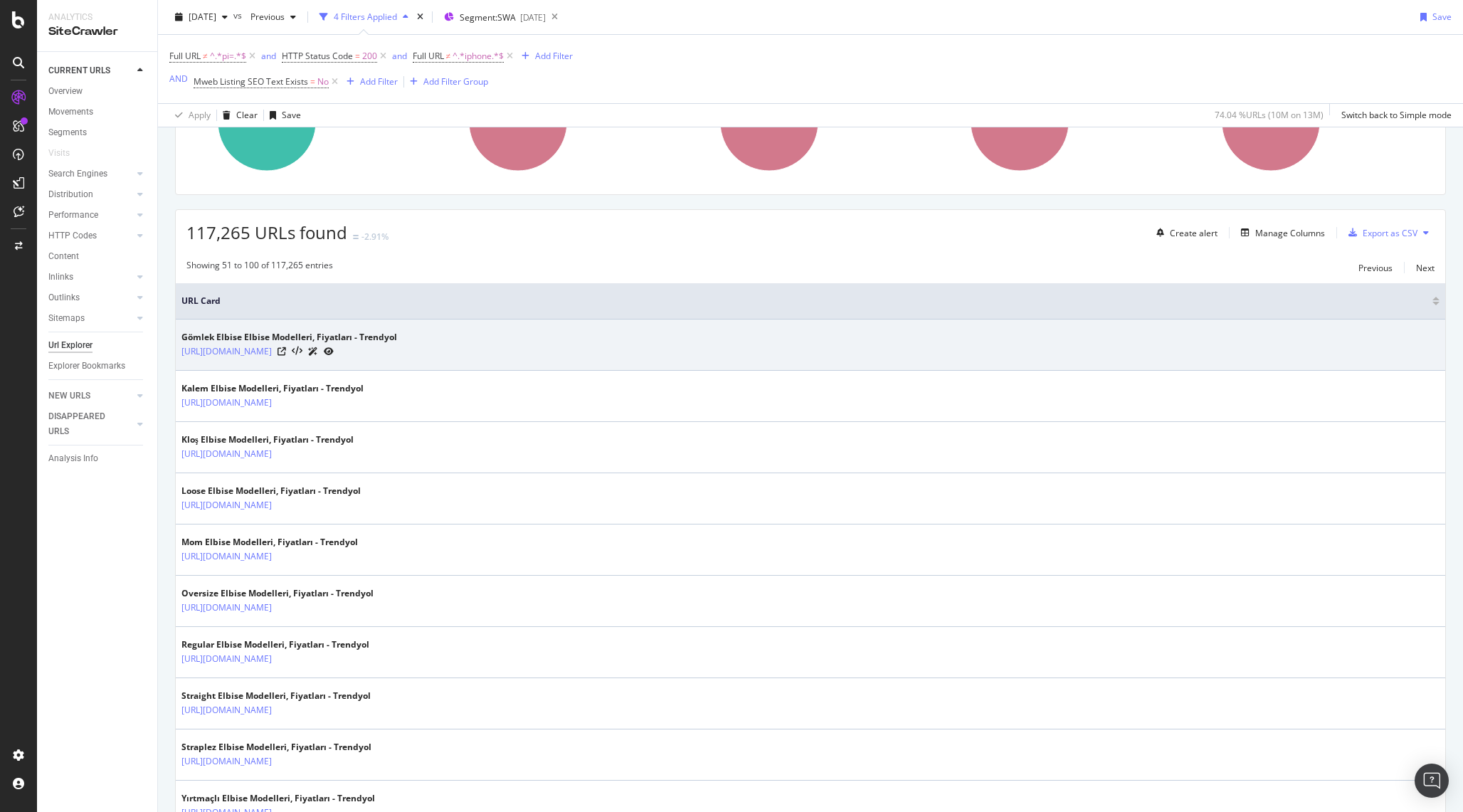
scroll to position [1000, 0]
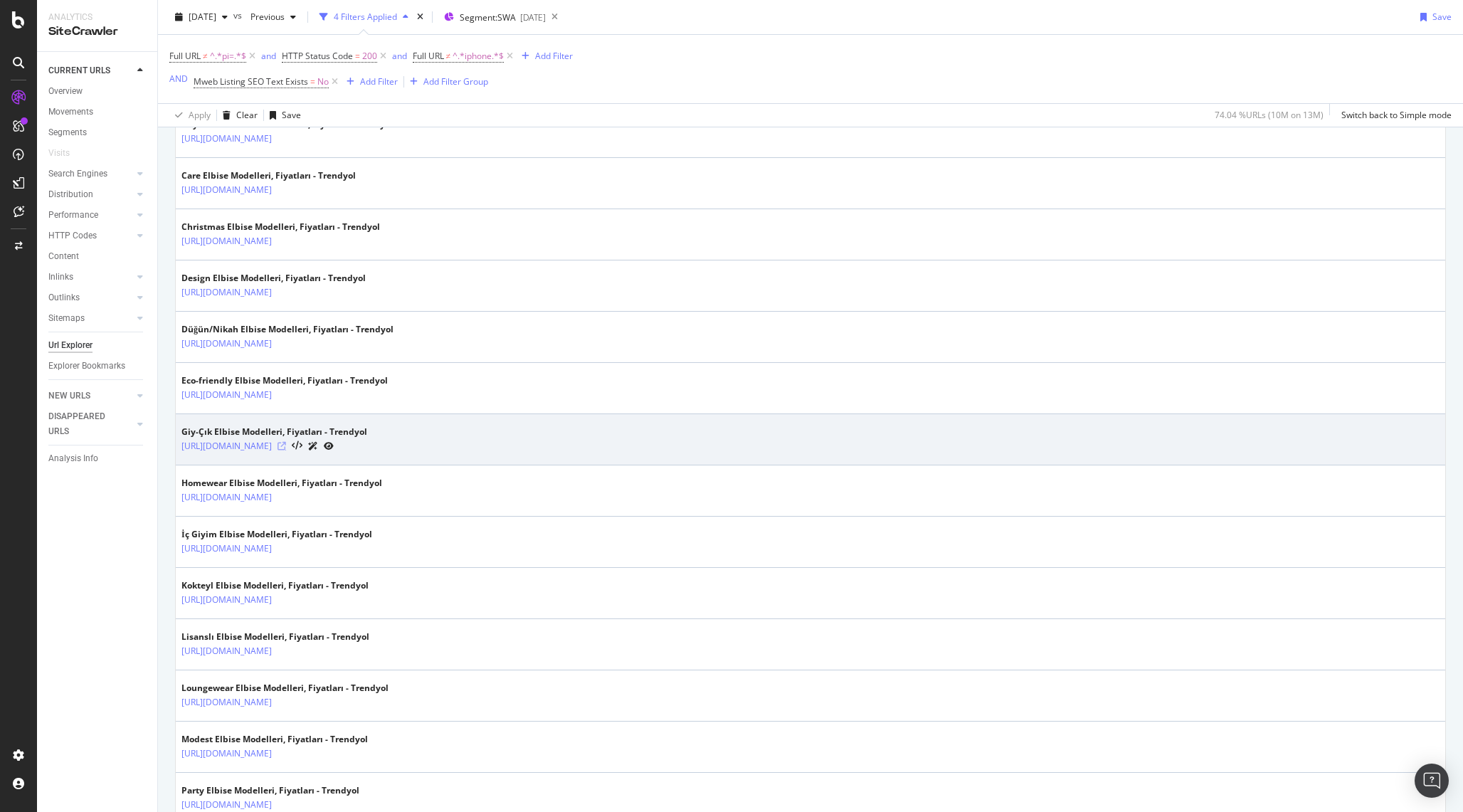
click at [286, 449] on icon at bounding box center [281, 446] width 8 height 8
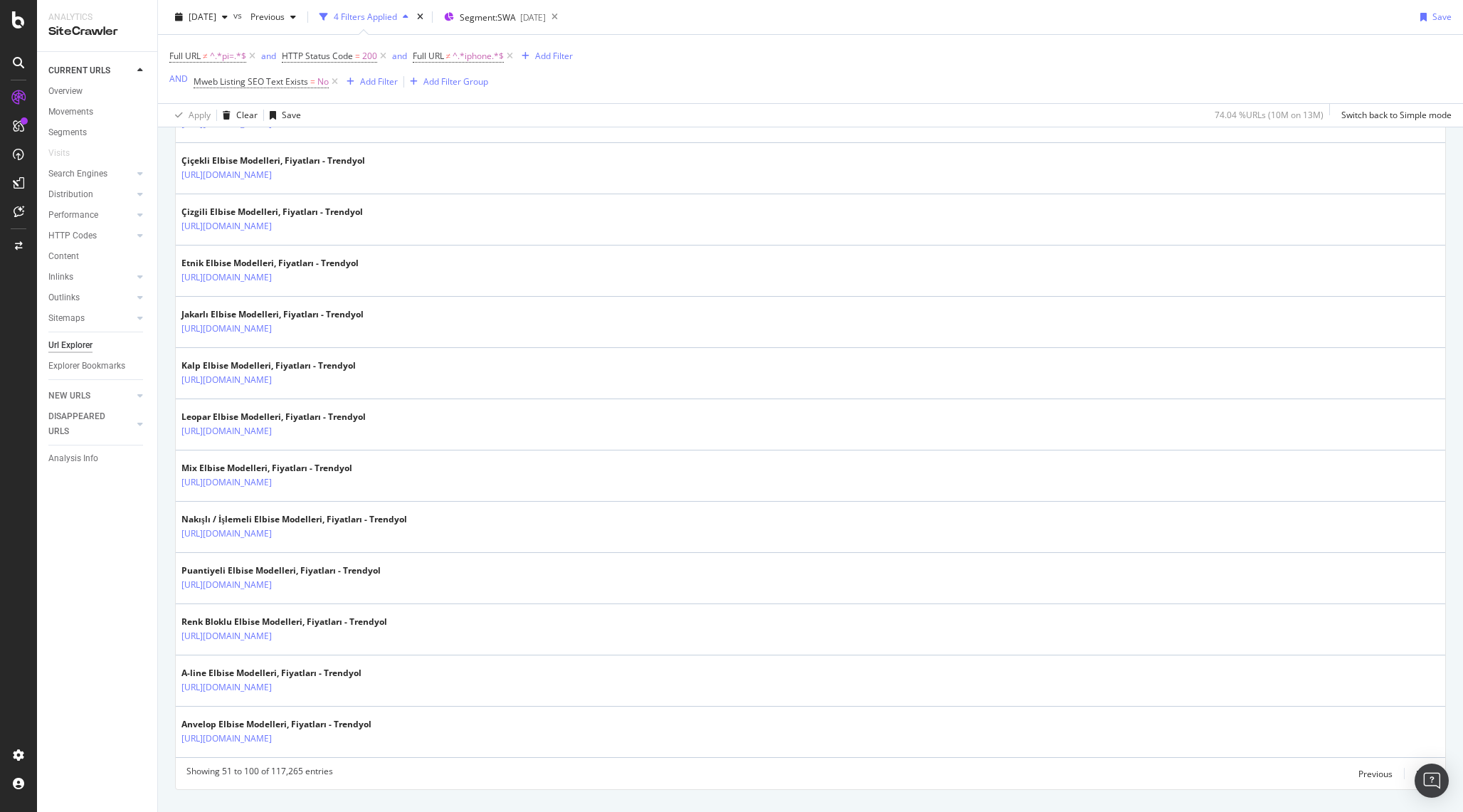
scroll to position [2325, 0]
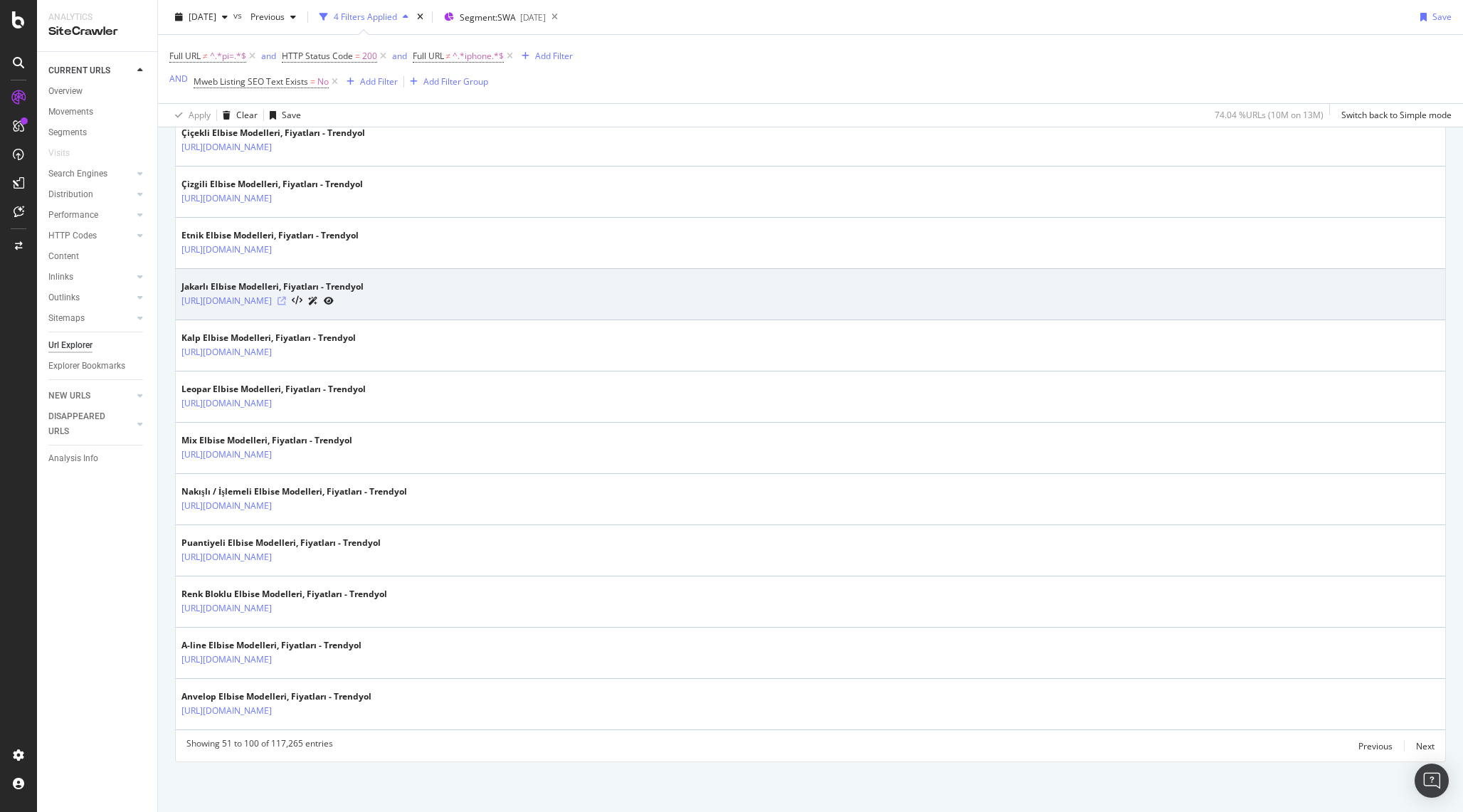
click at [286, 305] on icon at bounding box center [281, 301] width 8 height 8
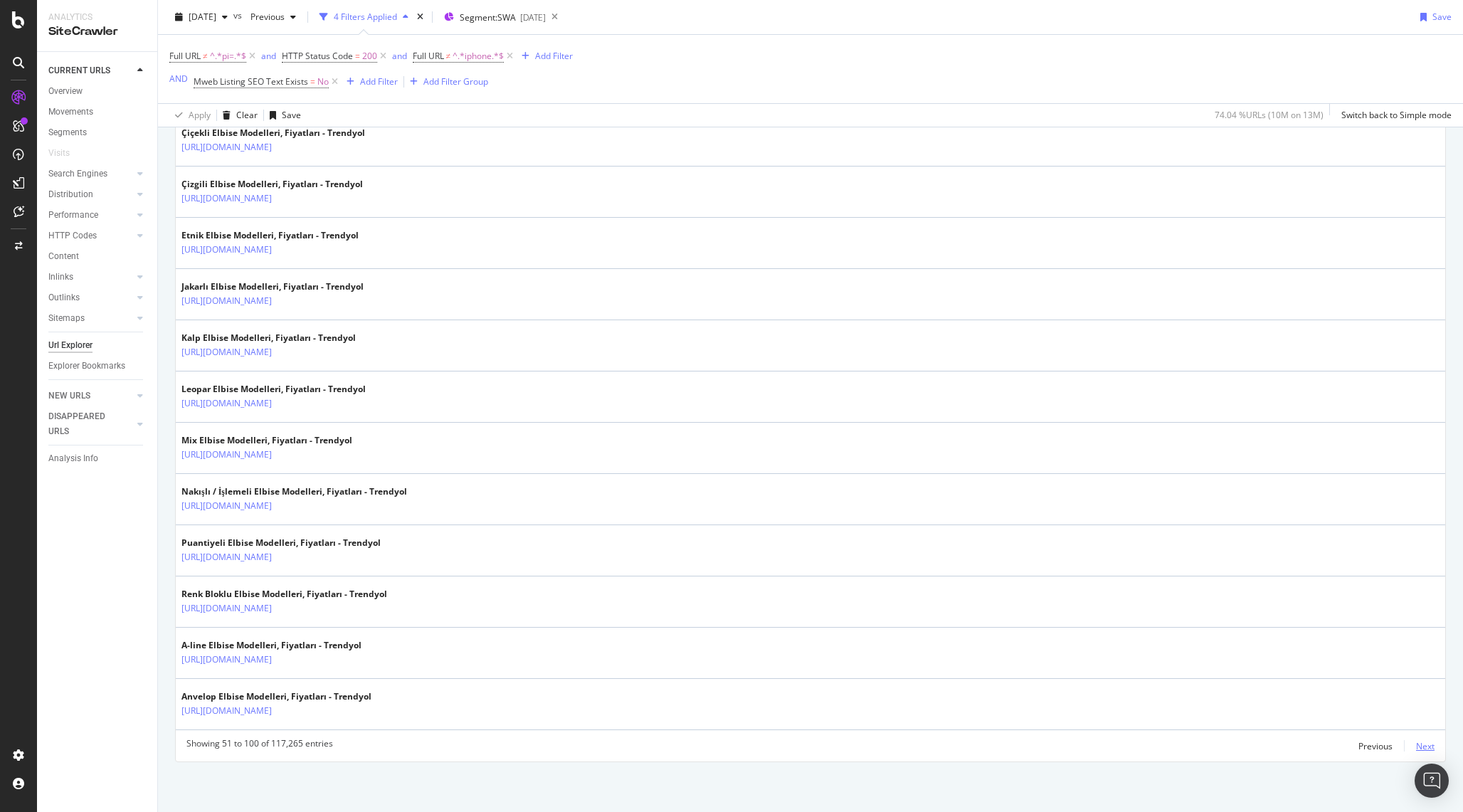
click at [1435, 750] on div "Next" at bounding box center [1426, 746] width 19 height 12
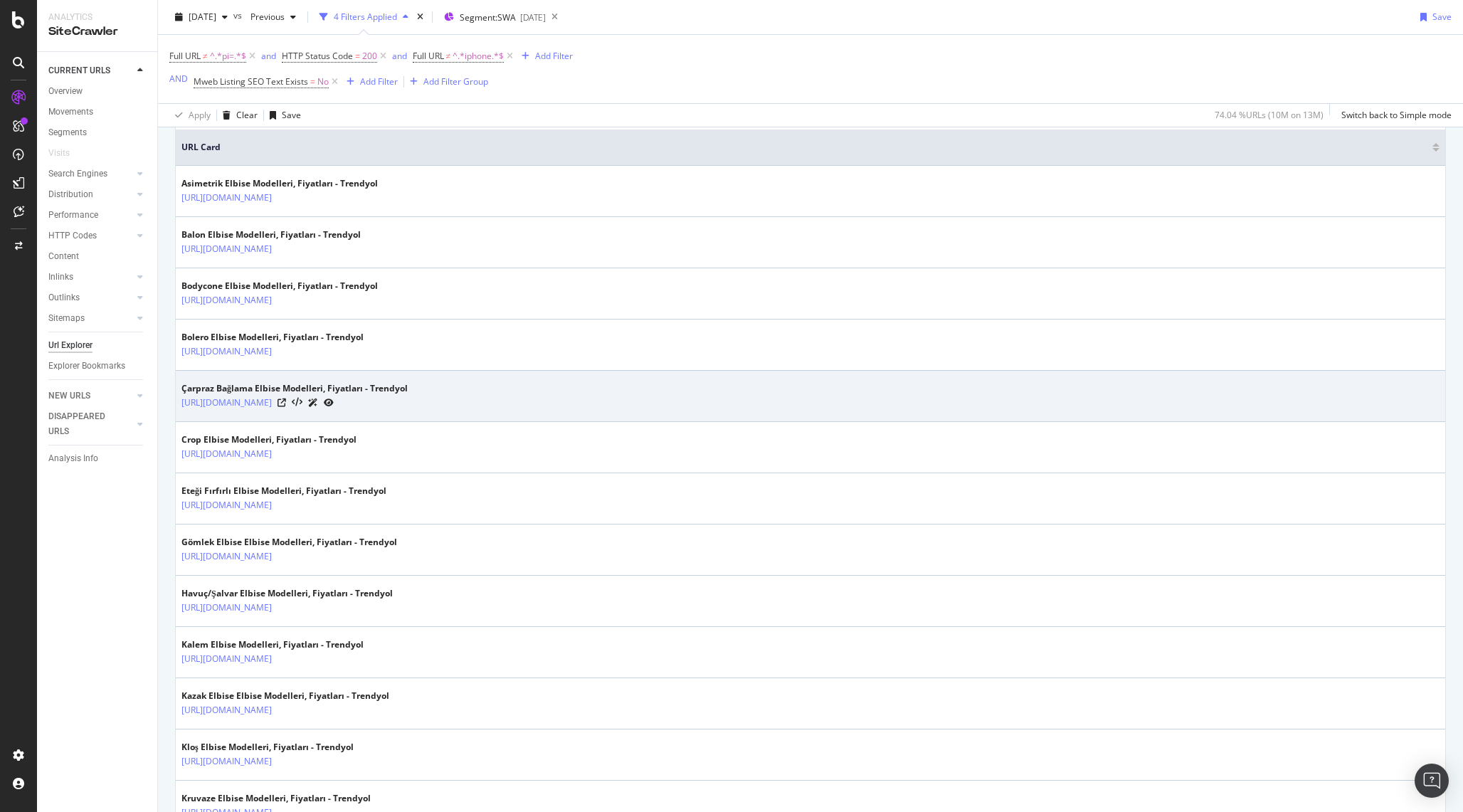
scroll to position [330, 0]
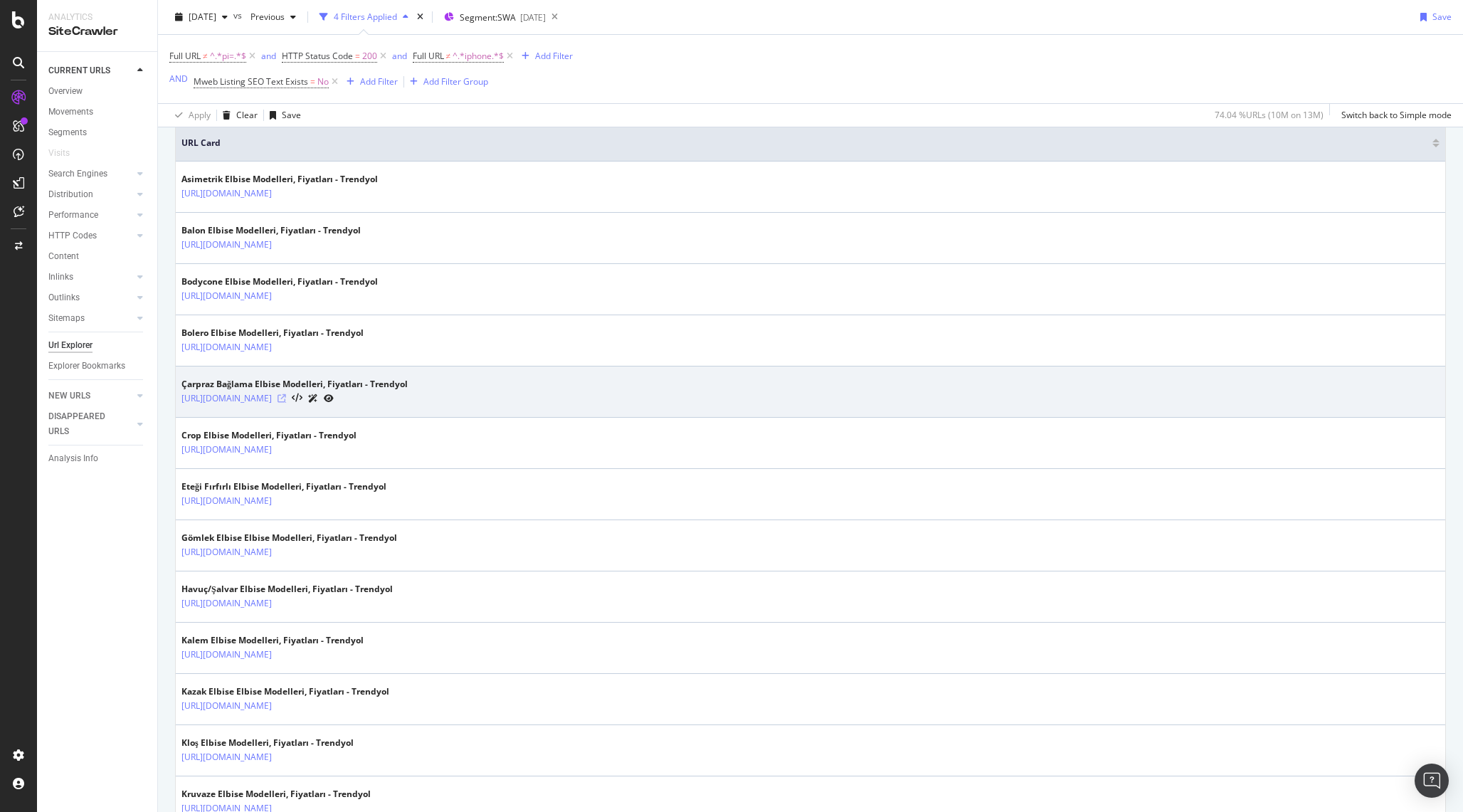
click at [286, 398] on icon at bounding box center [281, 398] width 8 height 8
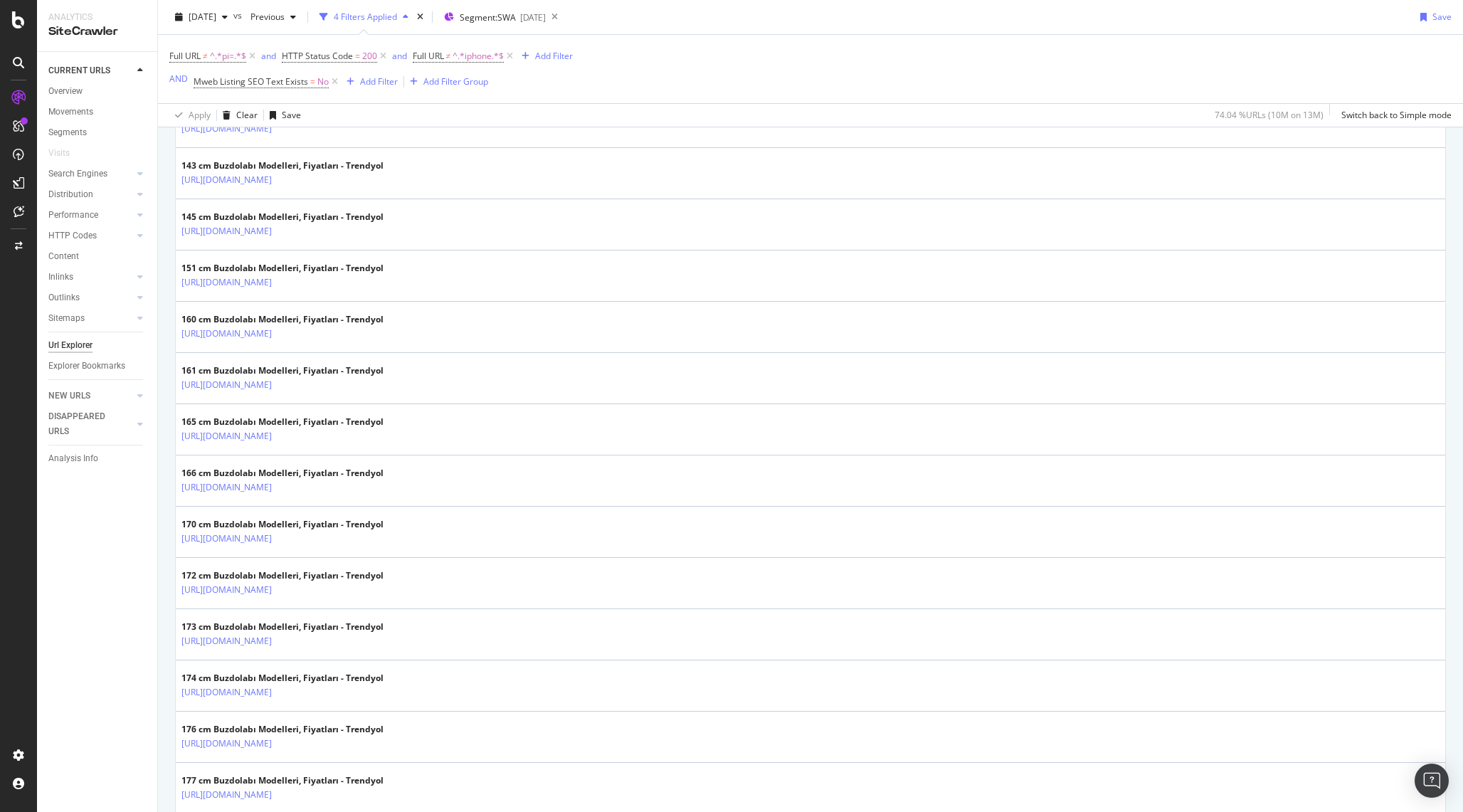
scroll to position [2325, 0]
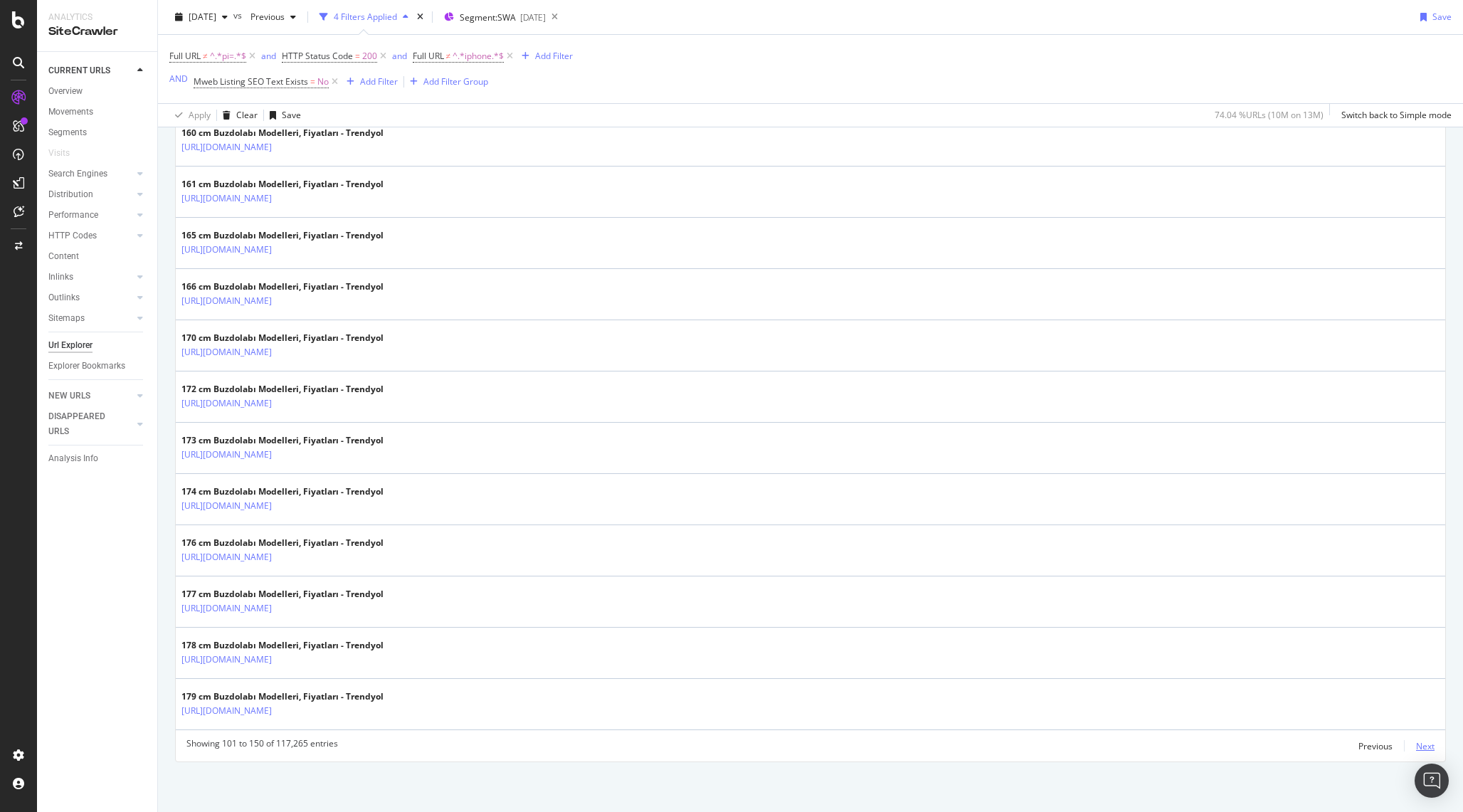
click at [1421, 753] on div "Next" at bounding box center [1426, 746] width 19 height 16
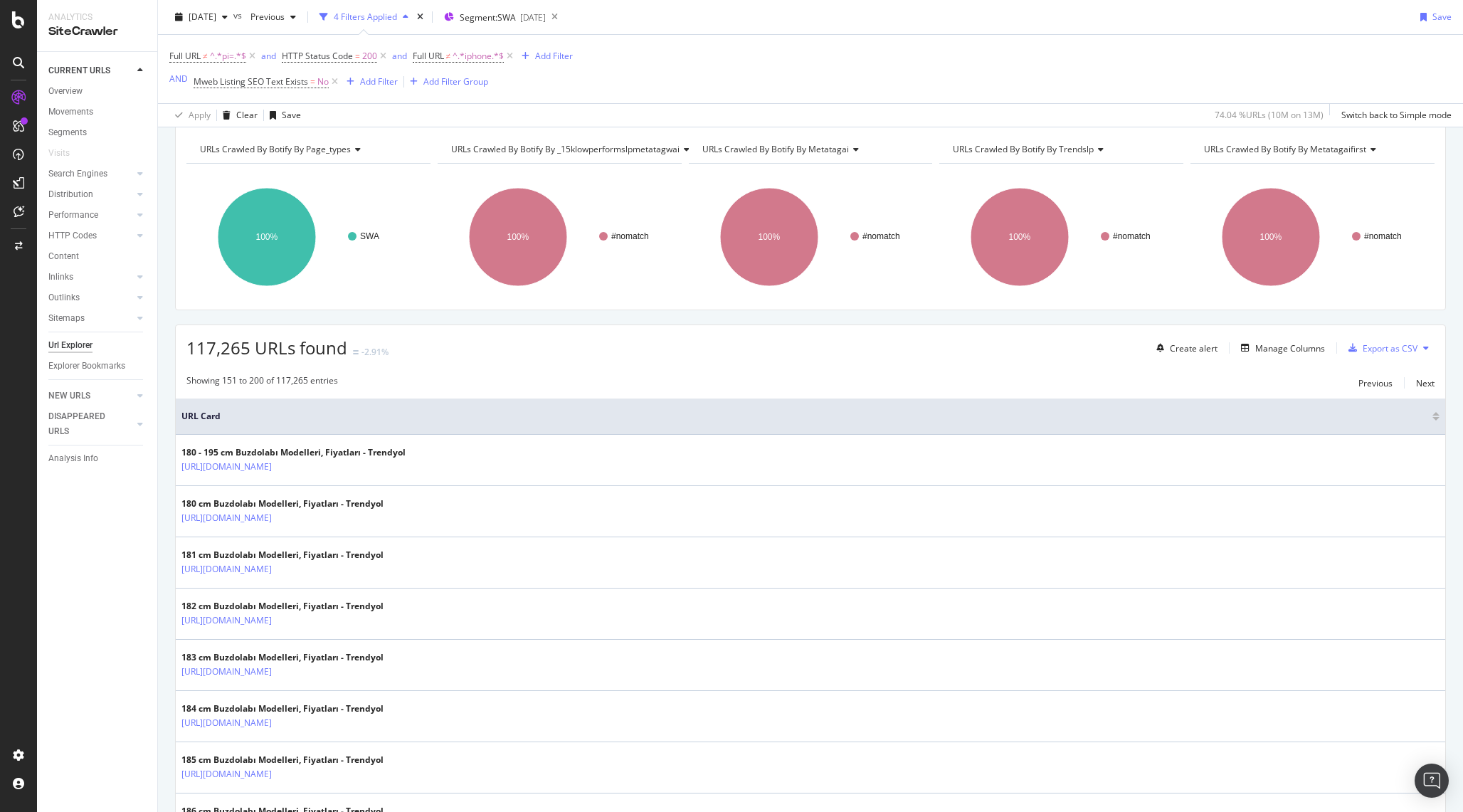
scroll to position [0, 0]
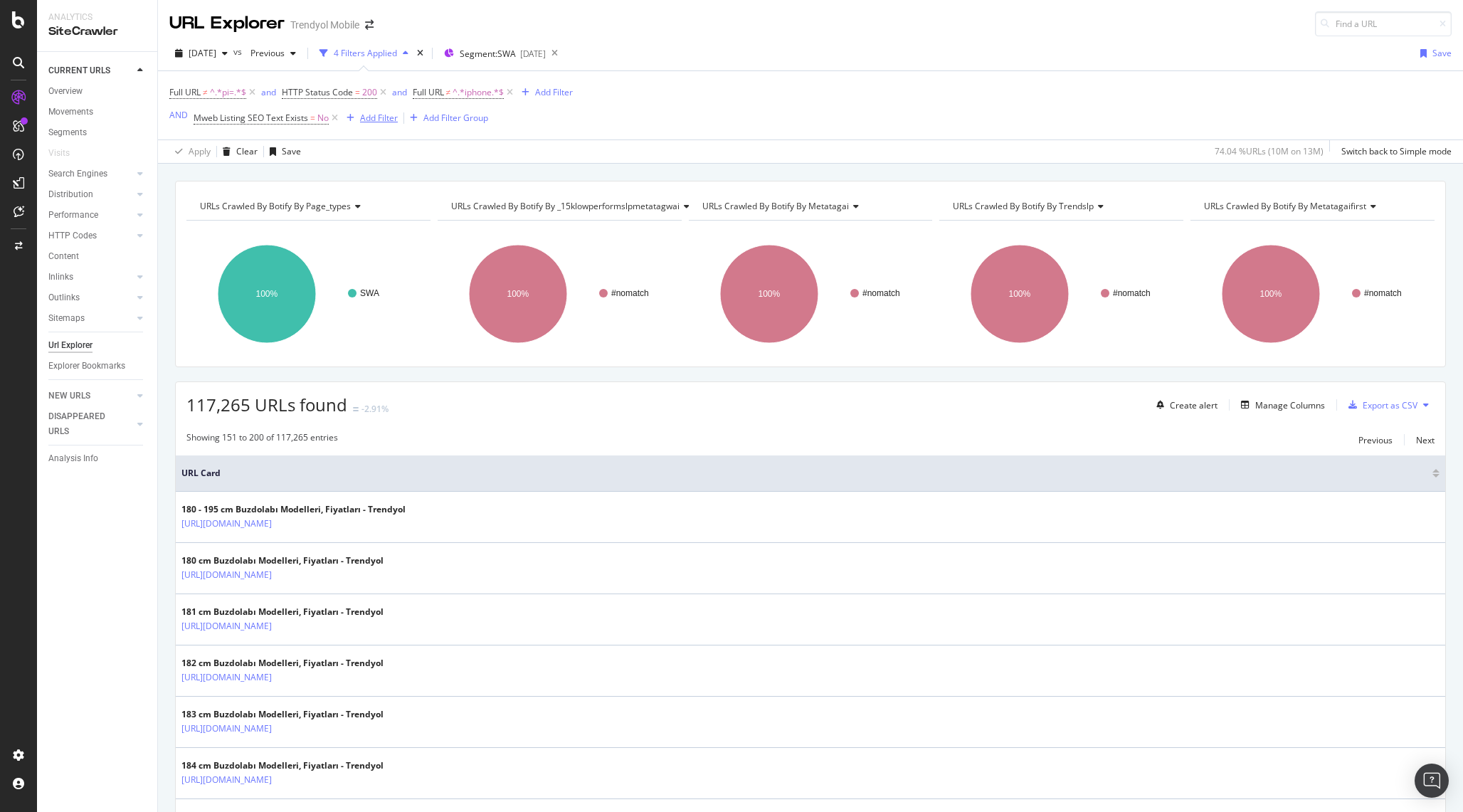
click at [368, 121] on div "Add Filter" at bounding box center [379, 117] width 38 height 12
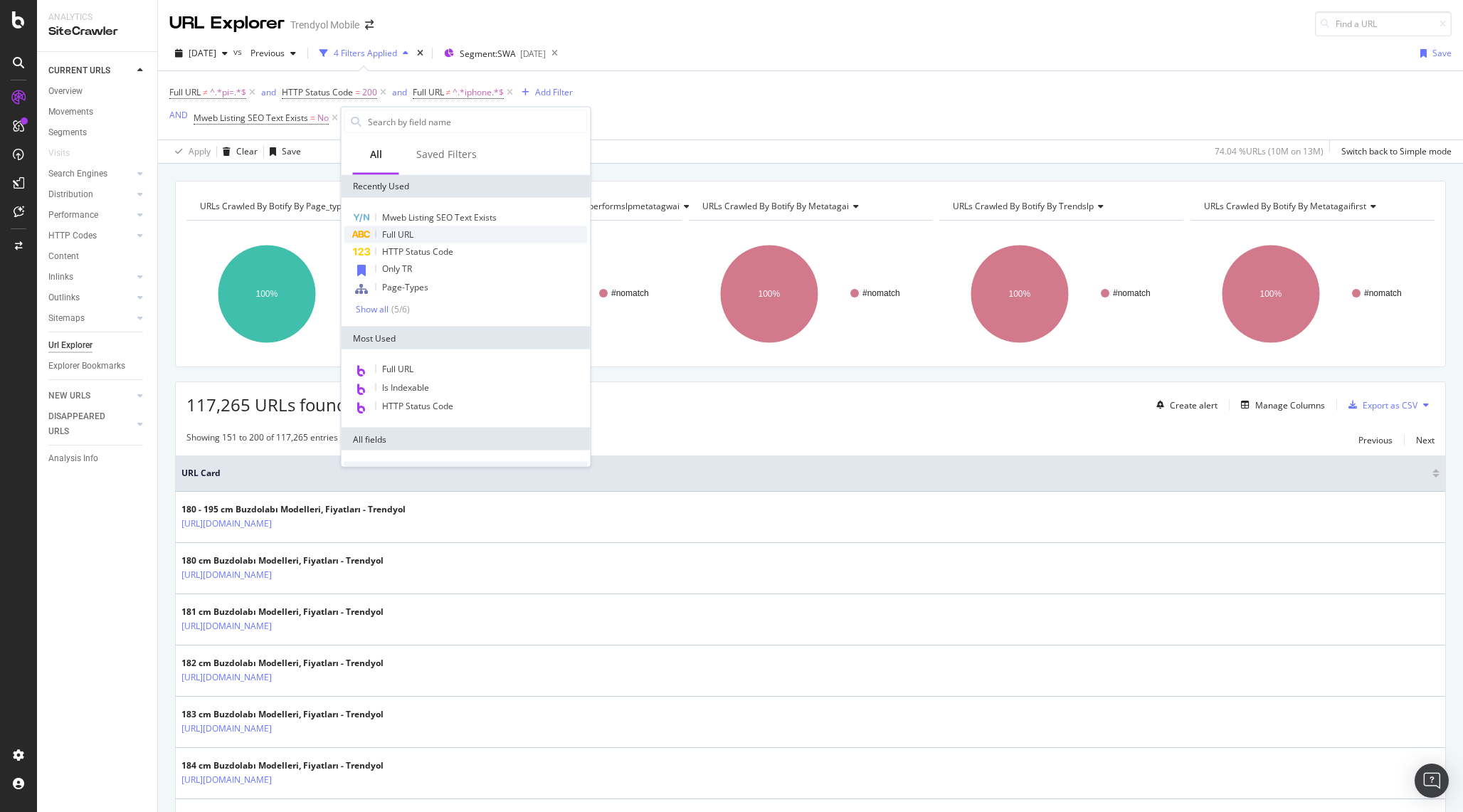
click at [415, 230] on div "Full URL" at bounding box center [466, 235] width 243 height 17
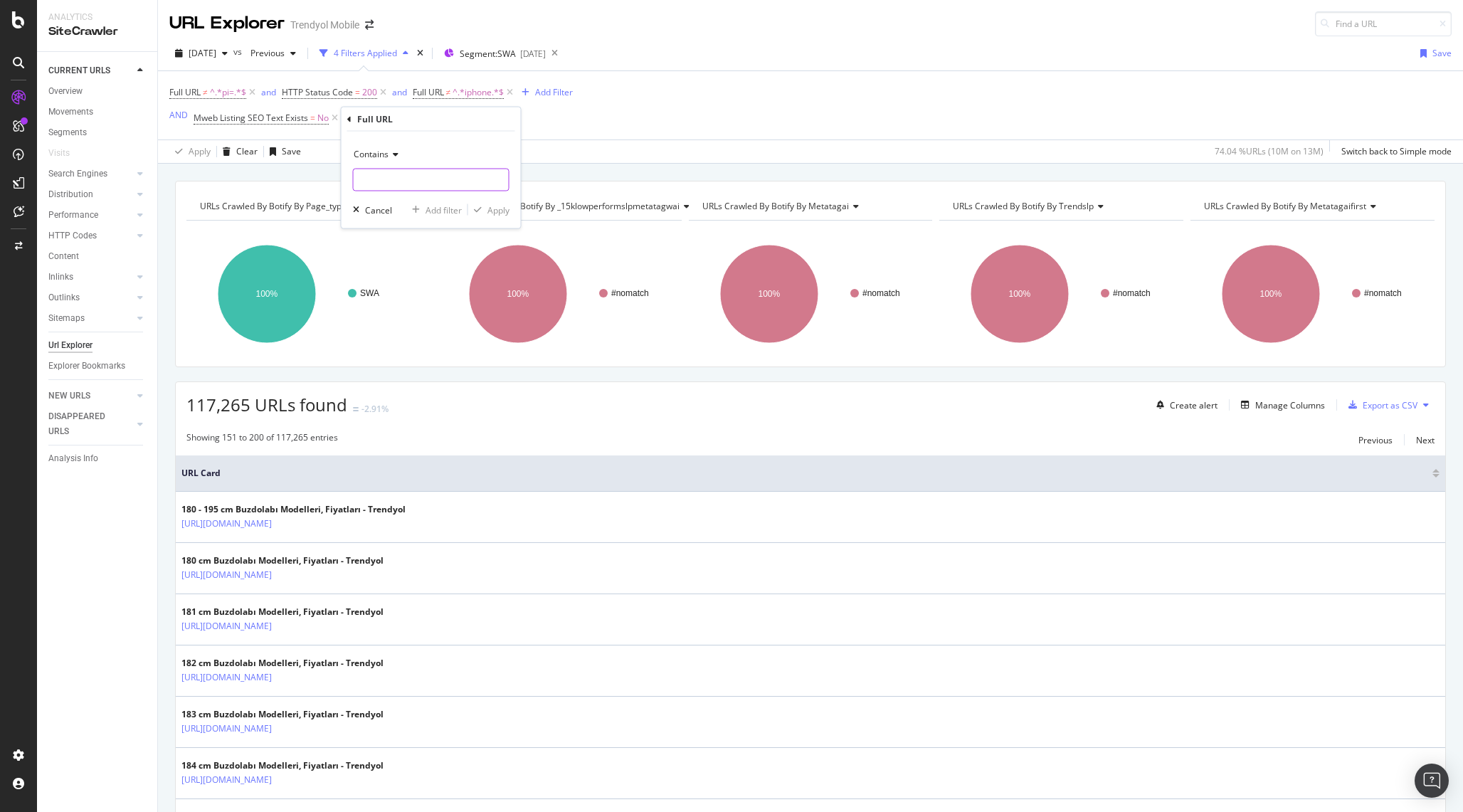
click at [433, 182] on input "text" at bounding box center [431, 180] width 156 height 23
type input "-b"
click at [378, 153] on span "Contains" at bounding box center [371, 154] width 35 height 12
click at [395, 316] on span "Doesn't contain" at bounding box center [391, 312] width 62 height 12
click at [414, 187] on input "-b" at bounding box center [421, 180] width 135 height 23
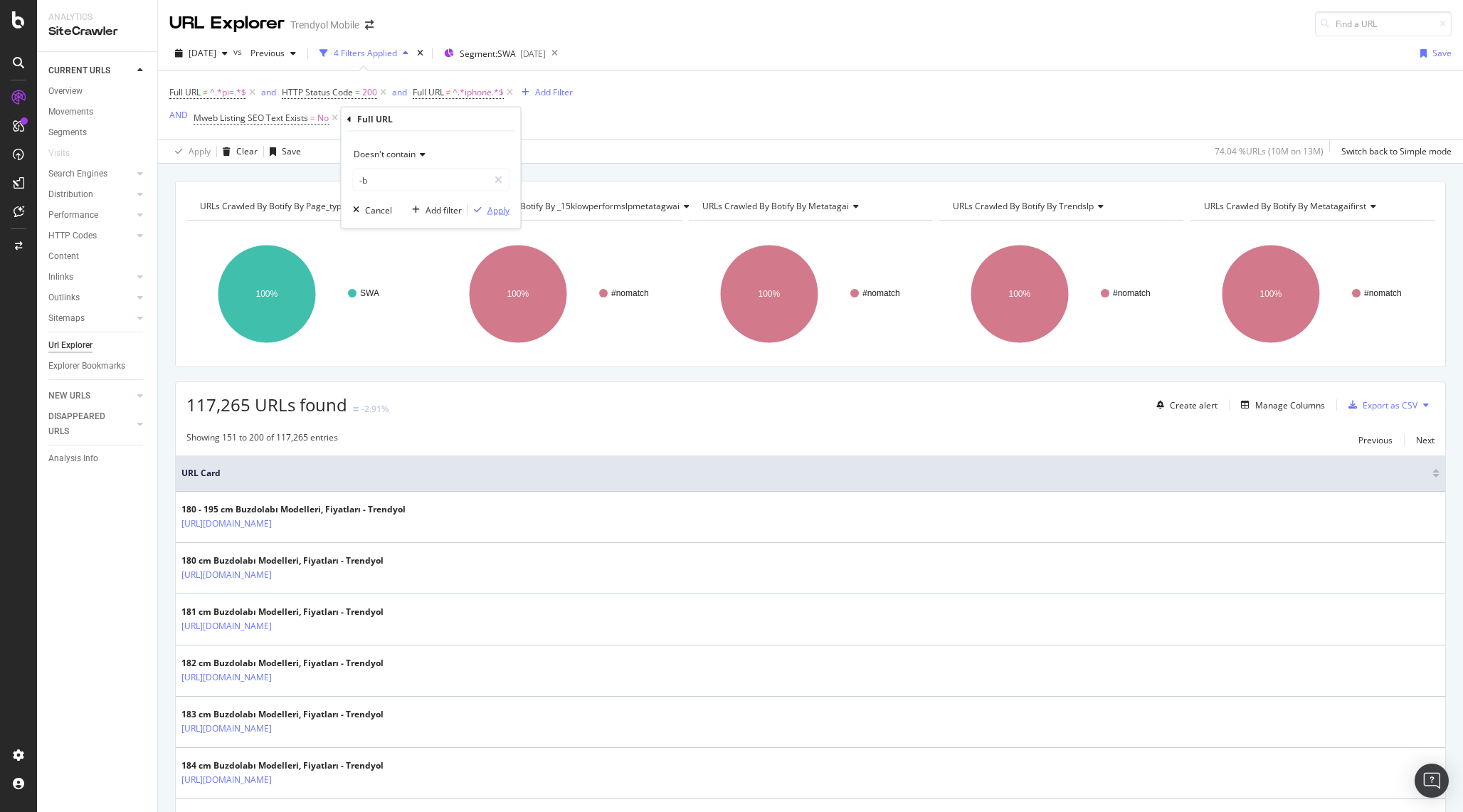
click at [498, 210] on div "Apply" at bounding box center [498, 209] width 22 height 12
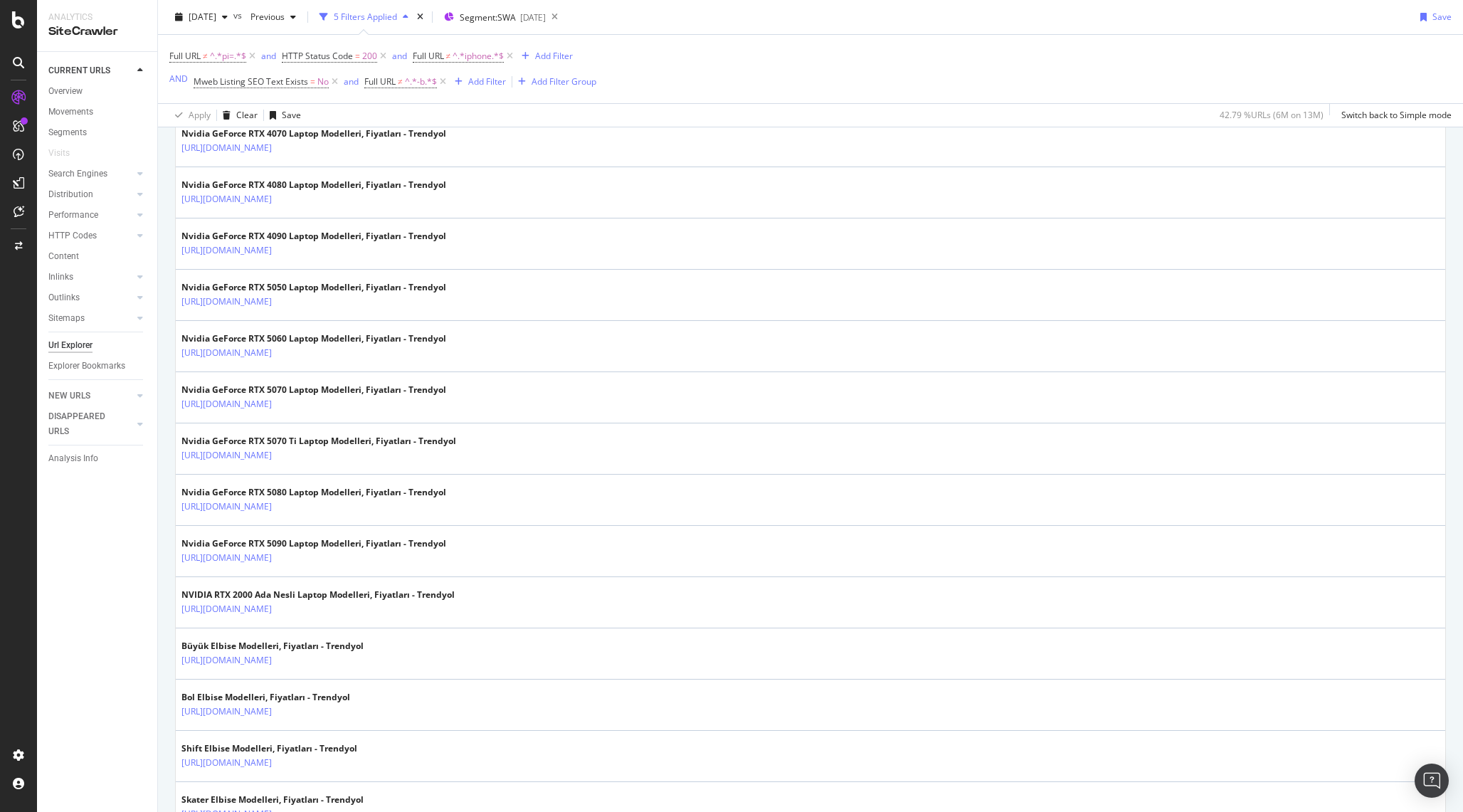
scroll to position [1620, 0]
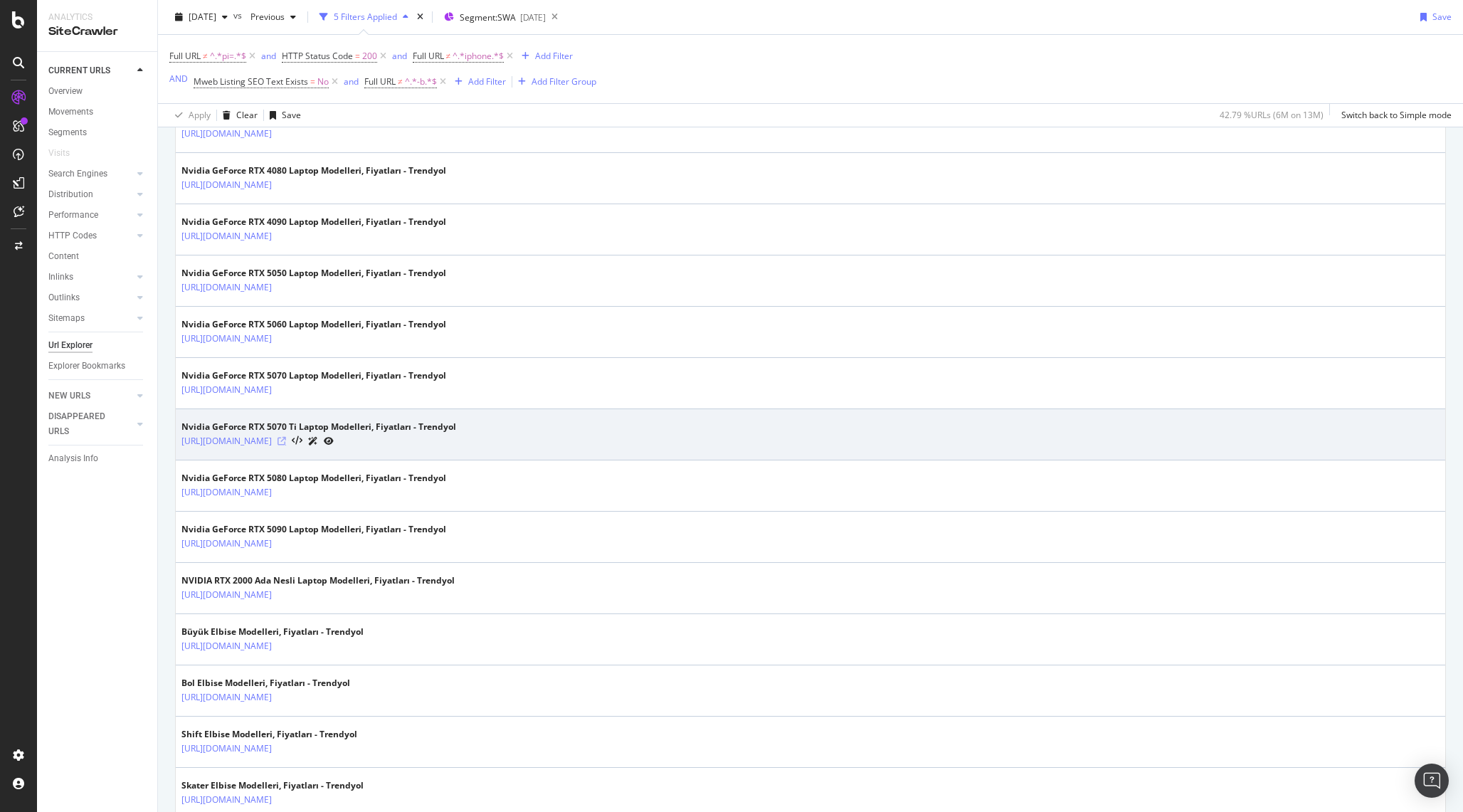
click at [286, 439] on icon at bounding box center [281, 440] width 8 height 8
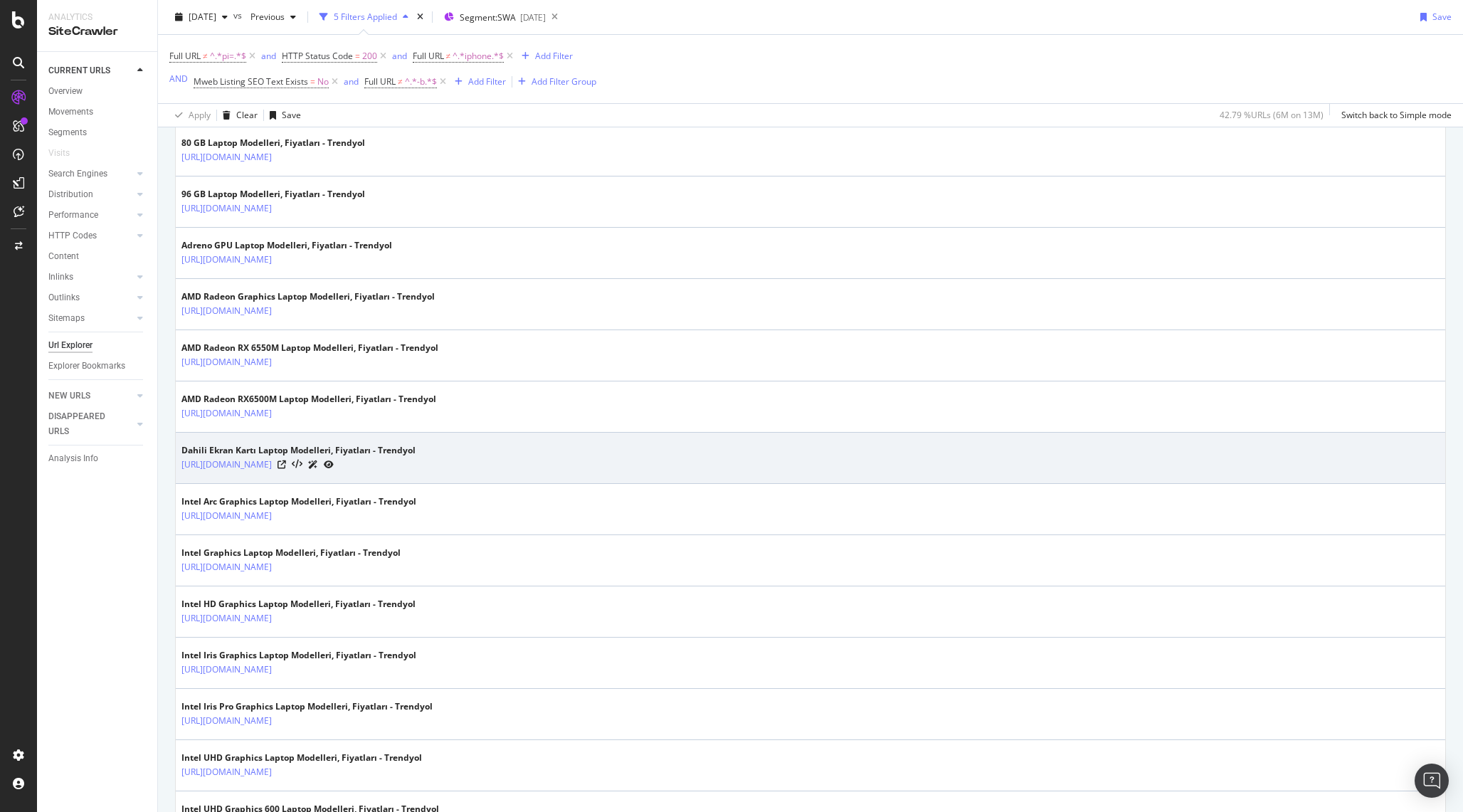
scroll to position [0, 0]
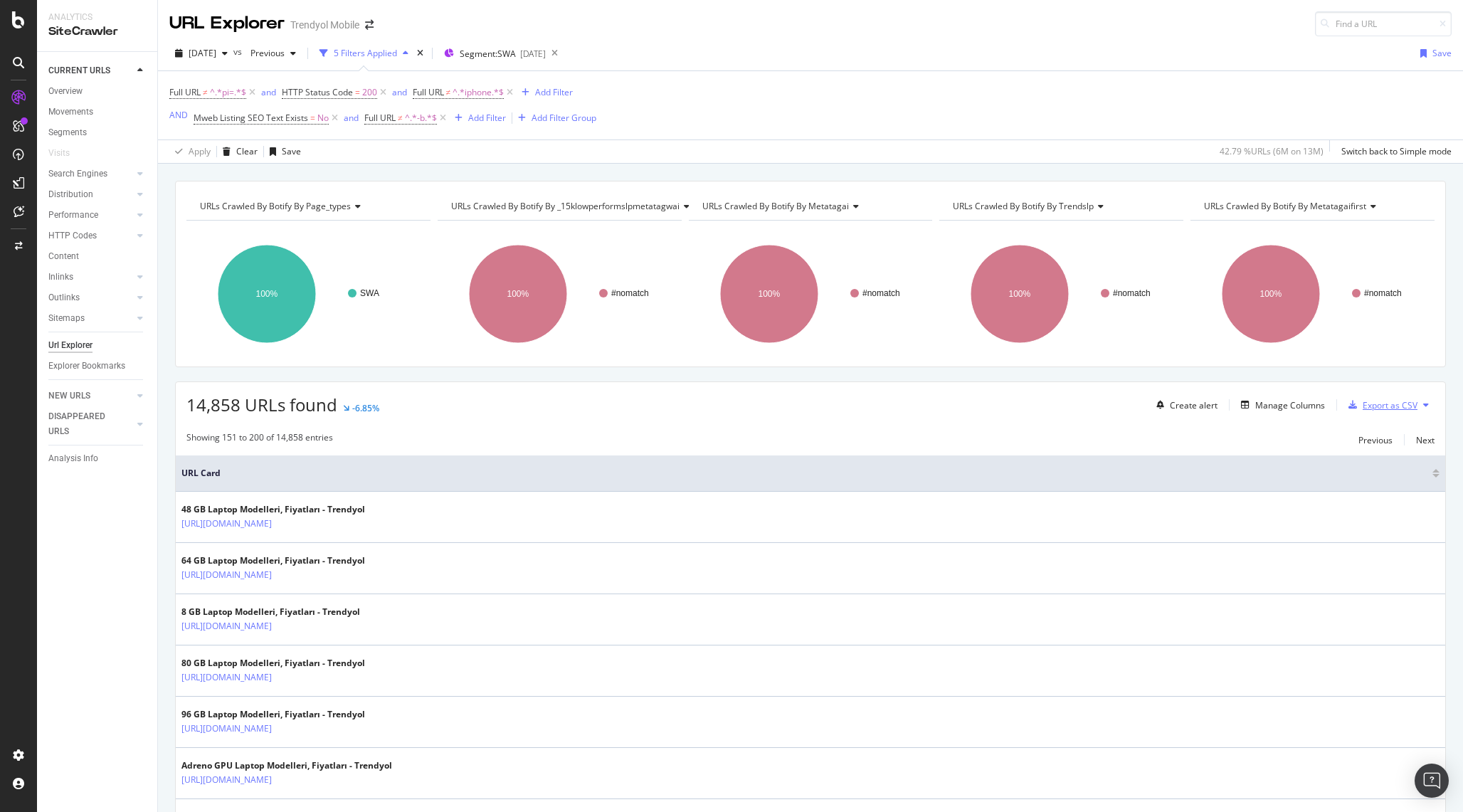
click at [1390, 407] on div "Export as CSV" at bounding box center [1390, 405] width 55 height 12
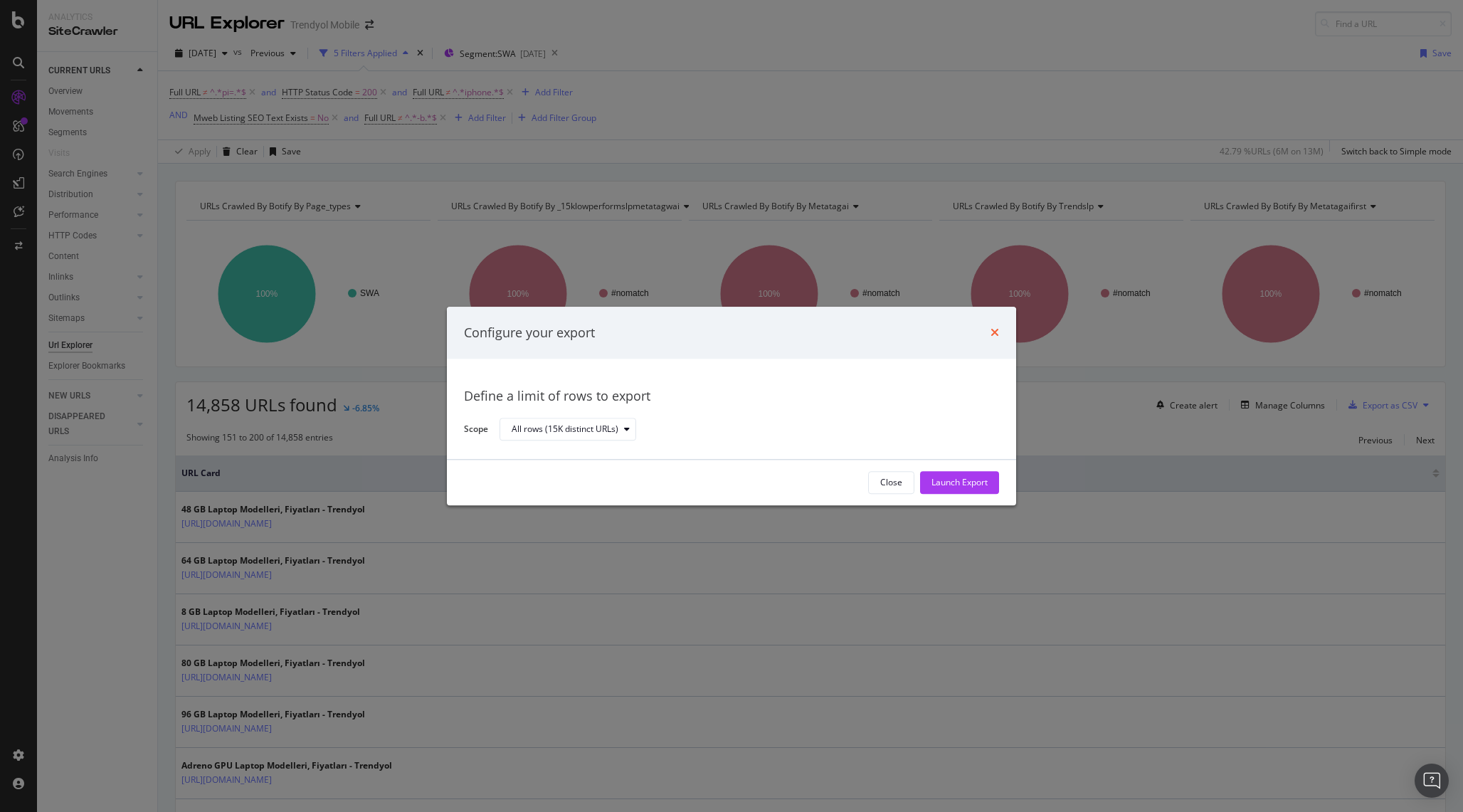
click at [990, 331] on icon "times" at bounding box center [994, 333] width 8 height 11
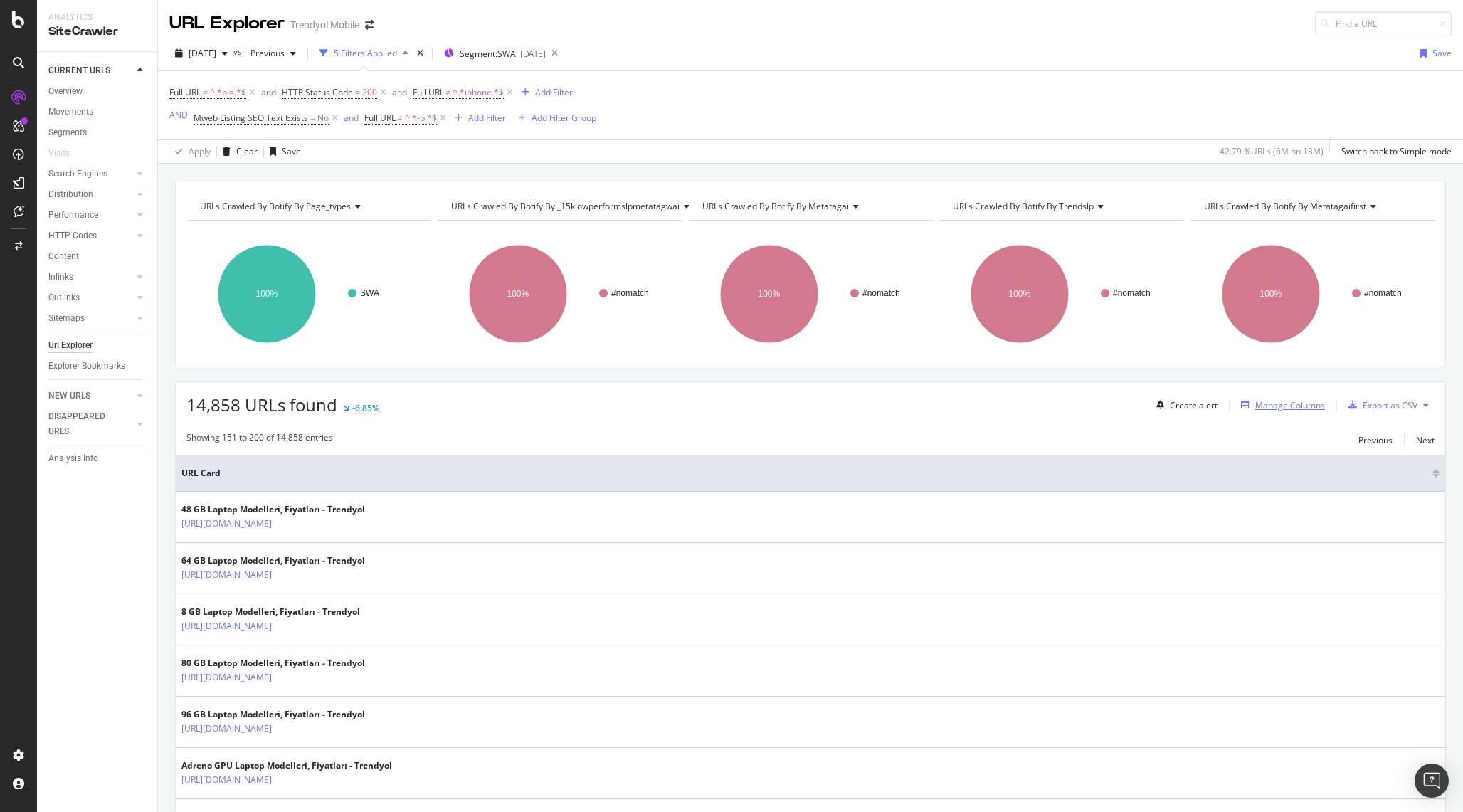
click at [1283, 406] on div "Manage Columns" at bounding box center [1290, 405] width 70 height 12
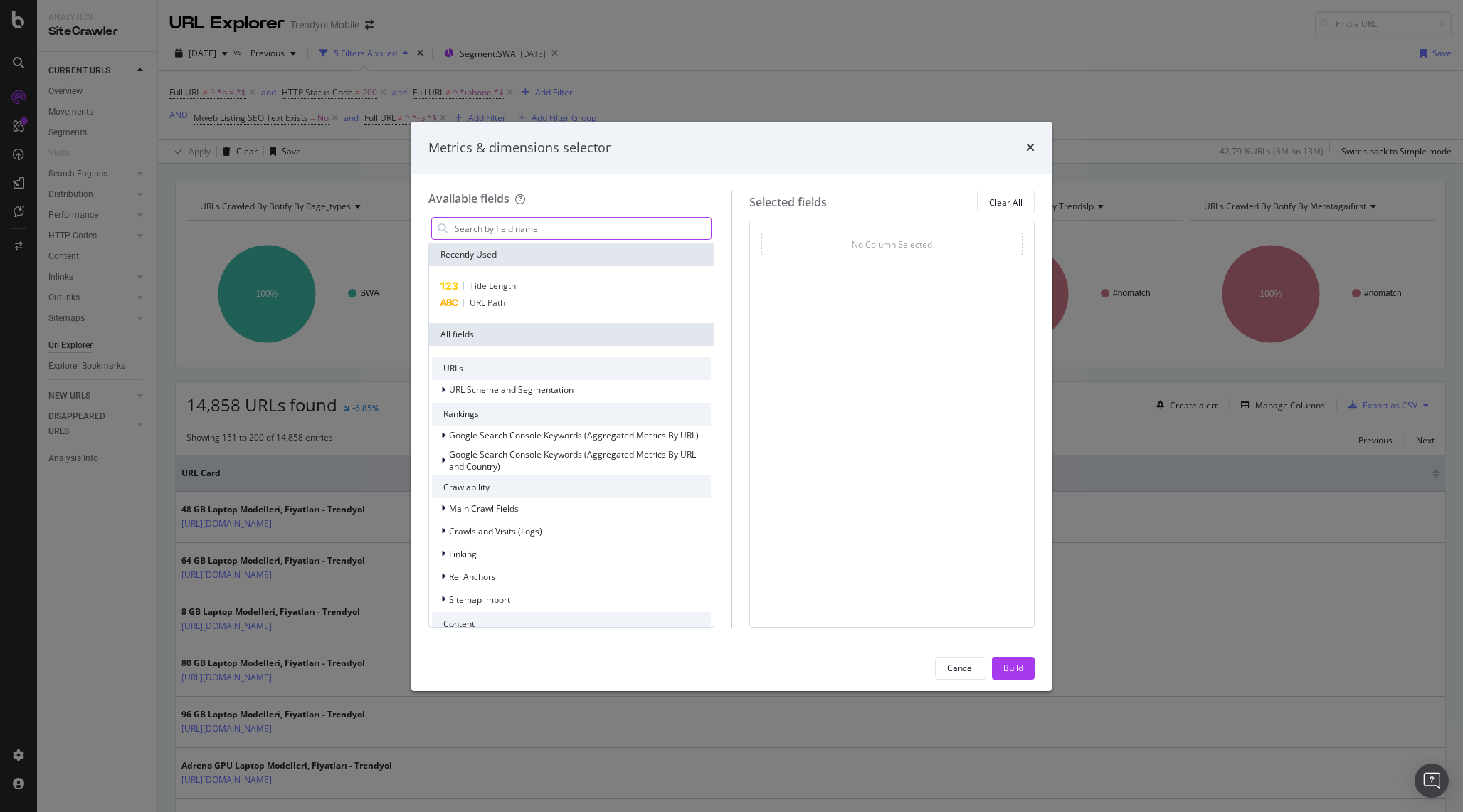
click at [631, 223] on input "modal" at bounding box center [582, 228] width 258 height 22
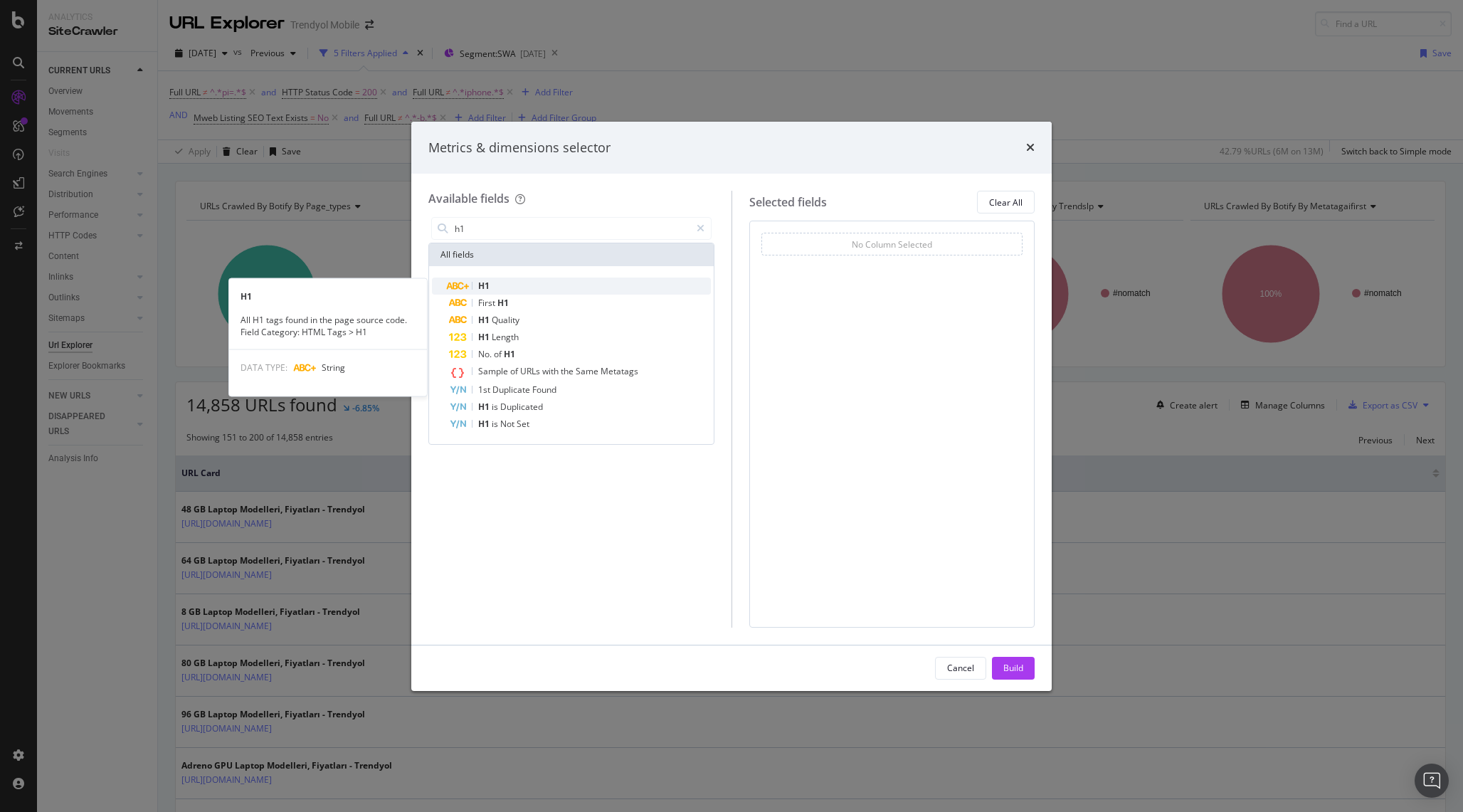
type input "h1"
click at [526, 281] on div "H1" at bounding box center [580, 286] width 262 height 17
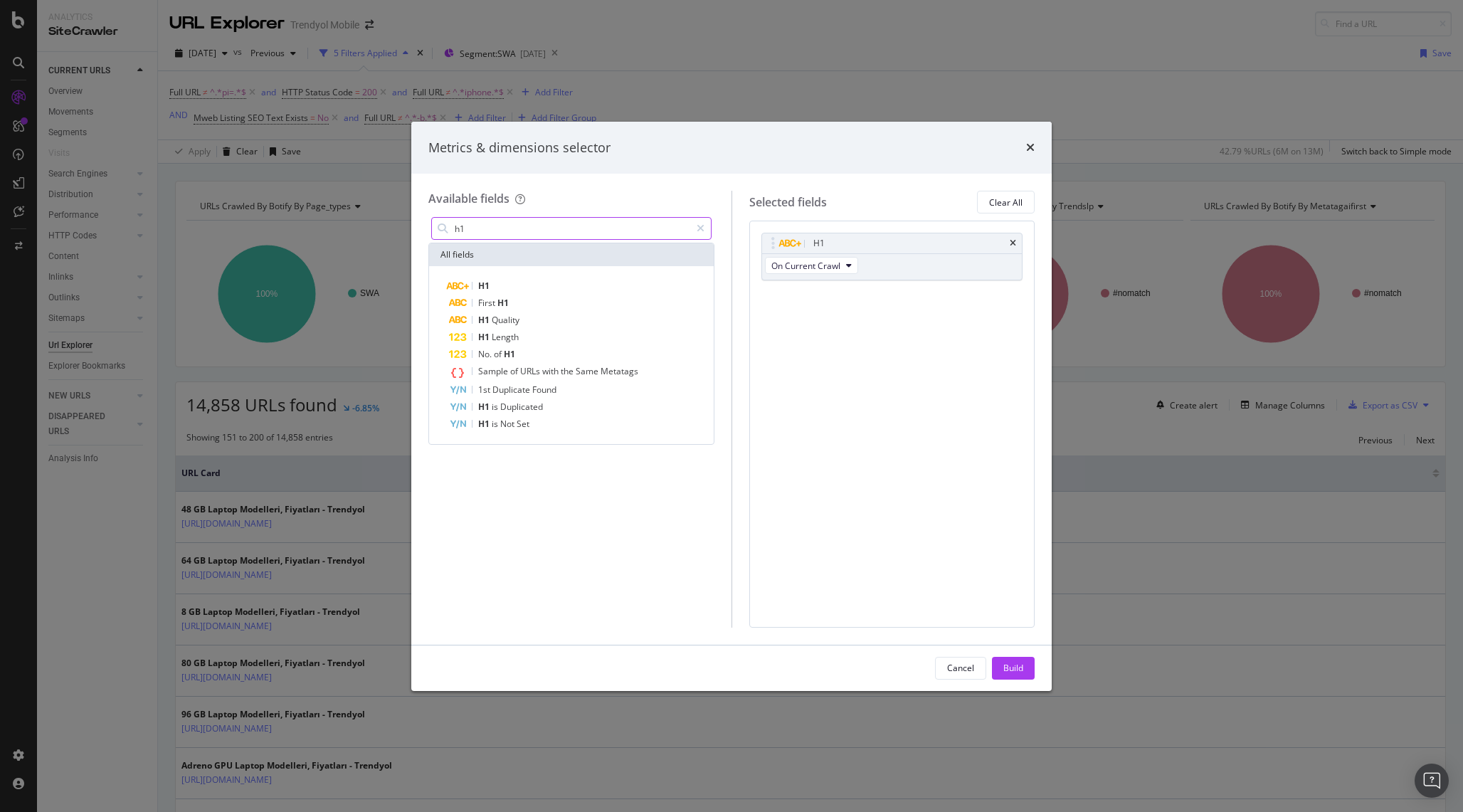
click at [563, 223] on input "h1" at bounding box center [572, 228] width 237 height 22
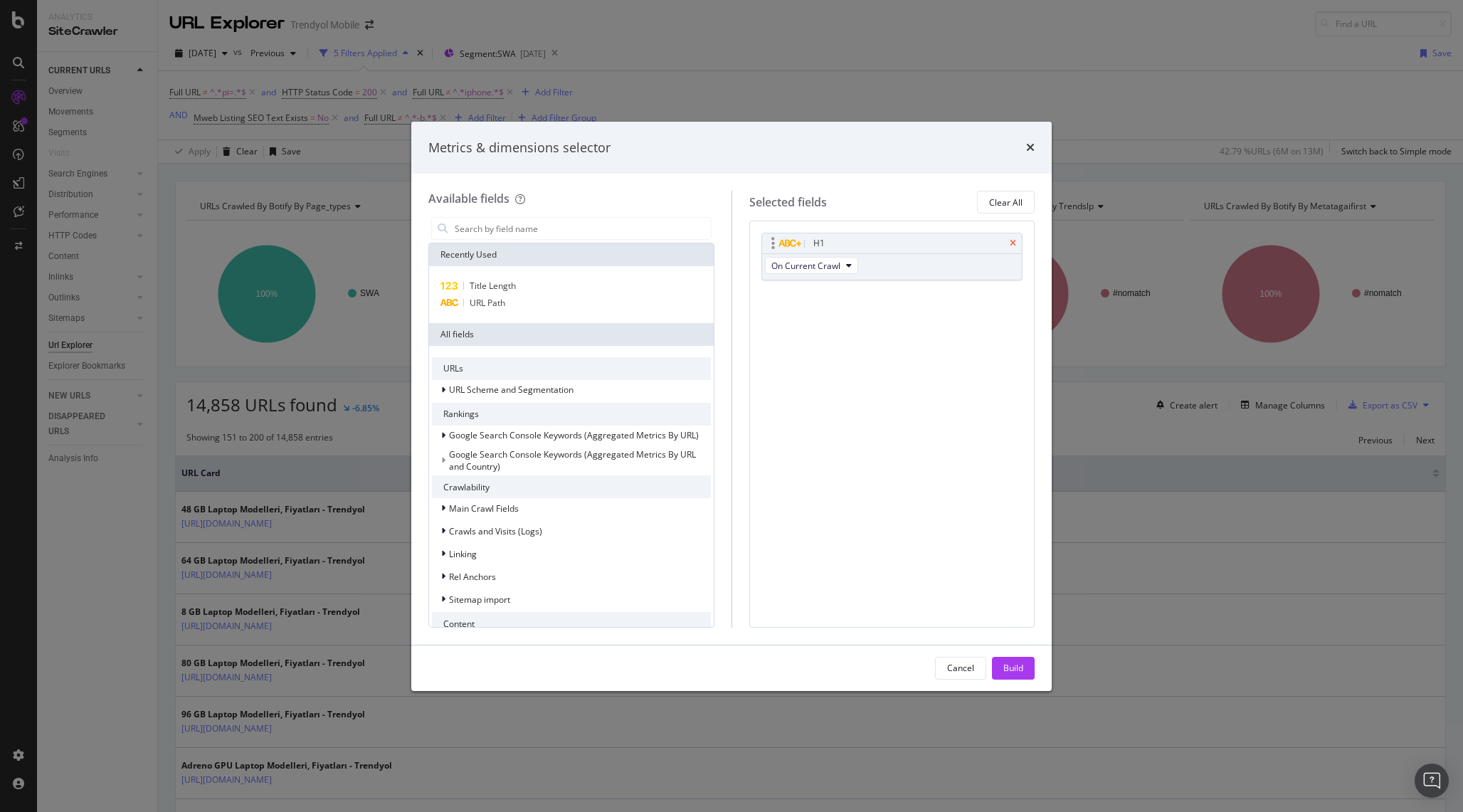
click at [1011, 242] on icon "times" at bounding box center [1013, 243] width 7 height 8
click at [591, 229] on input "modal" at bounding box center [582, 228] width 258 height 22
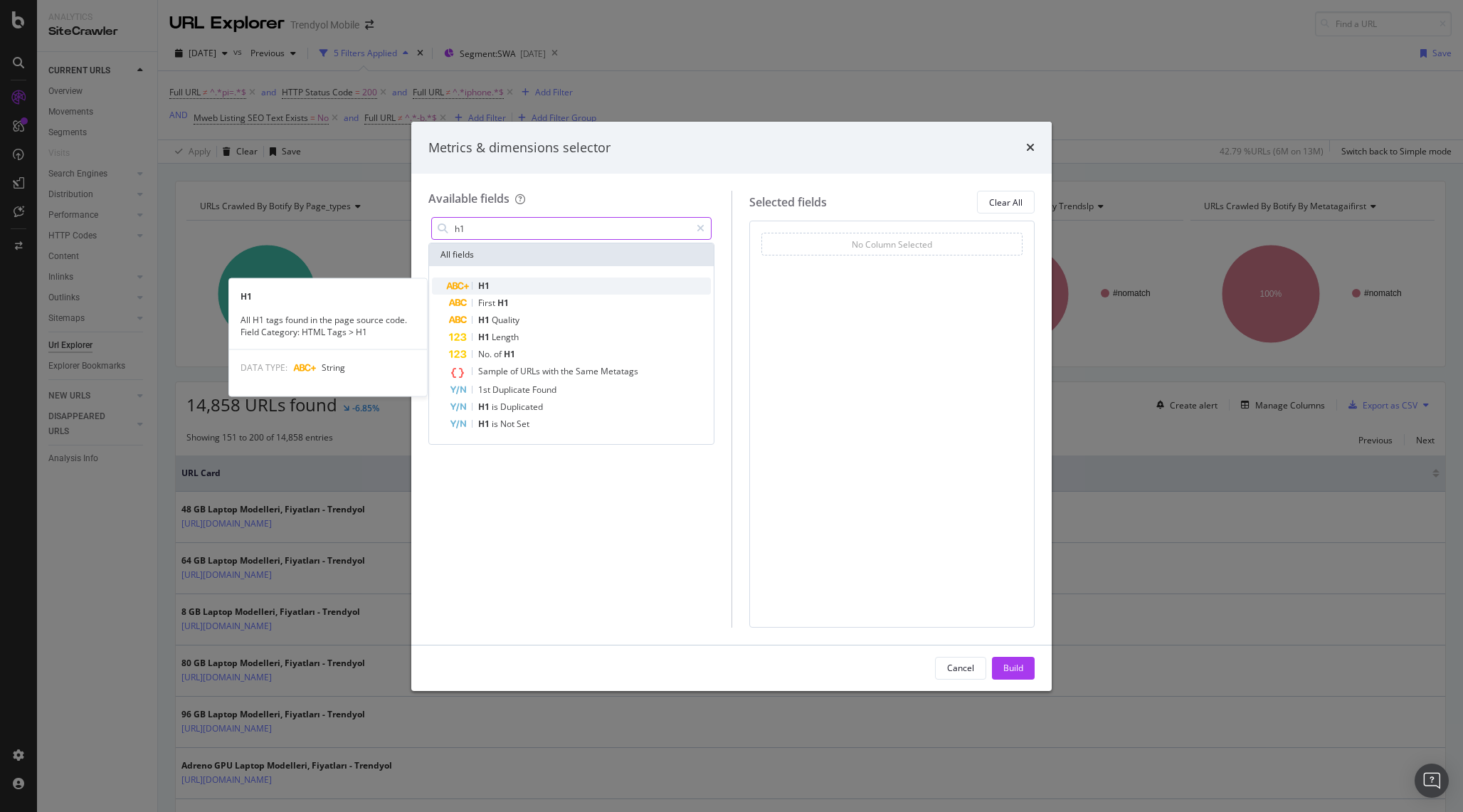
type input "h1"
click at [515, 283] on div "H1" at bounding box center [580, 286] width 262 height 17
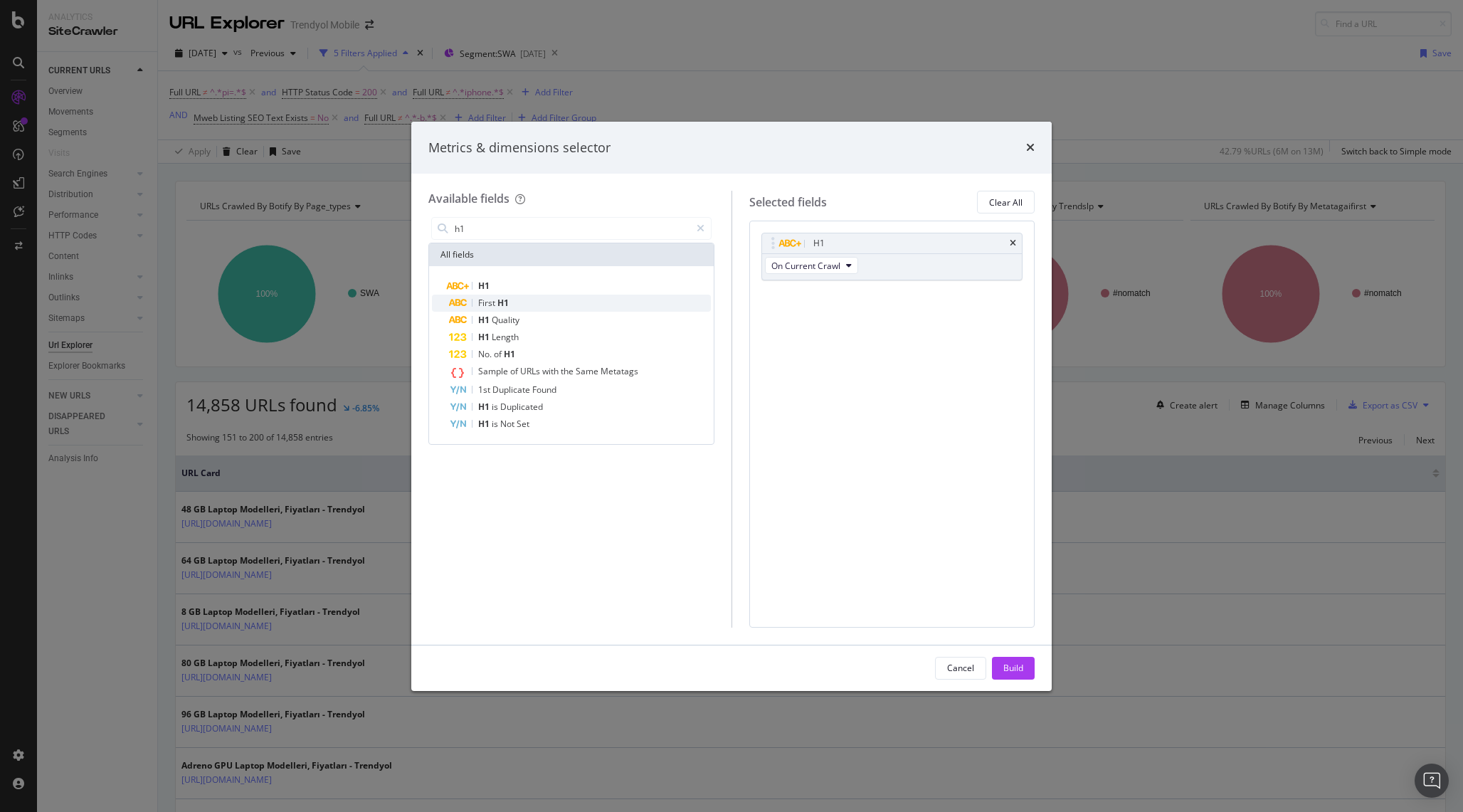
click at [515, 305] on div "First H1" at bounding box center [580, 303] width 262 height 17
click at [1010, 240] on icon "times" at bounding box center [1013, 243] width 7 height 8
click at [556, 235] on input "h1" at bounding box center [572, 228] width 237 height 22
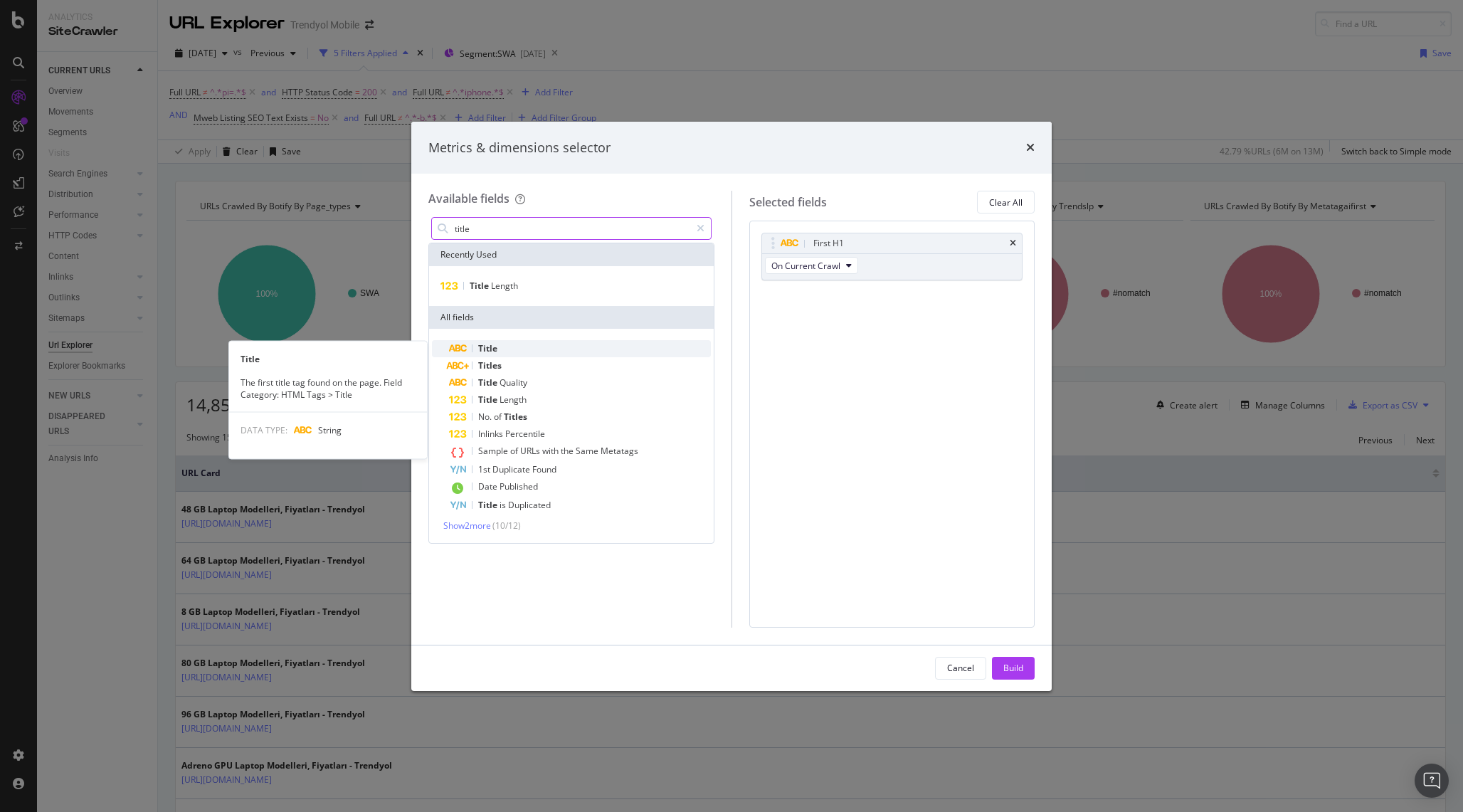
type input "title"
click at [513, 346] on div "Title" at bounding box center [580, 349] width 262 height 17
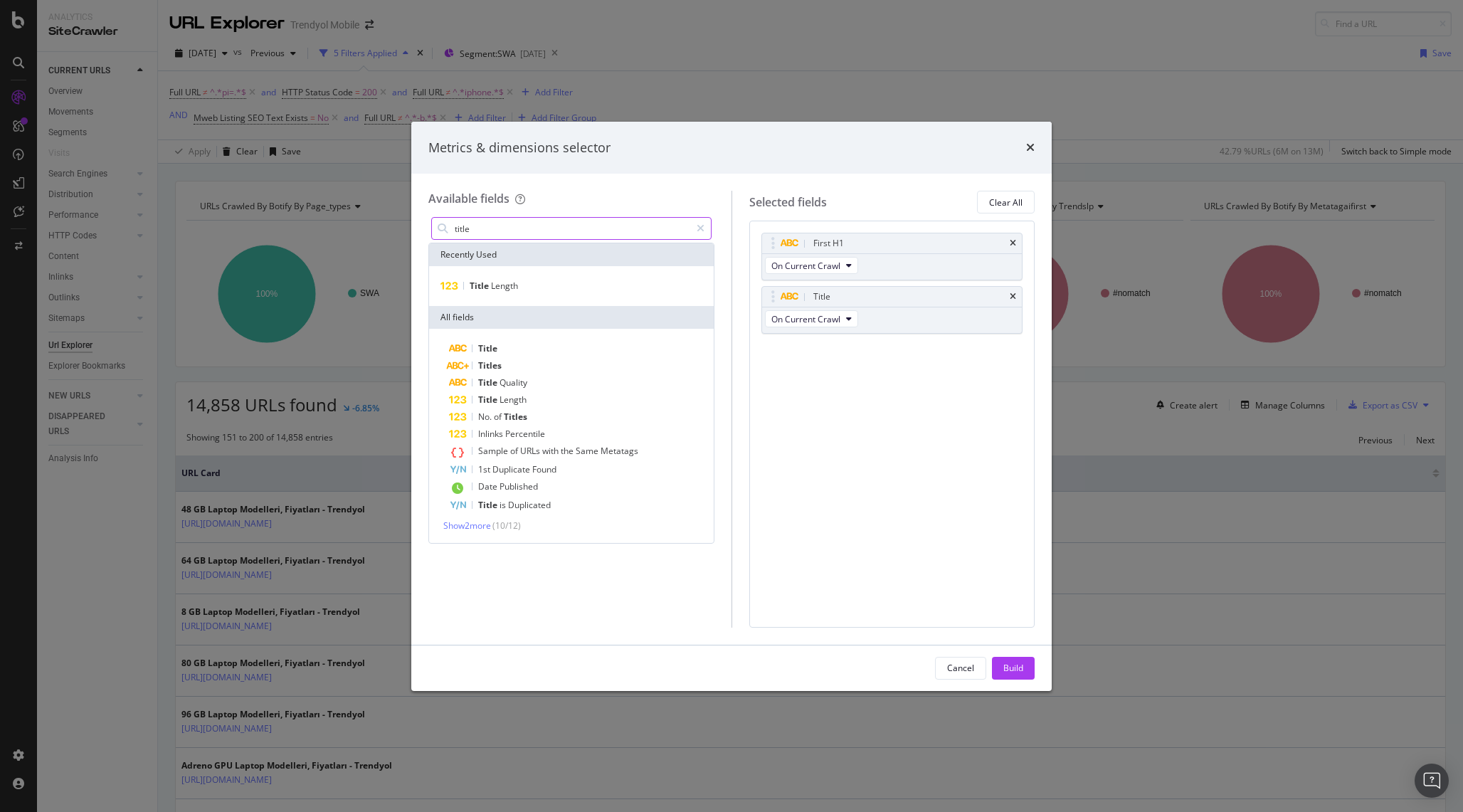
click at [603, 230] on input "title" at bounding box center [572, 228] width 237 height 22
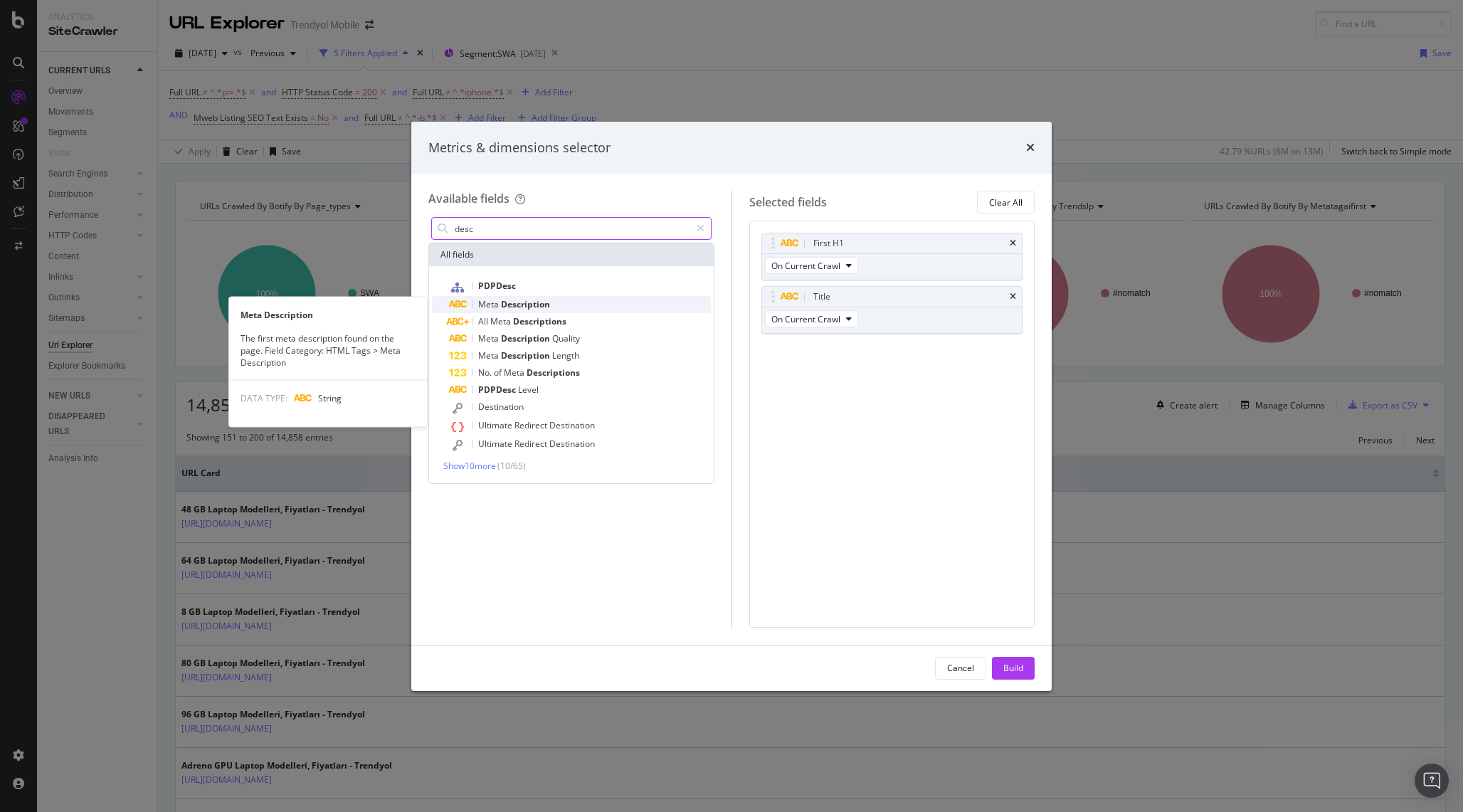
type input "desc"
click at [522, 307] on span "Description" at bounding box center [525, 304] width 49 height 12
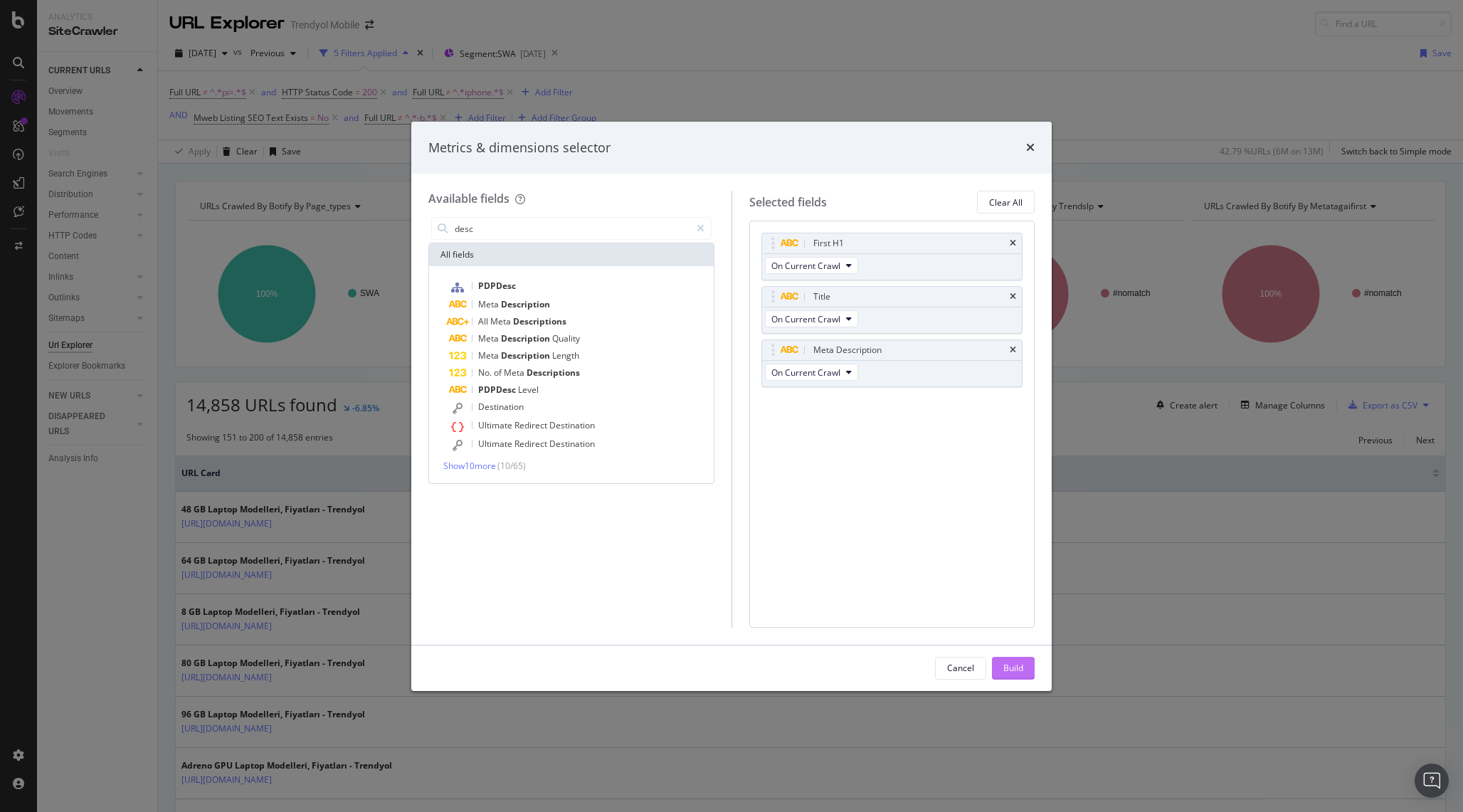
click at [1026, 670] on button "Build" at bounding box center [1013, 669] width 42 height 23
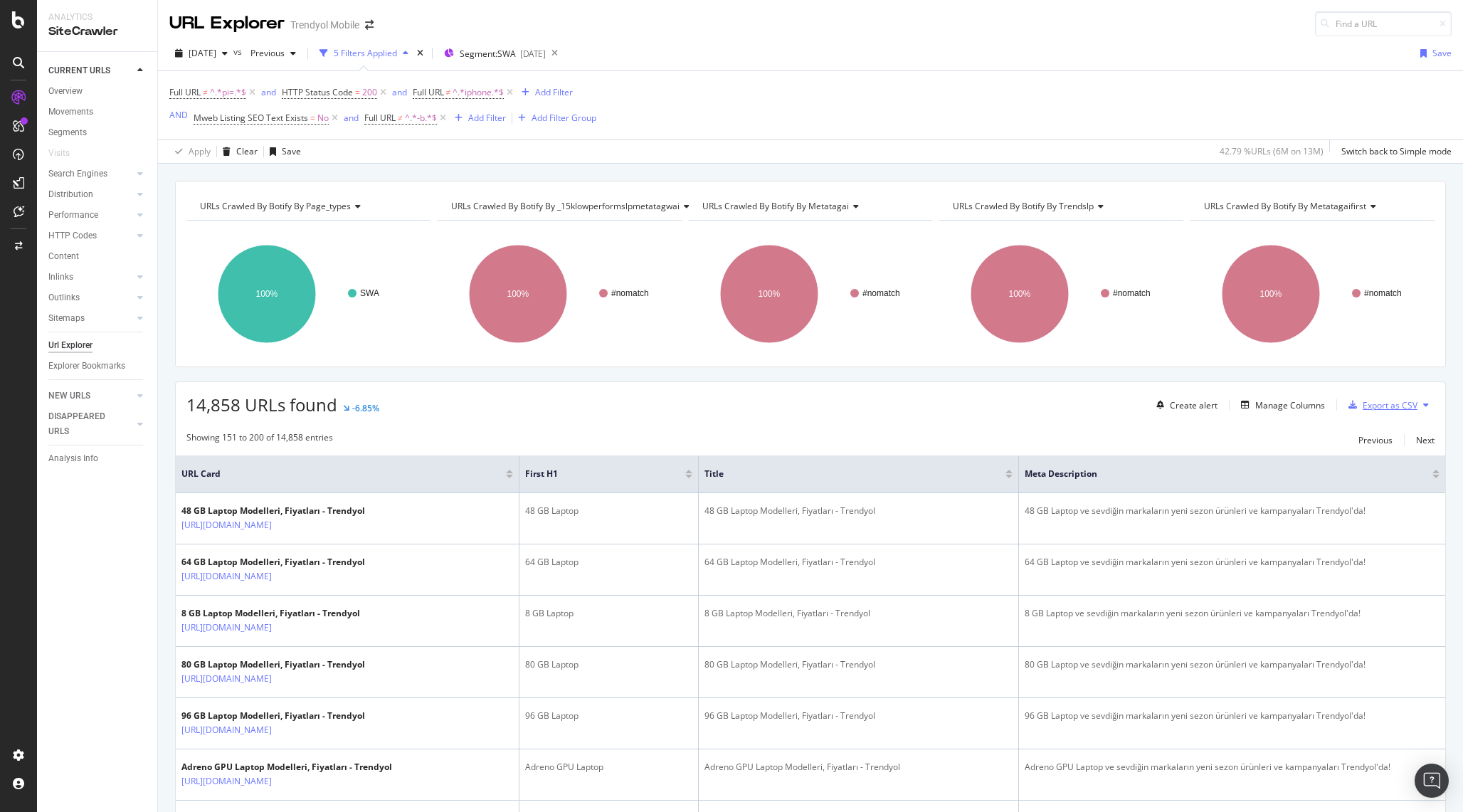
click at [1390, 399] on div "Export as CSV" at bounding box center [1380, 405] width 75 height 22
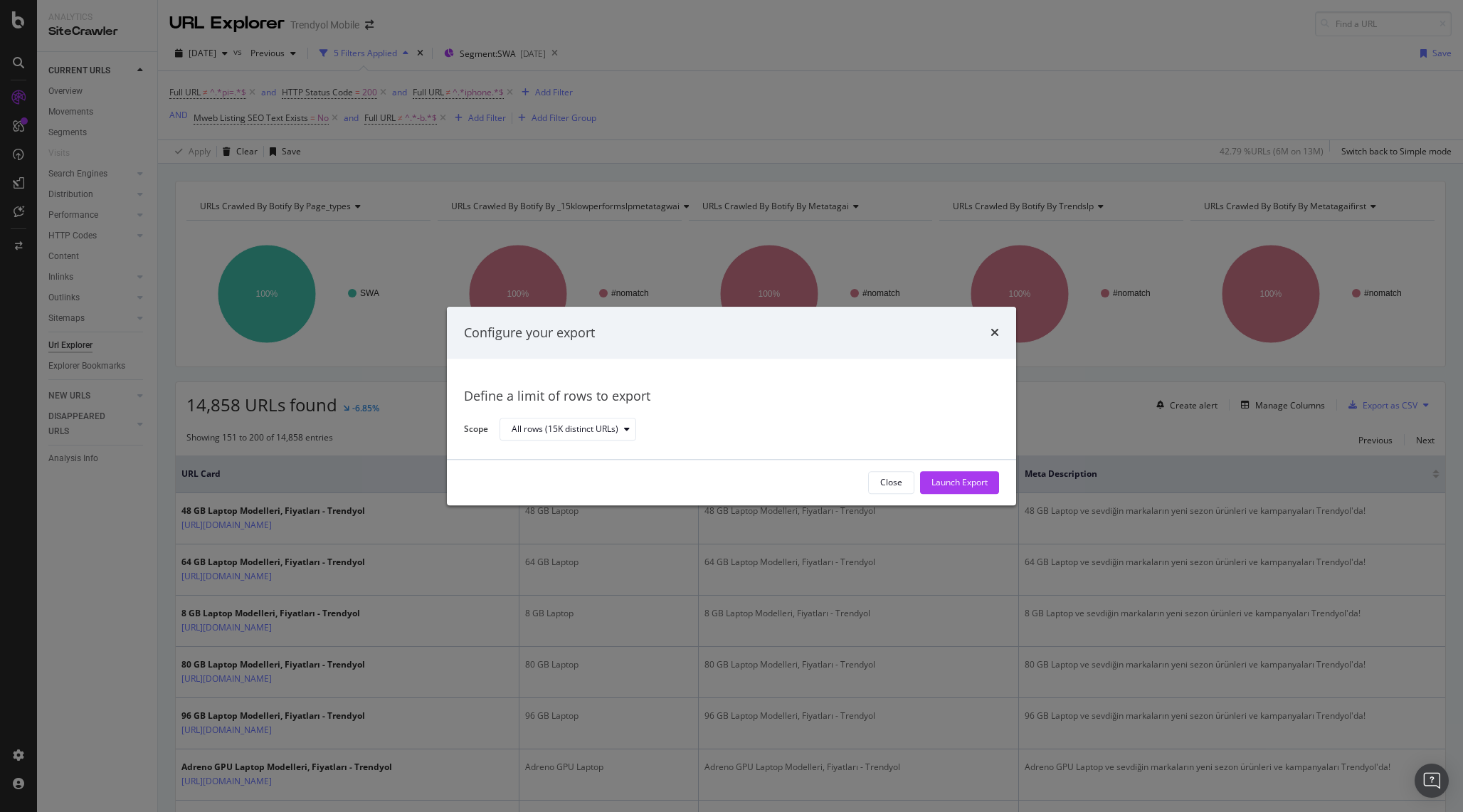
click at [986, 328] on div "Configure your export" at bounding box center [731, 333] width 535 height 19
click at [581, 433] on div "All rows (15K distinct URLs)" at bounding box center [565, 429] width 107 height 8
click at [688, 390] on div "Define a limit of rows to export" at bounding box center [731, 397] width 535 height 19
click at [964, 479] on div "Launch Export" at bounding box center [960, 483] width 57 height 12
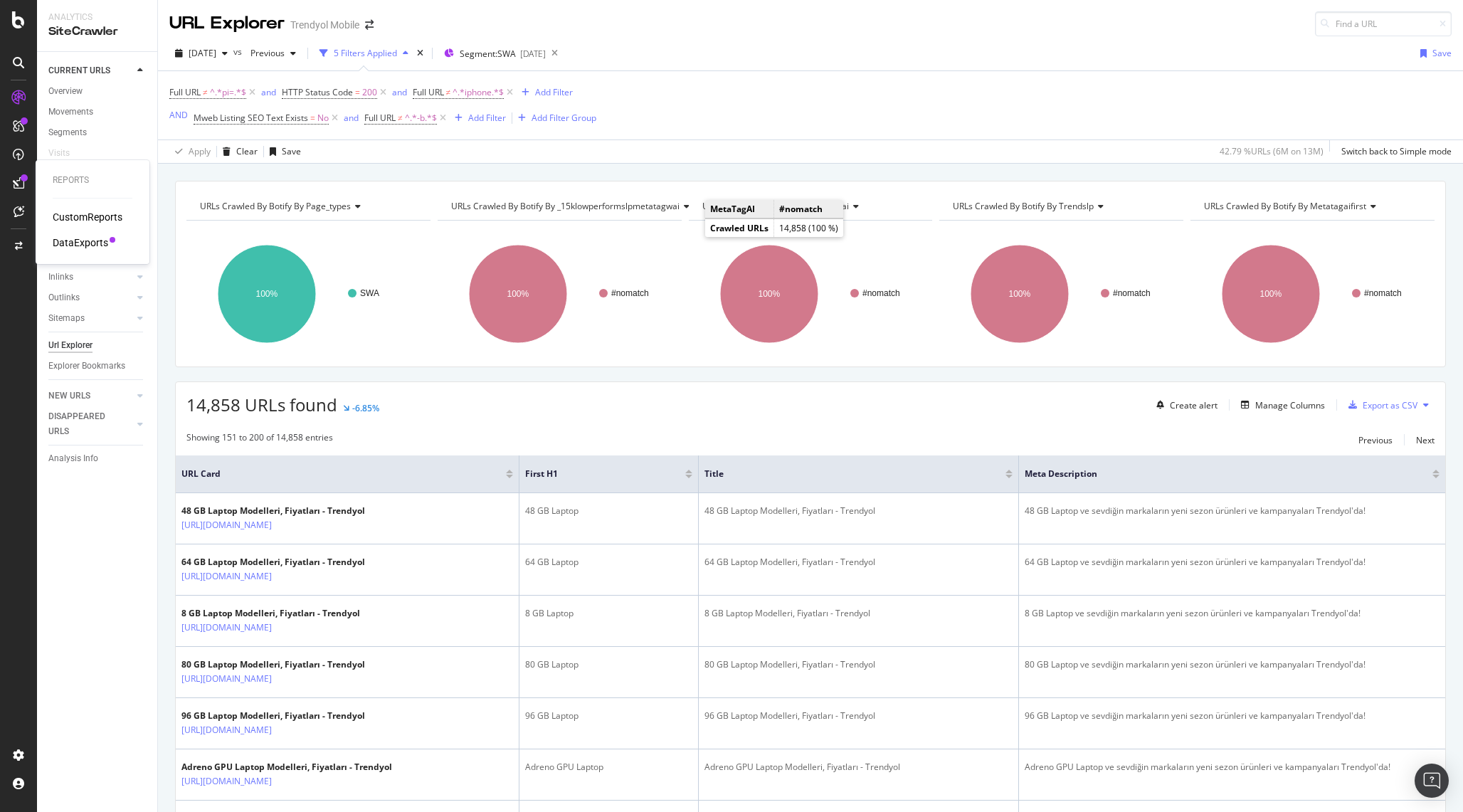
click at [68, 237] on div "DataExports" at bounding box center [80, 242] width 56 height 14
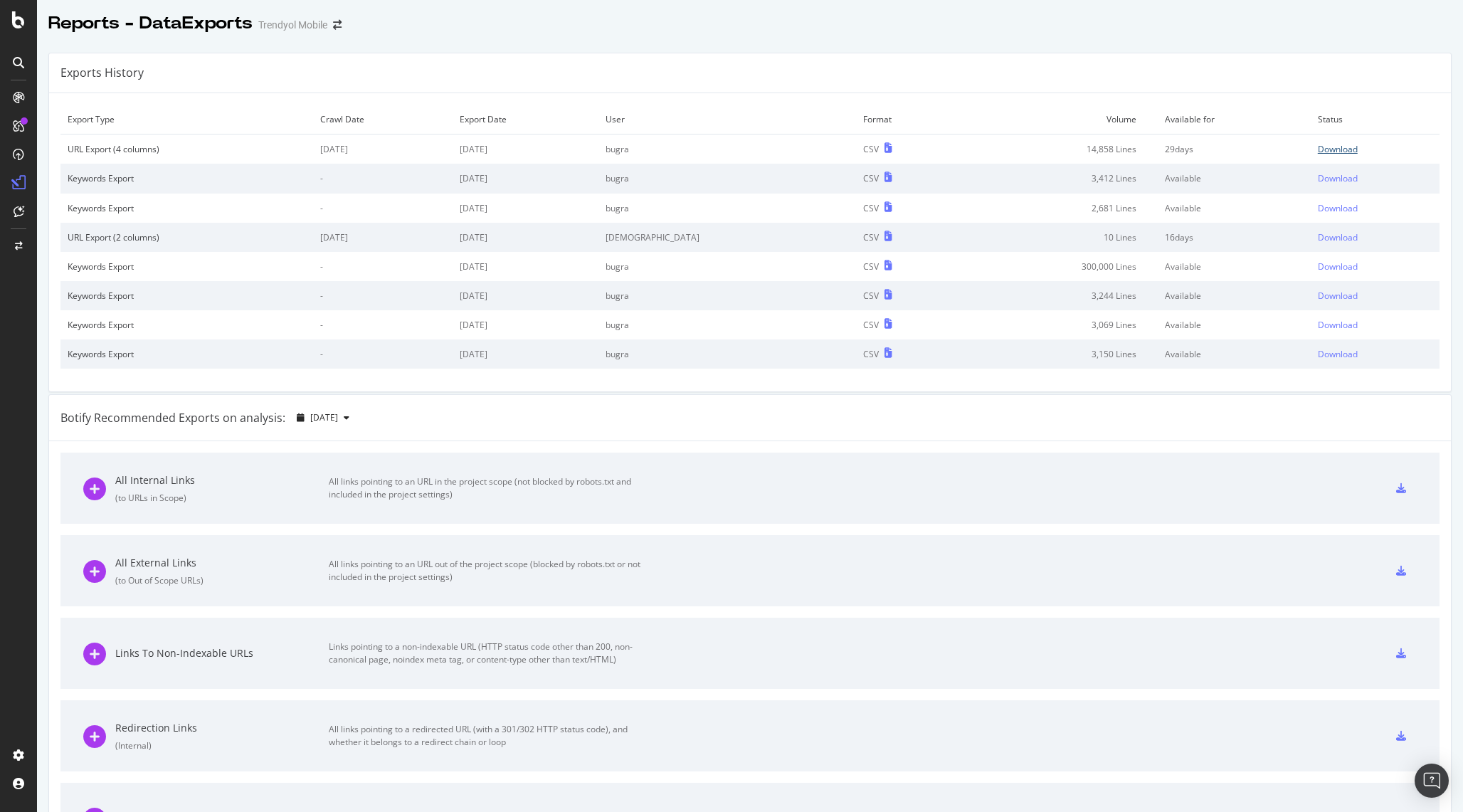
click at [1333, 151] on div "Download" at bounding box center [1338, 149] width 40 height 12
